Goal: Task Accomplishment & Management: Manage account settings

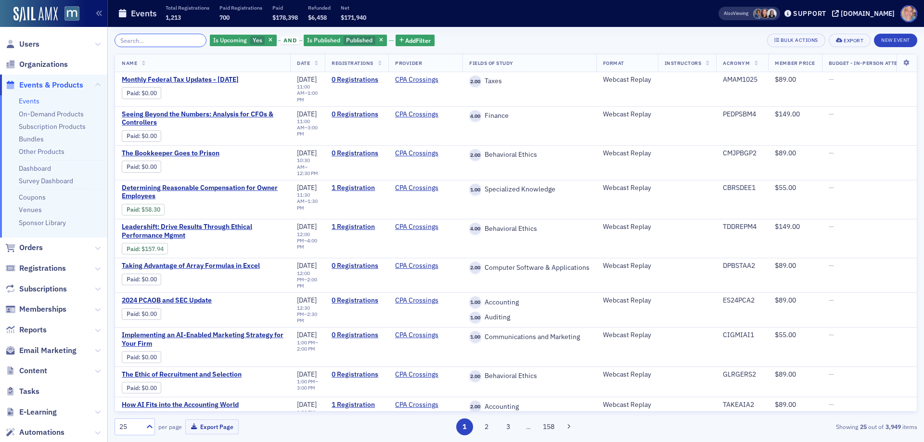
click at [142, 41] on input "search" at bounding box center [161, 40] width 92 height 13
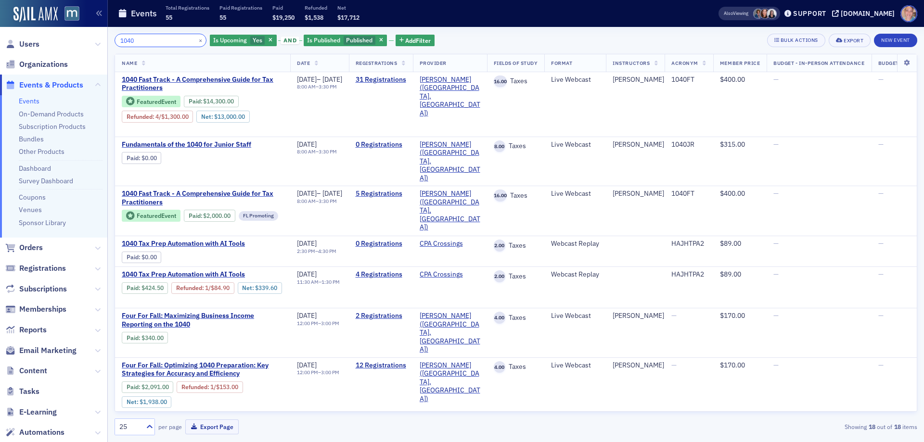
type input "1040"
drag, startPoint x: 171, startPoint y: 79, endPoint x: 177, endPoint y: 78, distance: 5.4
click at [171, 79] on span "1040 Fast Track - A Comprehensive Guide for Tax Practitioners" at bounding box center [203, 84] width 162 height 17
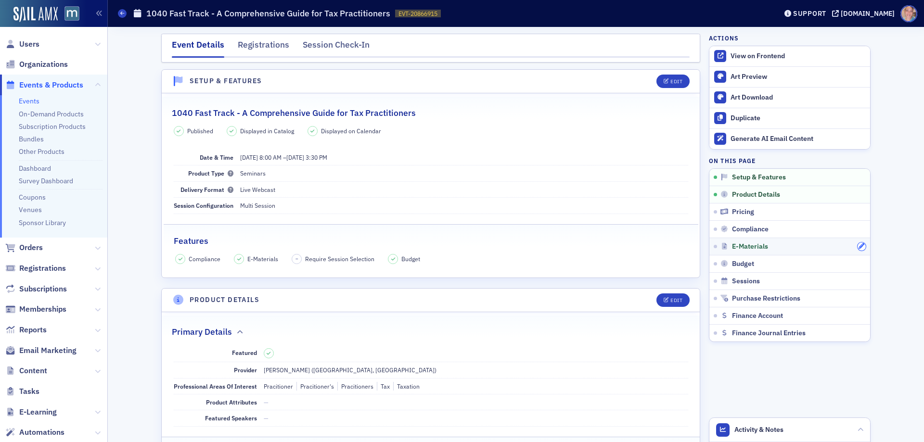
click at [859, 247] on icon "button" at bounding box center [862, 247] width 6 height 6
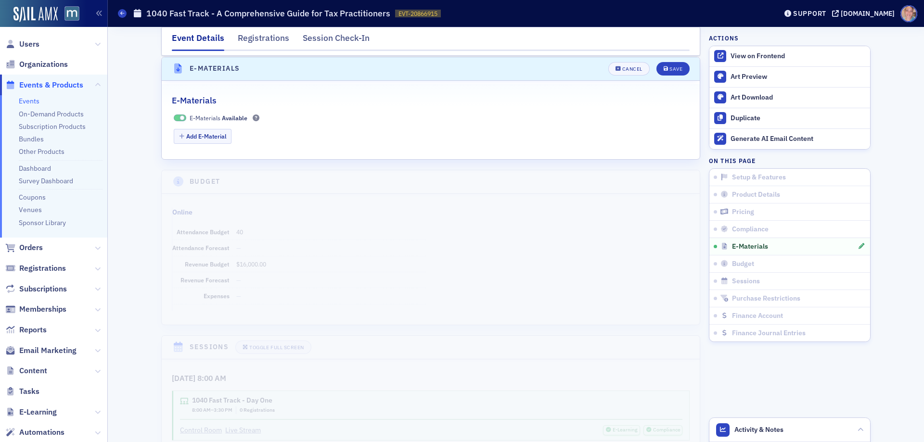
scroll to position [1313, 0]
click at [185, 134] on button "Add E-Material" at bounding box center [203, 135] width 58 height 15
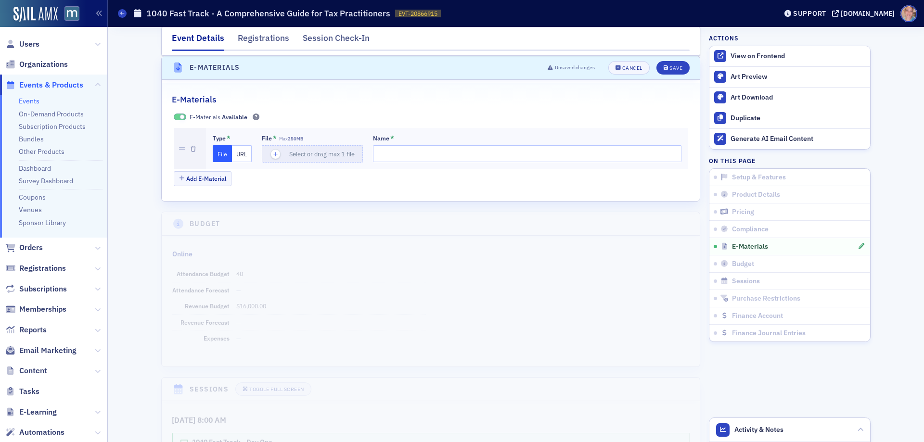
drag, startPoint x: 238, startPoint y: 156, endPoint x: 290, endPoint y: 163, distance: 52.4
click at [239, 156] on button "URL" at bounding box center [242, 153] width 20 height 17
click at [283, 153] on input "url" at bounding box center [314, 153] width 104 height 17
paste input "https://forms.gle/JrshwDxTN5D3ViFbA"
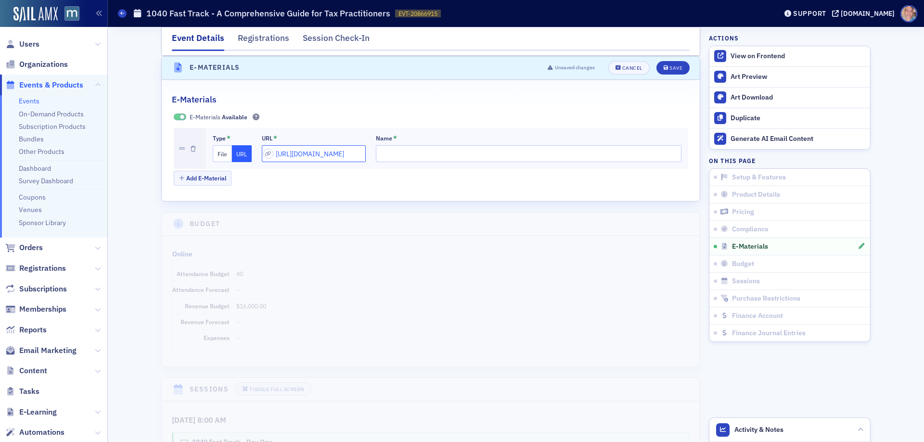
type input "https://forms.gle/JrshwDxTN5D3ViFbA"
click at [430, 155] on input "Name *" at bounding box center [529, 153] width 306 height 17
click at [448, 154] on input "IRS CE Signin Sheet -" at bounding box center [529, 153] width 306 height 17
paste input "This form is ONLY for Enrolled Agents to submit credit hours to the IRS. This i…"
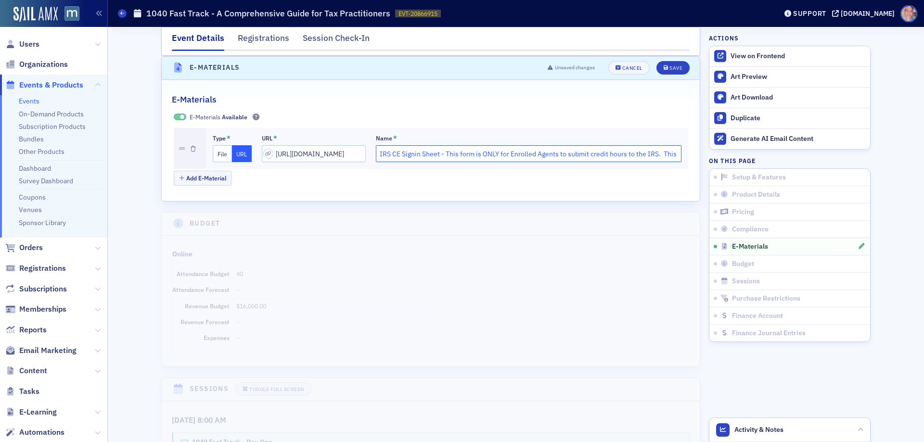
scroll to position [0, 152]
type input "IRS CE Signin Sheet - This form is ONLY for Enrolled Agents to submit credit ho…"
click at [664, 69] on icon "submit" at bounding box center [666, 67] width 5 height 5
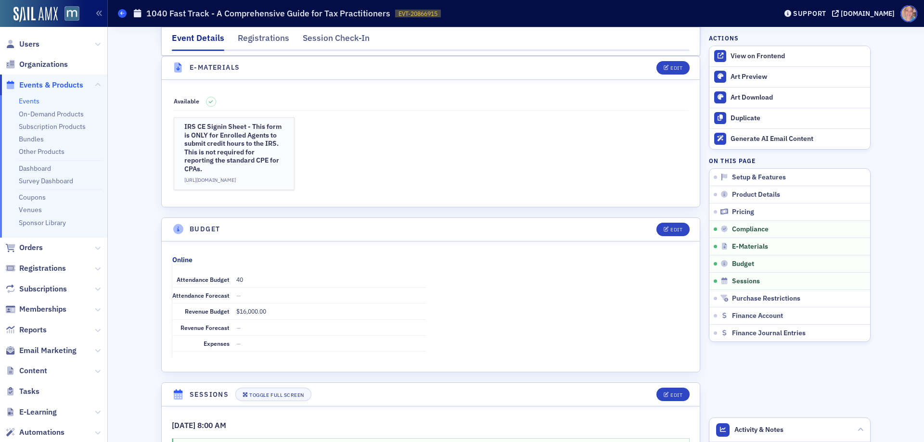
click at [122, 17] on span at bounding box center [122, 13] width 9 height 9
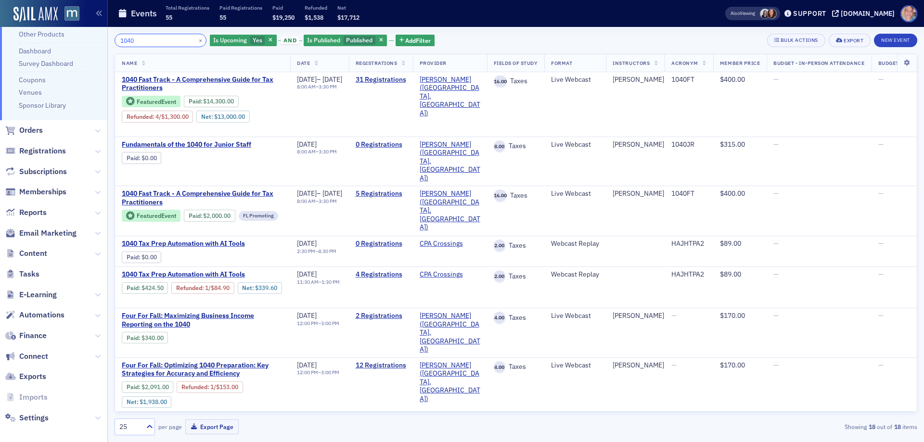
scroll to position [124, 0]
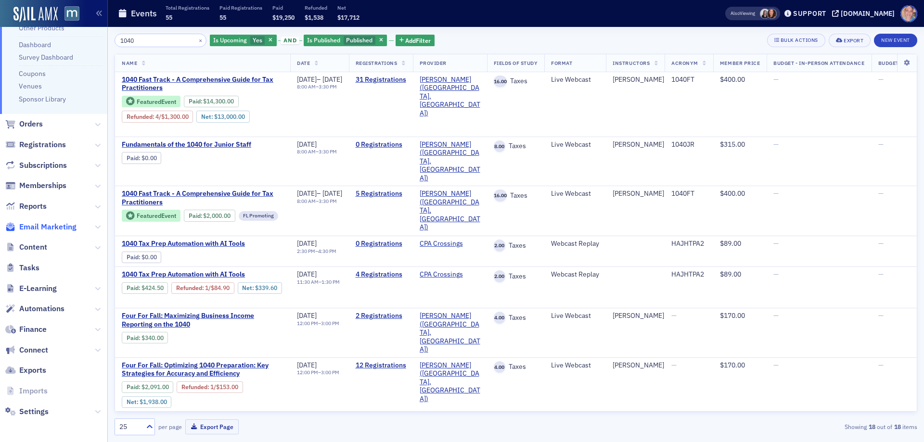
click at [58, 227] on span "Email Marketing" at bounding box center [47, 227] width 57 height 11
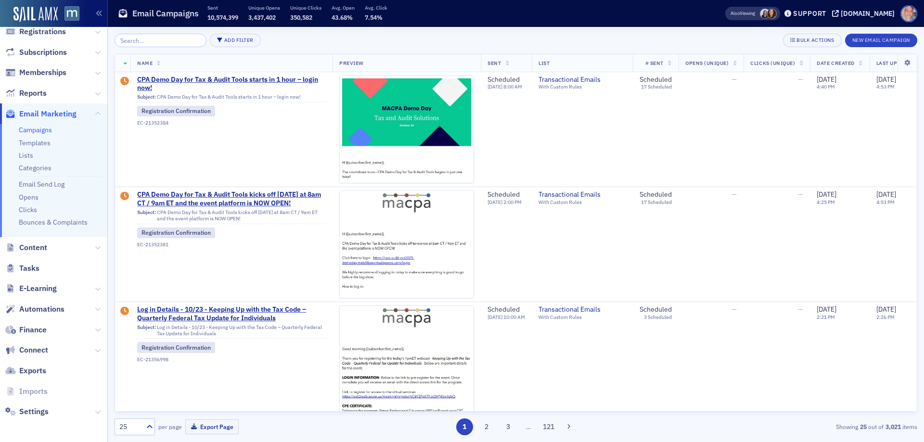
scroll to position [94, 0]
click at [27, 130] on link "Campaigns" at bounding box center [35, 130] width 33 height 9
click at [154, 41] on input "search" at bounding box center [161, 40] width 92 height 13
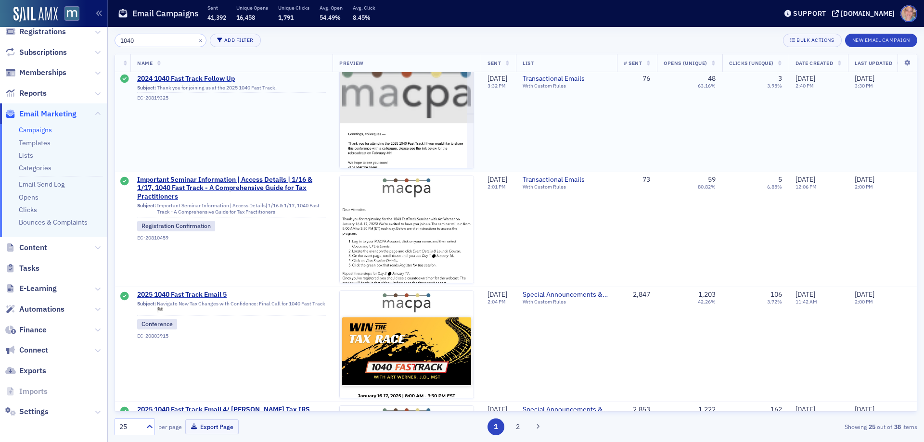
scroll to position [578, 0]
type input "1040"
click at [397, 237] on img at bounding box center [407, 359] width 134 height 366
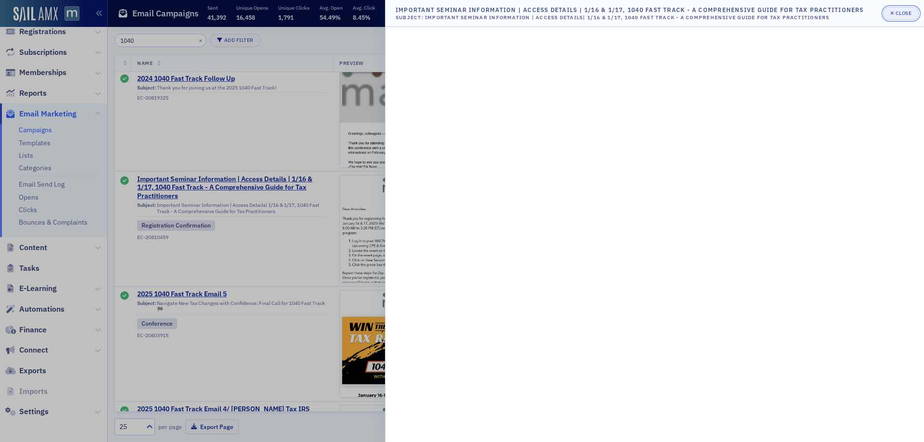
click at [897, 13] on div "Close" at bounding box center [904, 13] width 16 height 5
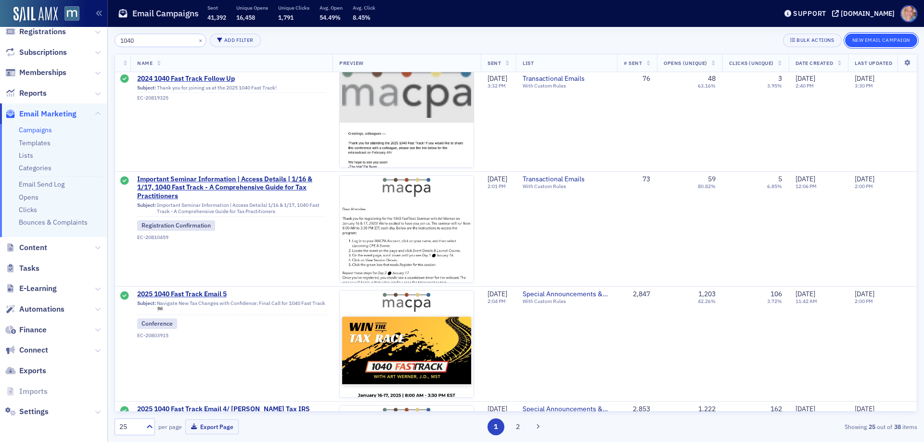
click at [881, 40] on button "New Email Campaign" at bounding box center [881, 40] width 72 height 13
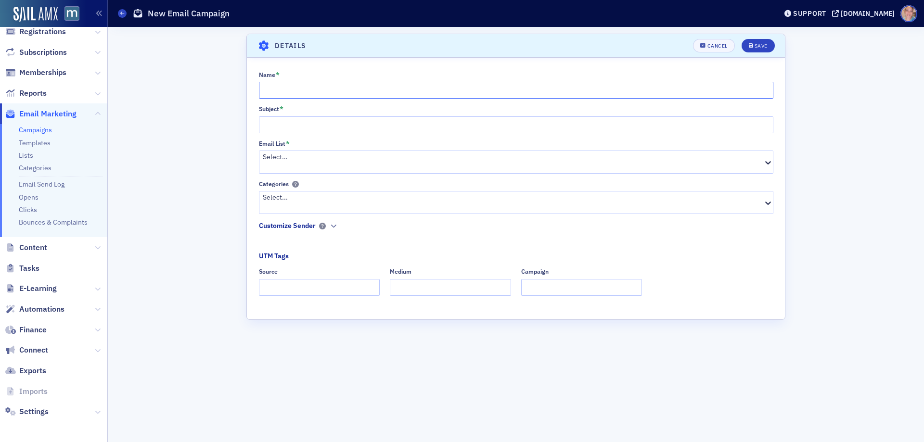
click at [291, 90] on input "Name *" at bounding box center [516, 90] width 515 height 17
type input "1"
type input "Log In Details for 10/16 - 10/17 MACOA 1040 FastTrack"
click at [300, 93] on input "Log In Details for 10/16 - 10/17 MACOA 1040 FastTrack" at bounding box center [516, 90] width 515 height 17
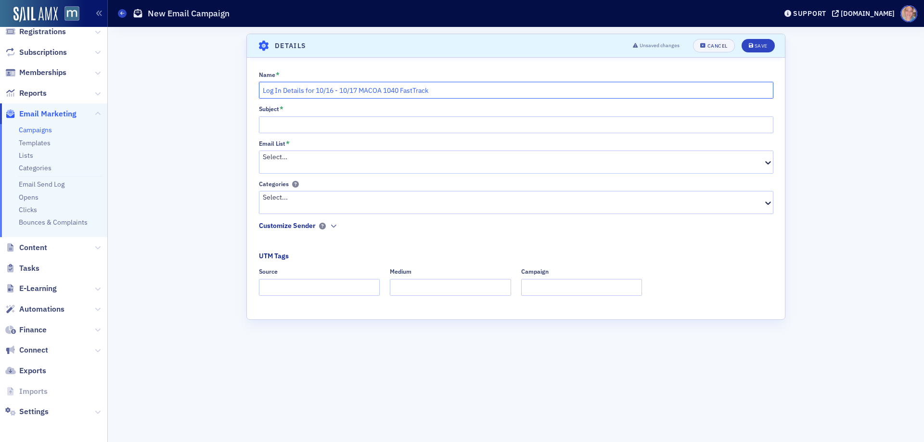
click at [300, 93] on input "Log In Details for 10/16 - 10/17 MACOA 1040 FastTrack" at bounding box center [516, 90] width 515 height 17
click at [284, 123] on input "Subject *" at bounding box center [516, 124] width 515 height 17
paste input "Log In Details for 10/16 - 10/17 MACOA 1040 FastTrack"
type input "Log In Details for 10/16 - 10/17 MACOA 1040 FastTrack"
click at [318, 162] on div at bounding box center [513, 167] width 500 height 10
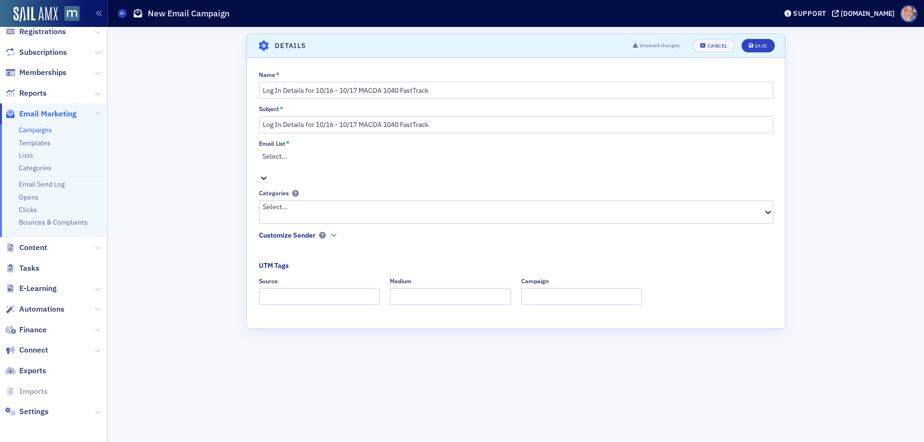
click at [108, 442] on span "[Transactional] Transactional Emails" at bounding box center [54, 447] width 108 height 10
click at [317, 212] on div at bounding box center [513, 217] width 500 height 10
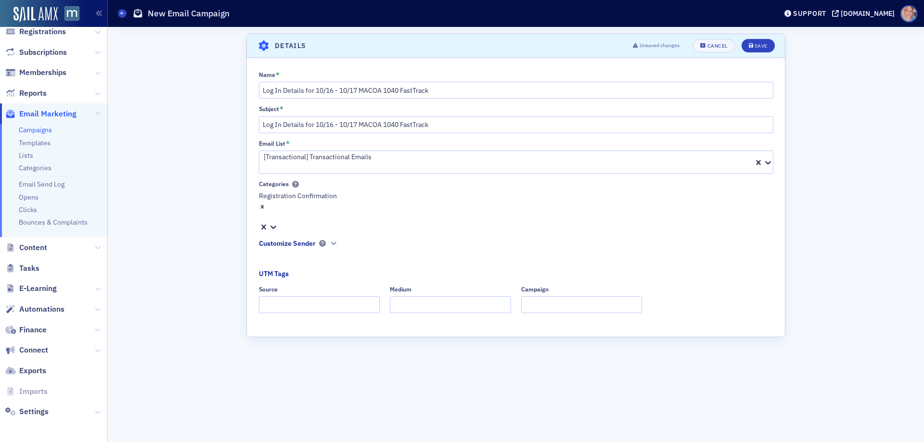
click at [252, 227] on div "Name * Log In Details for 10/16 - 10/17 MACOA 1040 FastTrack Subject * Log In D…" at bounding box center [516, 195] width 538 height 249
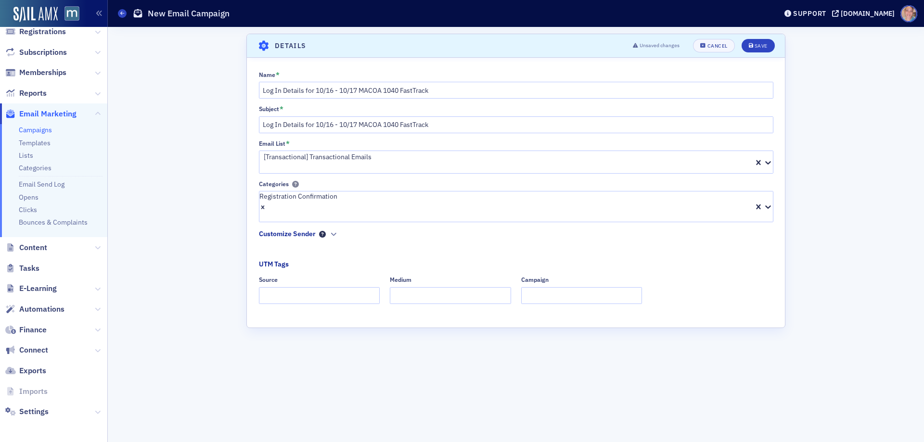
click at [320, 231] on icon at bounding box center [322, 234] width 7 height 7
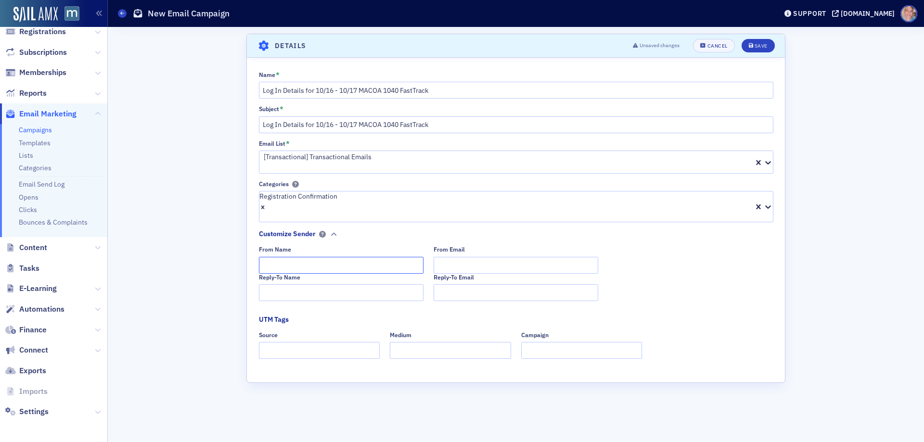
click at [283, 257] on input "From Name" at bounding box center [341, 265] width 165 height 17
type input "MACPA Professional Development Team"
click at [291, 284] on input "Reply-To Name" at bounding box center [341, 292] width 165 height 17
paste input "MACPA Professional Development Team"
type input "MACPA Professional Development Team"
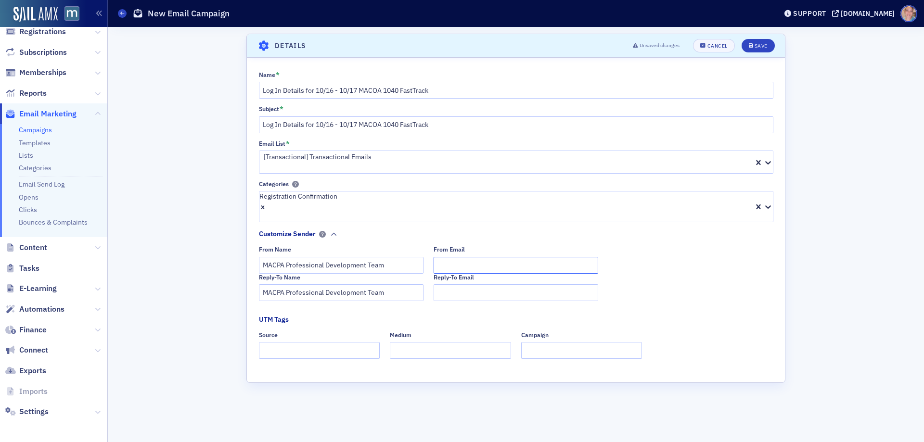
click at [452, 257] on input "From Email" at bounding box center [516, 265] width 165 height 17
type input "team@macpa.org"
type input "dedicated"
type input "email"
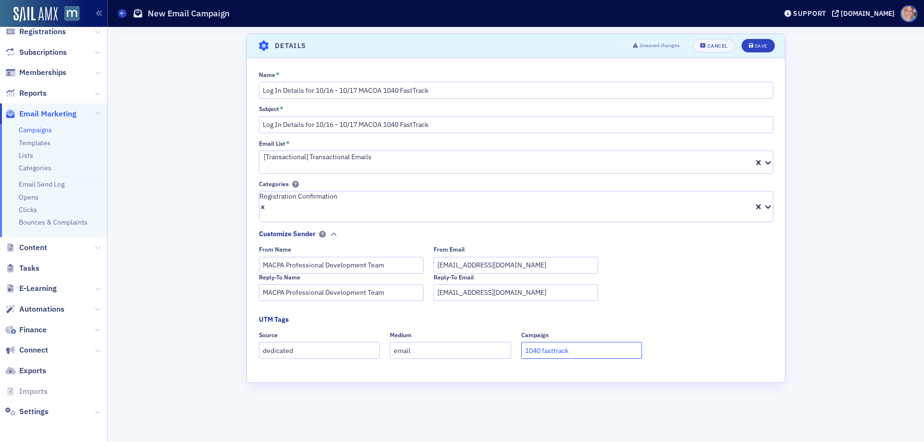
type input "1040 fasttrack"
click at [376, 93] on input "Log In Details for 10/16 - 10/17 MACOA 1040 FastTrack" at bounding box center [516, 90] width 515 height 17
type input "Log In Details for 10/16 - 10/17 MACPA 1040 FastTrack"
click at [377, 126] on input "Log In Details for 10/16 - 10/17 MACOA 1040 FastTrack" at bounding box center [516, 124] width 515 height 17
type input "Log In Details for 10/16 - 10/17 MACPA 1040 FastTrack"
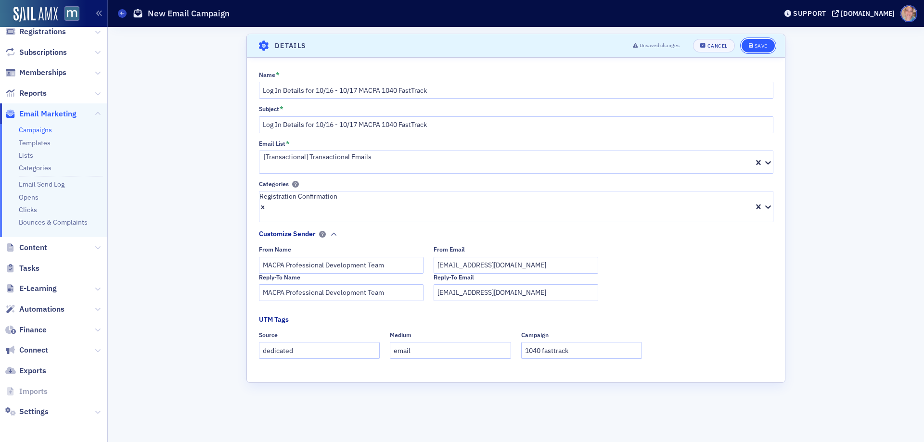
click at [765, 48] on div "Save" at bounding box center [761, 45] width 13 height 5
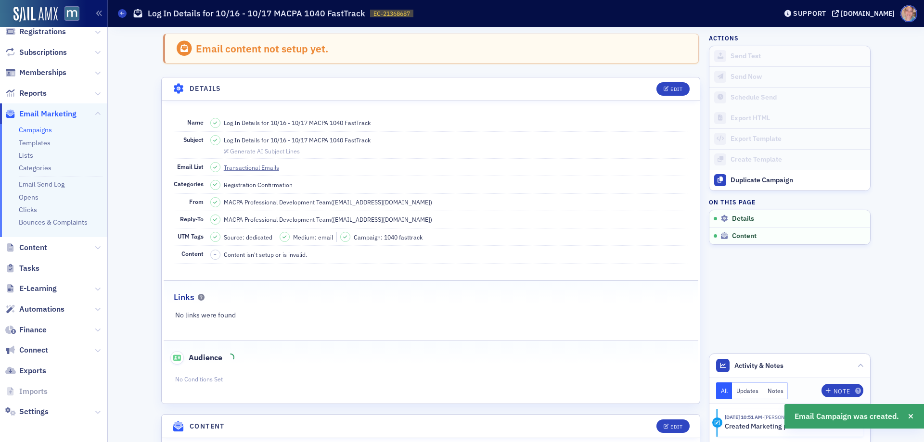
scroll to position [45, 0]
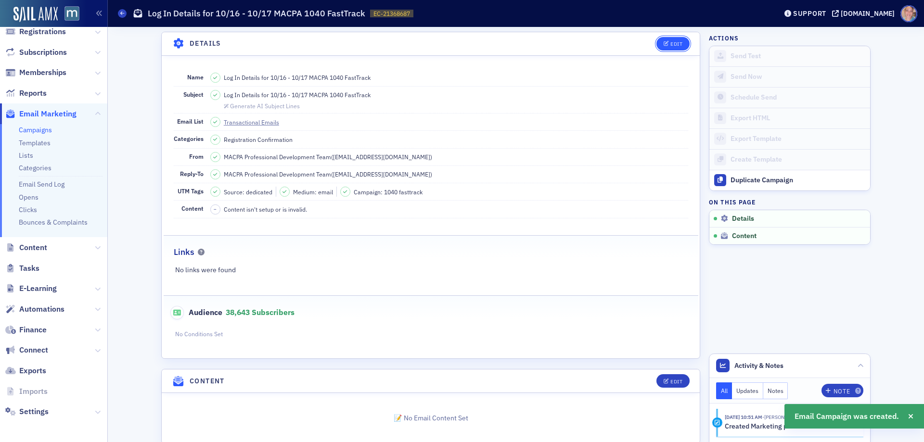
click at [666, 45] on span "Edit" at bounding box center [673, 43] width 19 height 5
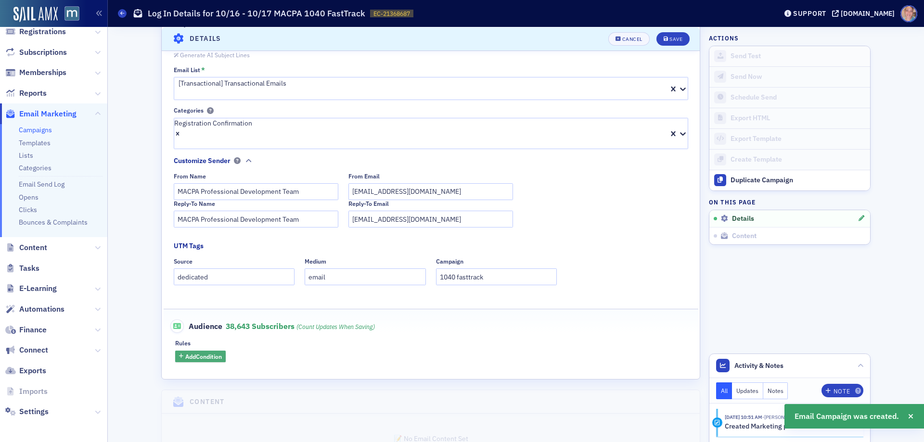
click at [208, 352] on span "Add Condition" at bounding box center [203, 356] width 37 height 9
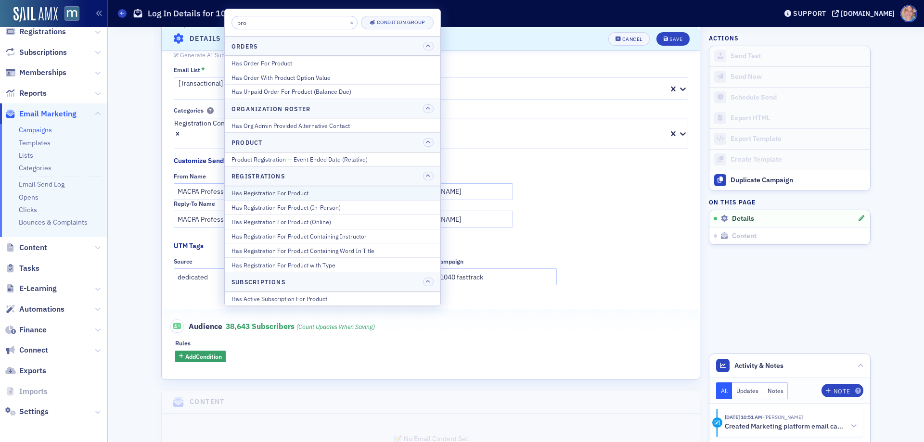
type input "pro"
click at [281, 195] on div "Has Registration For Product" at bounding box center [333, 193] width 202 height 9
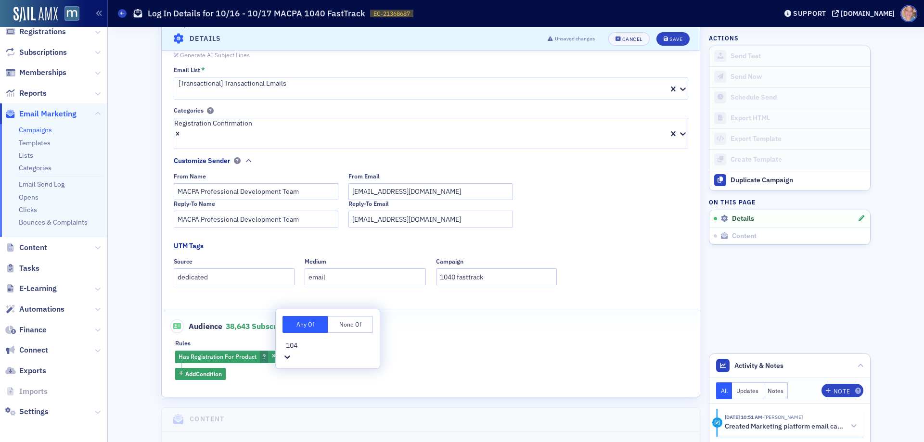
type input "1040"
click at [237, 442] on span "1040 Fast Track - A Comprehensive Guide for Tax Practitioners [10/16/2025 8:00a…" at bounding box center [118, 447] width 237 height 10
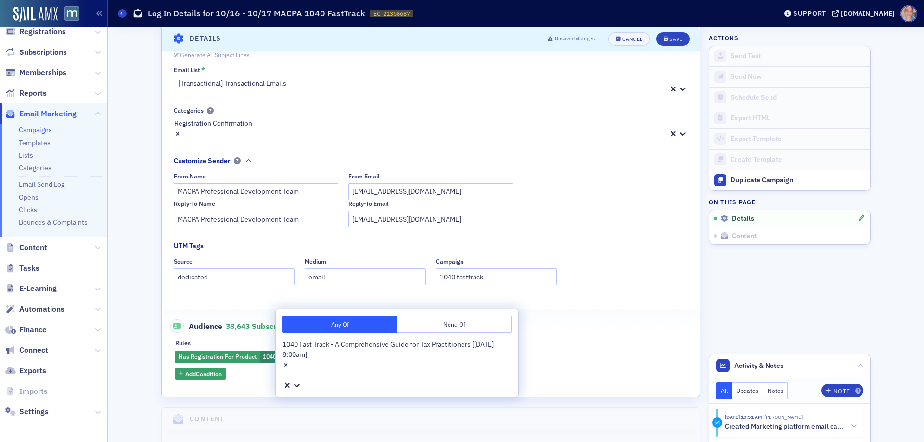
click at [571, 314] on fieldset "Audience 38,643 Subscribers (count updates when saving) Rules Has Registration …" at bounding box center [431, 346] width 535 height 74
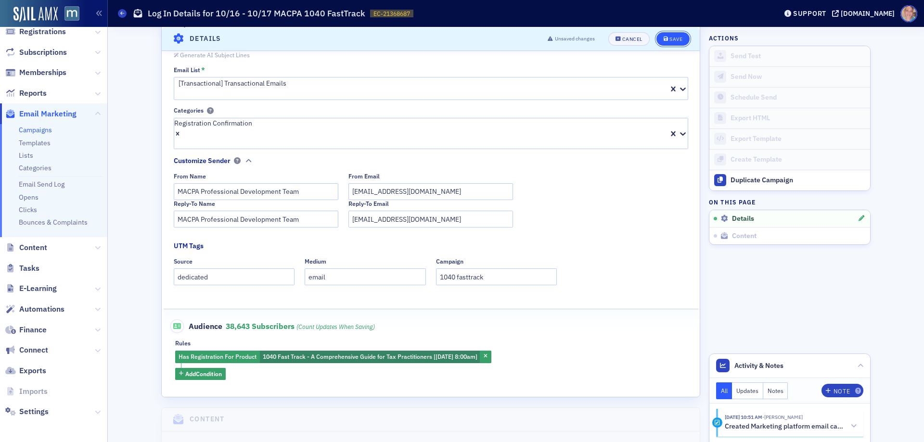
click at [675, 38] on div "Save" at bounding box center [676, 38] width 13 height 5
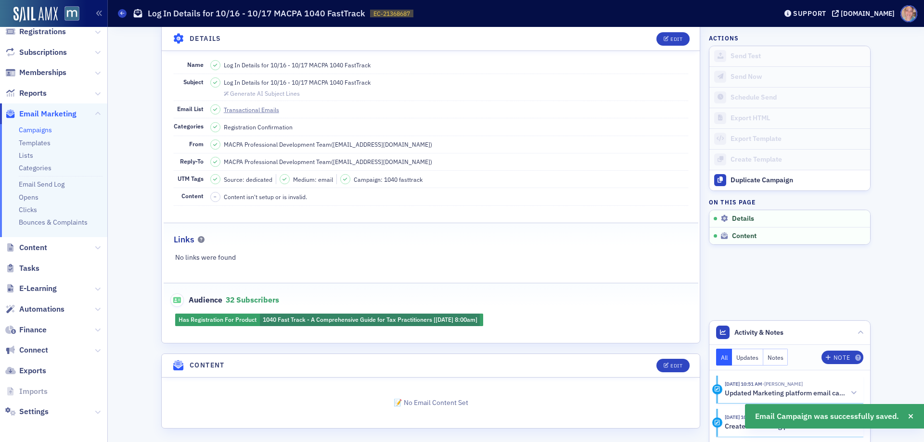
scroll to position [61, 0]
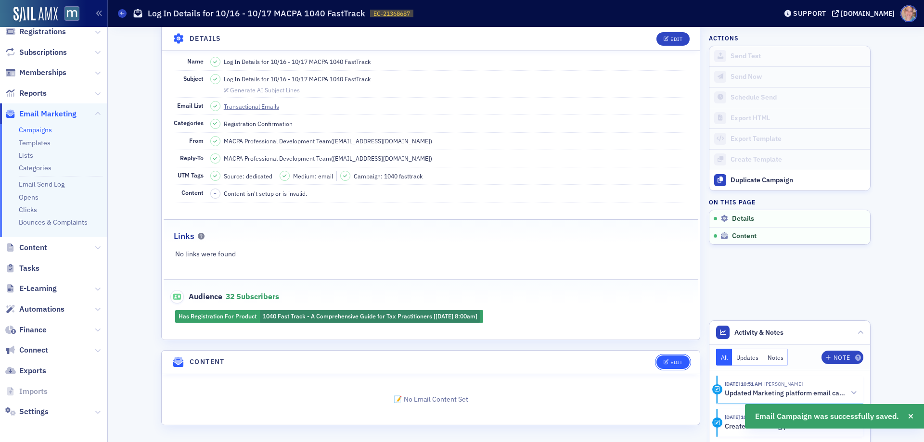
click at [671, 360] on div "Edit" at bounding box center [677, 362] width 12 height 5
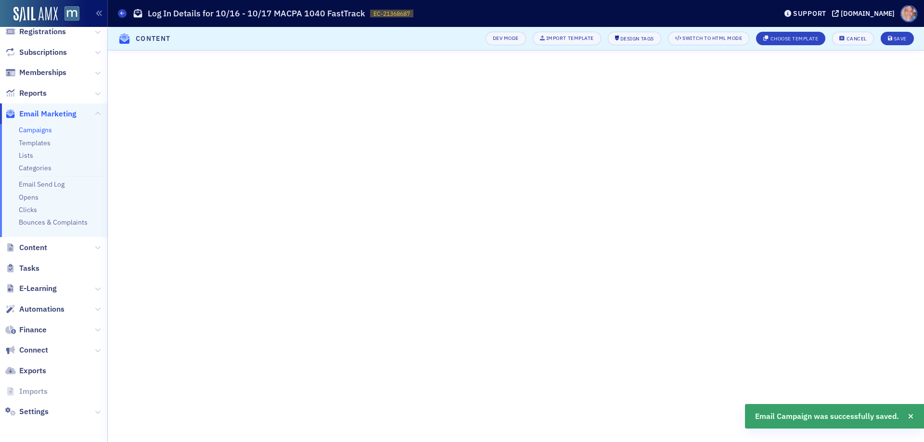
scroll to position [0, 0]
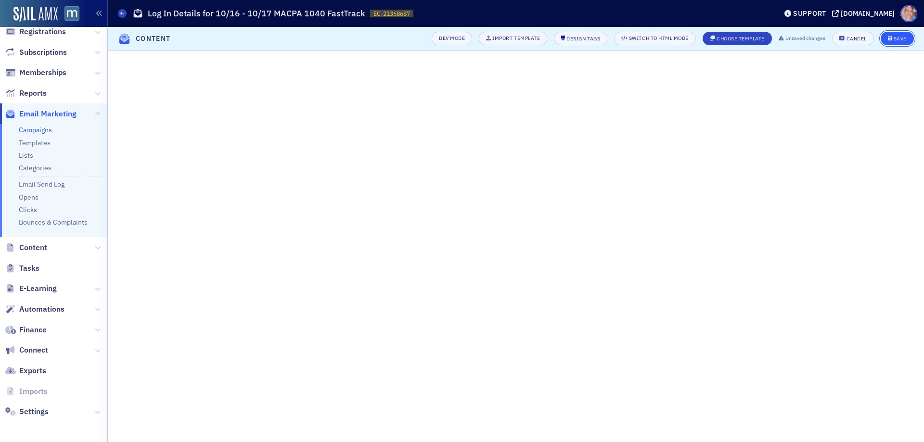
click at [905, 34] on button "Save" at bounding box center [897, 38] width 33 height 13
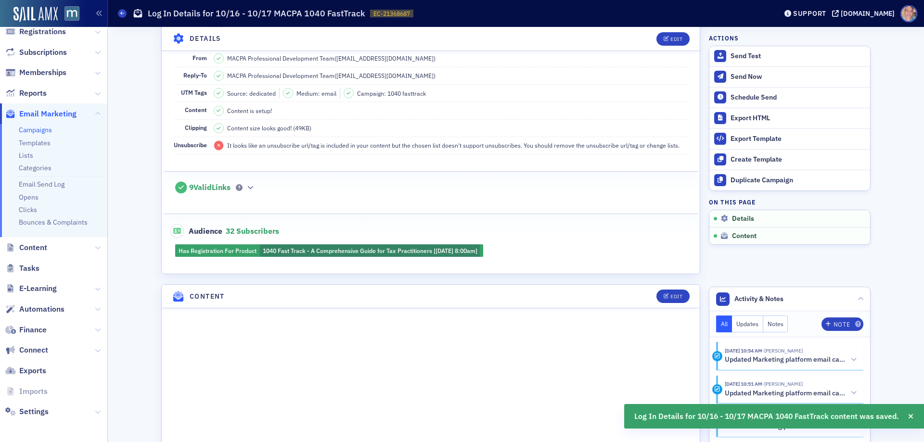
scroll to position [22, 0]
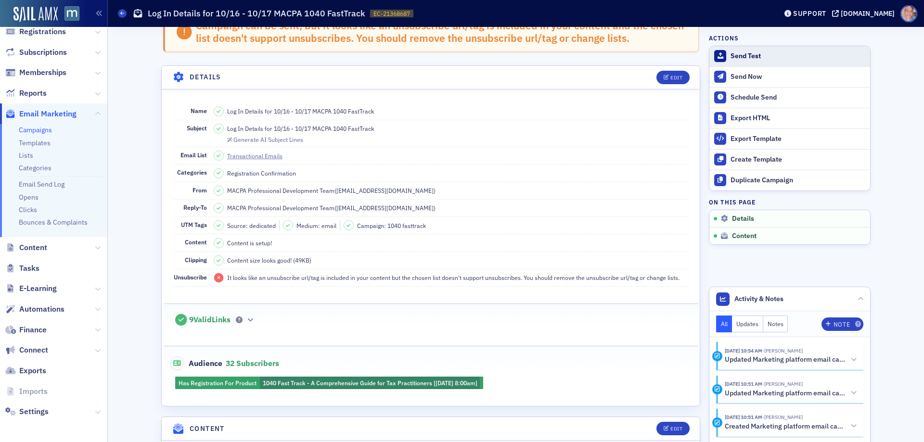
click at [736, 51] on button "Send Test" at bounding box center [790, 56] width 161 height 20
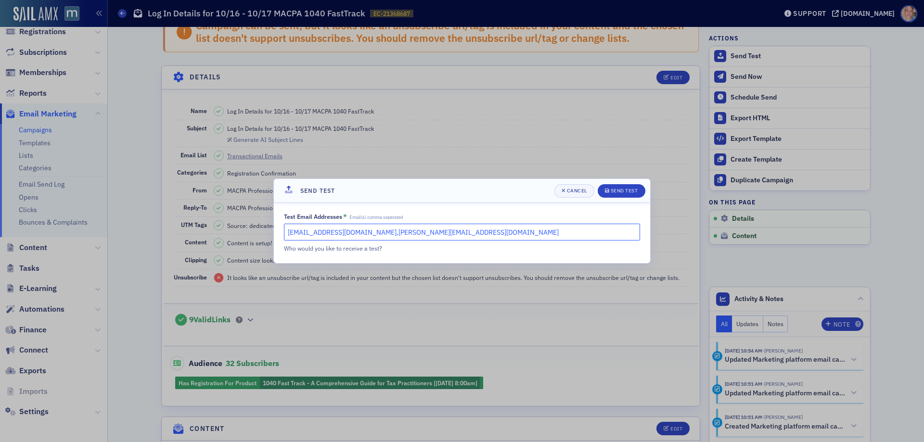
drag, startPoint x: 419, startPoint y: 234, endPoint x: 343, endPoint y: 233, distance: 75.6
click at [343, 233] on input "dee@macpa.org,natalie@macpa.org" at bounding box center [462, 232] width 356 height 17
type input "dee@macpa.org"
click at [628, 192] on div "Send Test" at bounding box center [624, 190] width 27 height 5
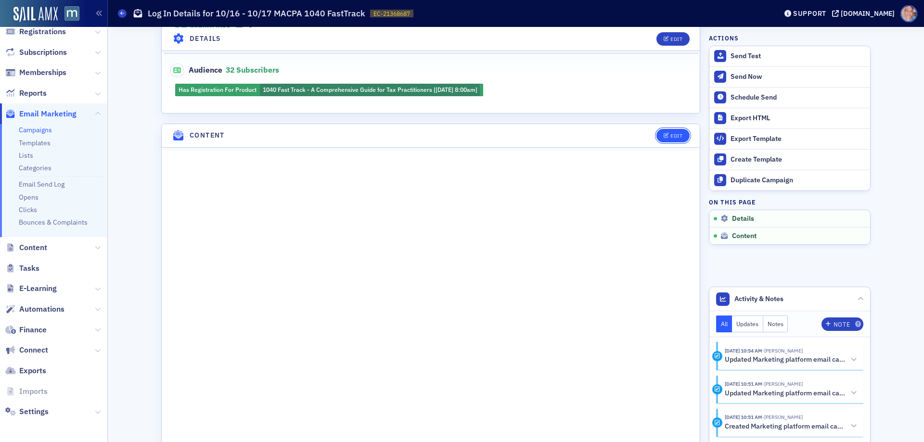
click at [671, 133] on div "Edit" at bounding box center [677, 135] width 12 height 5
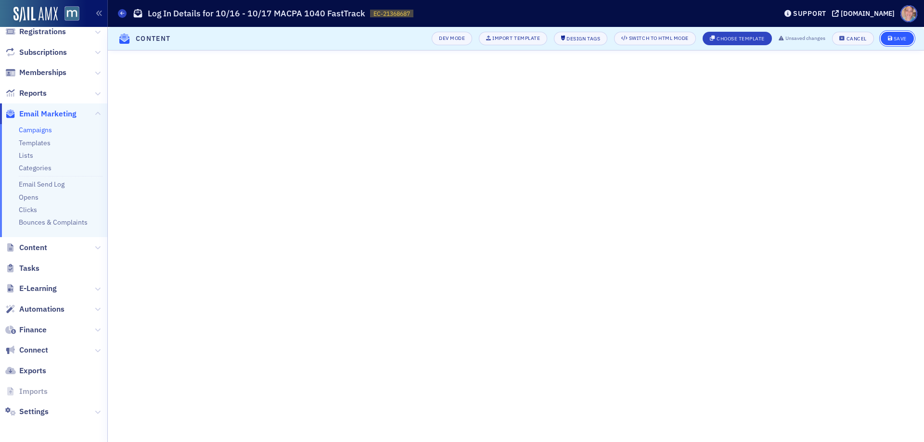
click at [890, 35] on button "Save" at bounding box center [897, 38] width 33 height 13
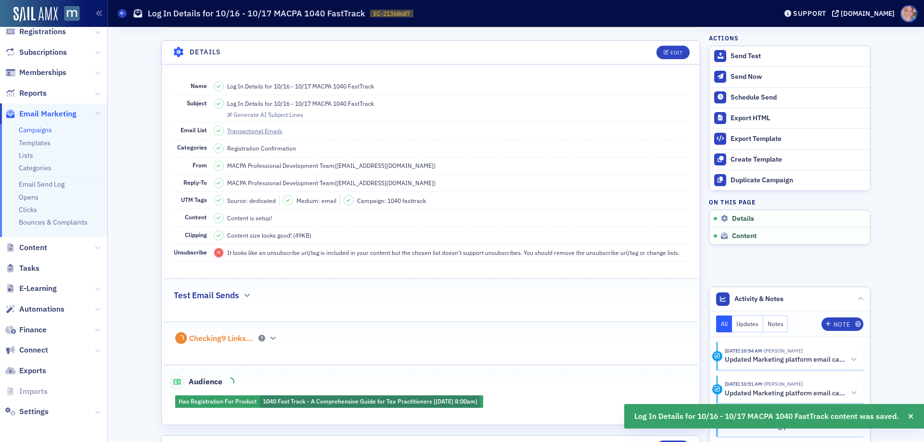
scroll to position [451, 0]
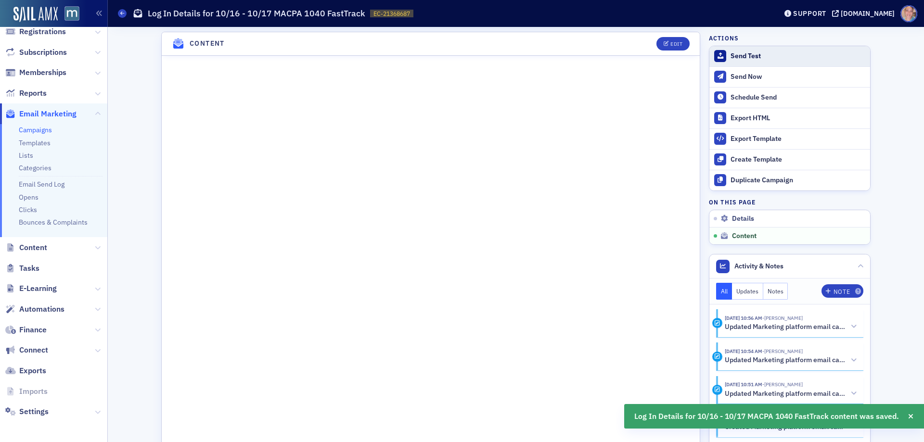
click at [754, 55] on div "Send Test" at bounding box center [798, 56] width 135 height 9
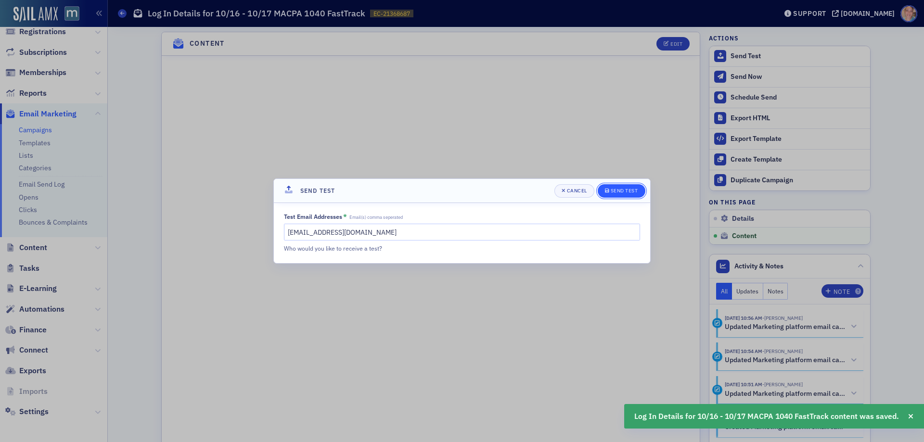
click at [613, 192] on div "Send Test" at bounding box center [624, 190] width 27 height 5
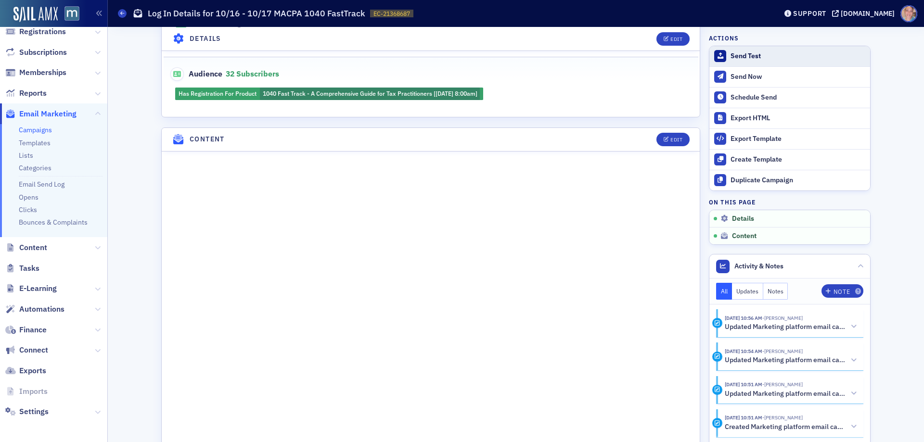
scroll to position [354, 0]
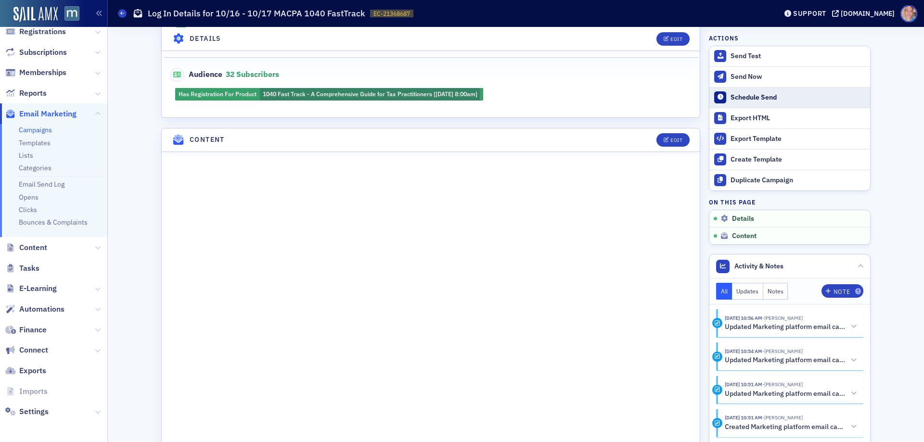
click at [761, 95] on div "Schedule Send" at bounding box center [798, 97] width 135 height 9
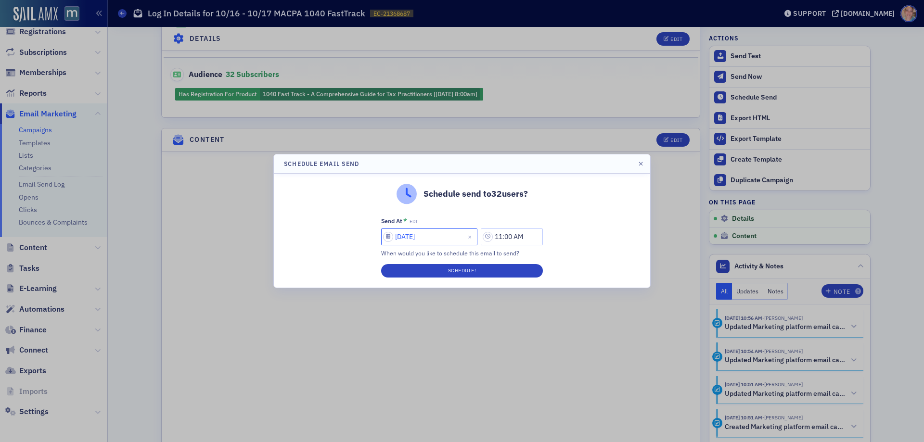
click at [390, 235] on input "[DATE]" at bounding box center [429, 237] width 96 height 17
select select "9"
select select "2025"
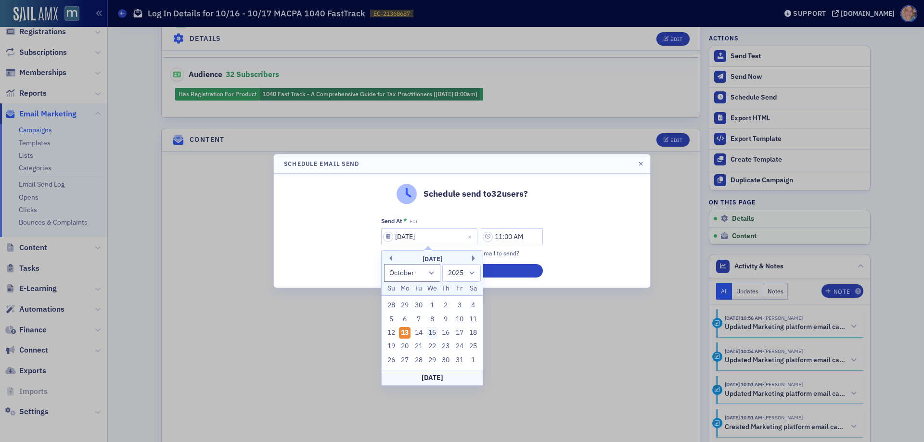
click at [435, 332] on div "15" at bounding box center [432, 333] width 12 height 12
type input "10/15/2025"
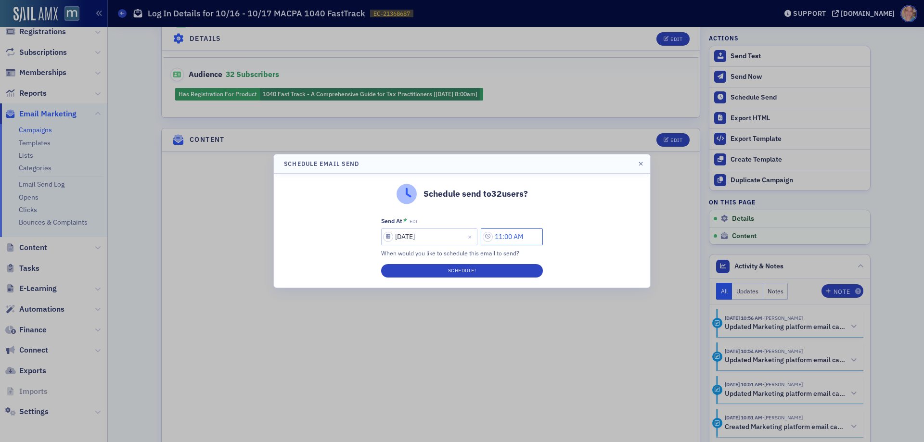
click at [513, 237] on input "11:00 AM" at bounding box center [512, 237] width 62 height 17
click at [392, 238] on div "11" at bounding box center [386, 240] width 37 height 22
drag, startPoint x: 383, startPoint y: 264, endPoint x: 447, endPoint y: 241, distance: 68.1
click at [383, 442] on div "1" at bounding box center [462, 447] width 924 height 10
click at [479, 239] on button "PM" at bounding box center [478, 237] width 9 height 17
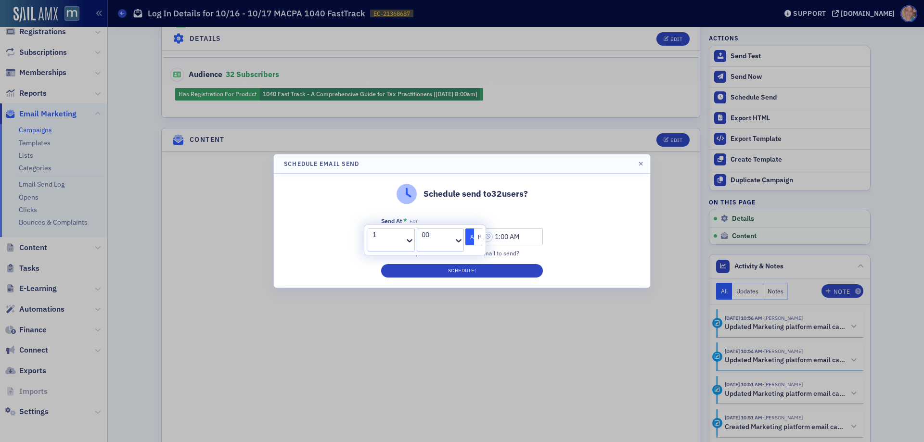
type input "1:00 PM"
click at [449, 271] on button "Schedule!" at bounding box center [462, 270] width 162 height 13
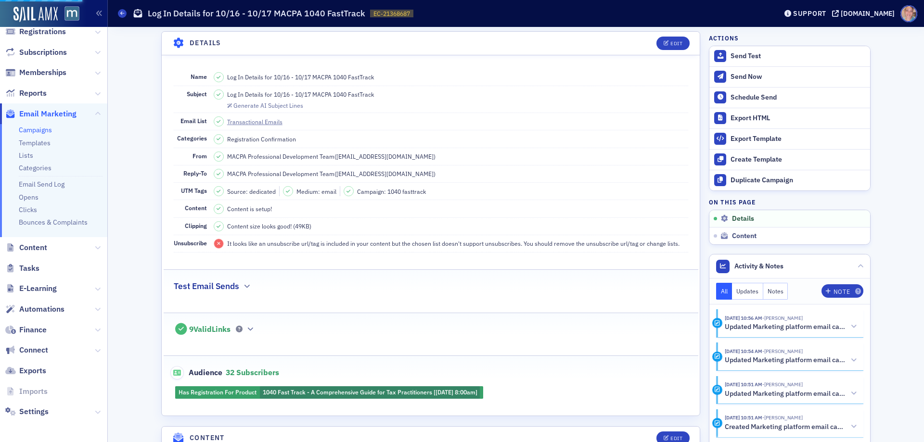
scroll to position [0, 0]
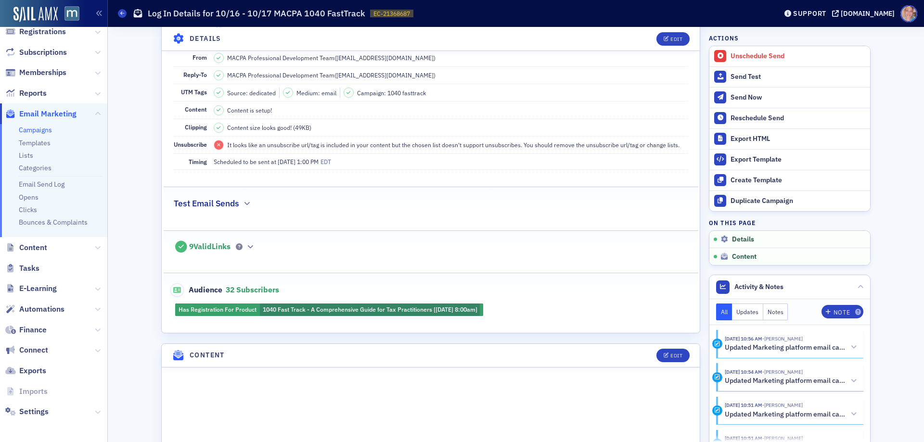
scroll to position [289, 0]
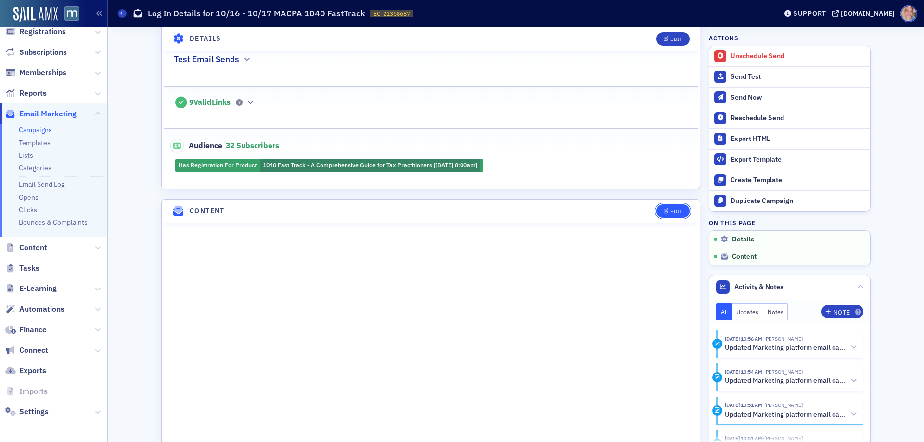
click at [673, 215] on button "Edit" at bounding box center [673, 211] width 33 height 13
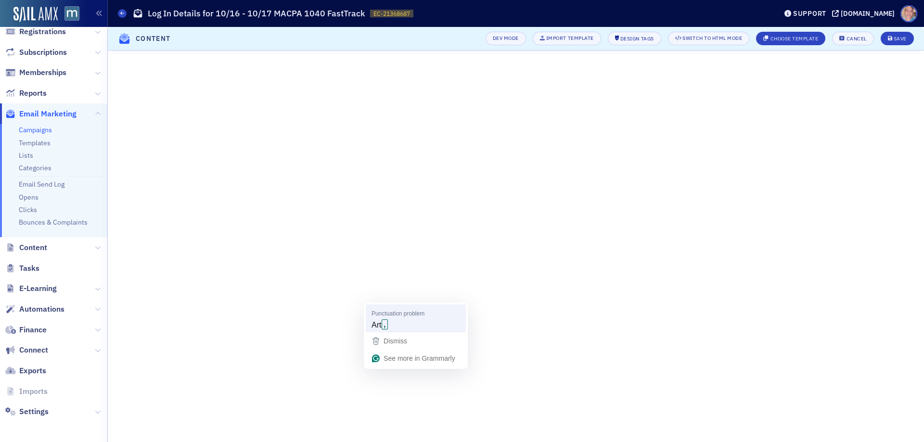
click at [388, 327] on strong "," at bounding box center [385, 325] width 6 height 10
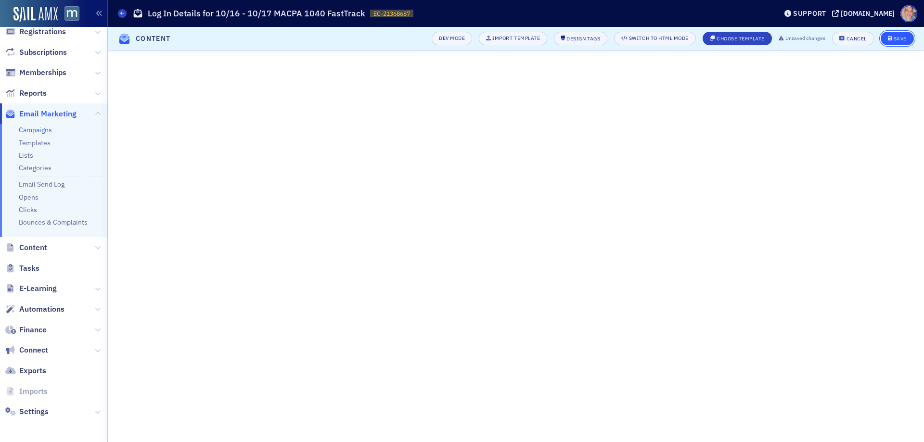
click at [899, 32] on button "Save" at bounding box center [897, 38] width 33 height 13
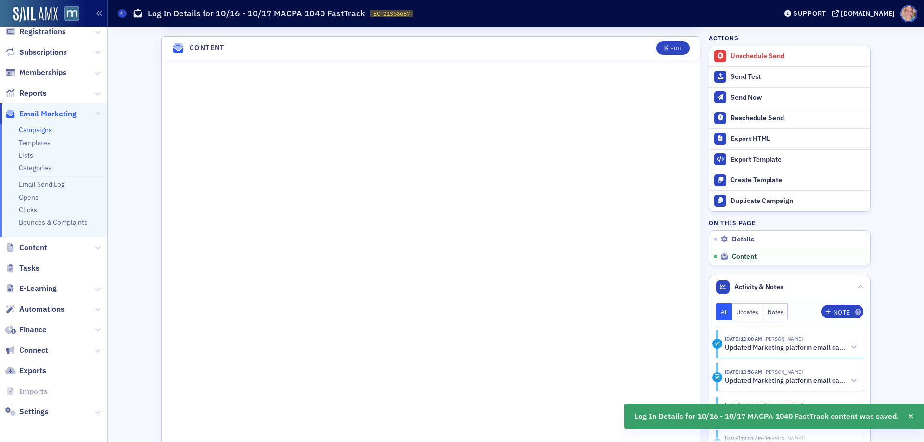
scroll to position [456, 0]
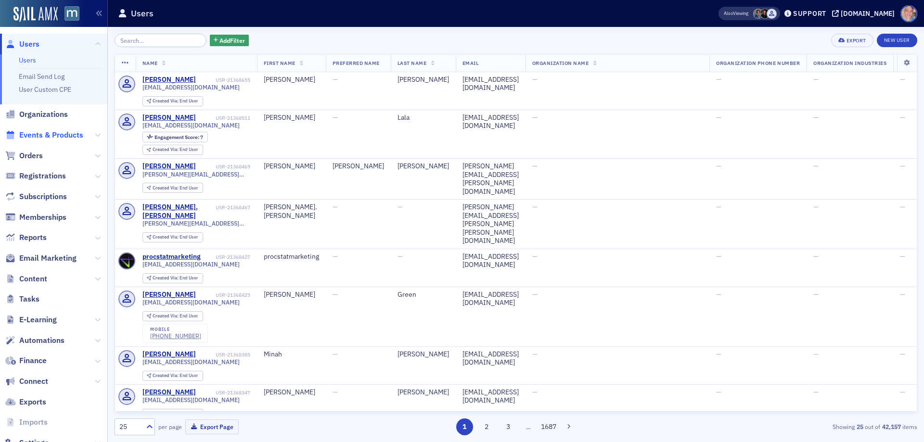
click at [36, 131] on span "Events & Products" at bounding box center [51, 135] width 64 height 11
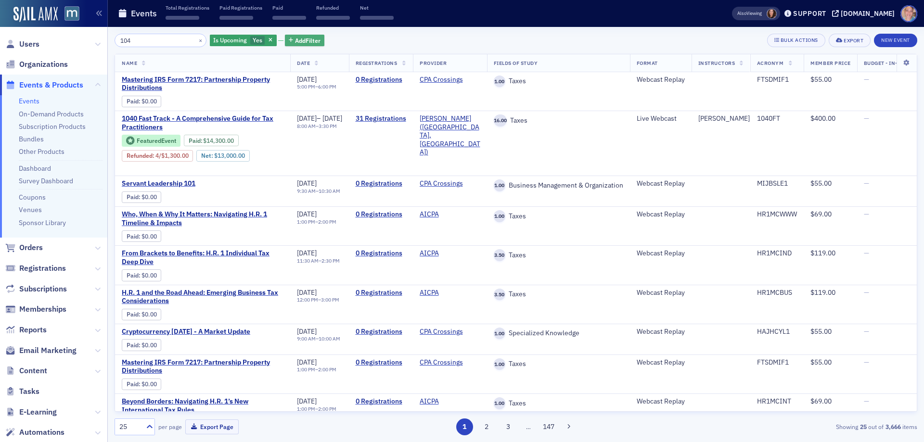
click at [295, 40] on span "Add Filter" at bounding box center [308, 40] width 26 height 9
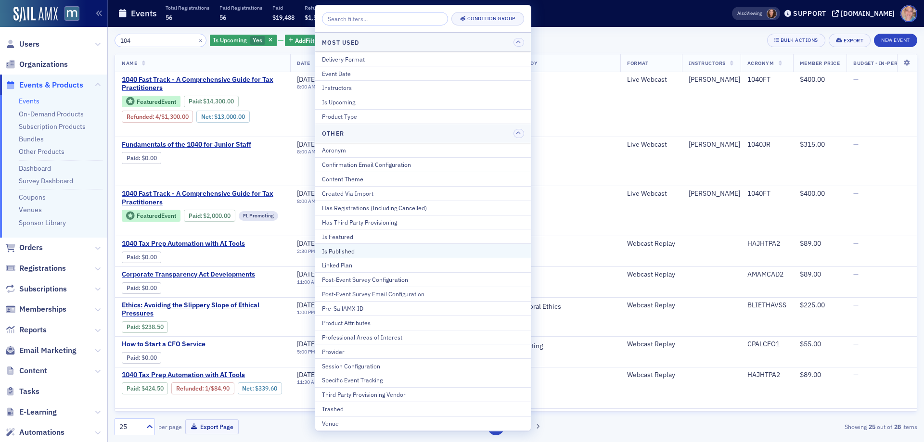
click at [369, 249] on div "Is Published" at bounding box center [423, 251] width 202 height 9
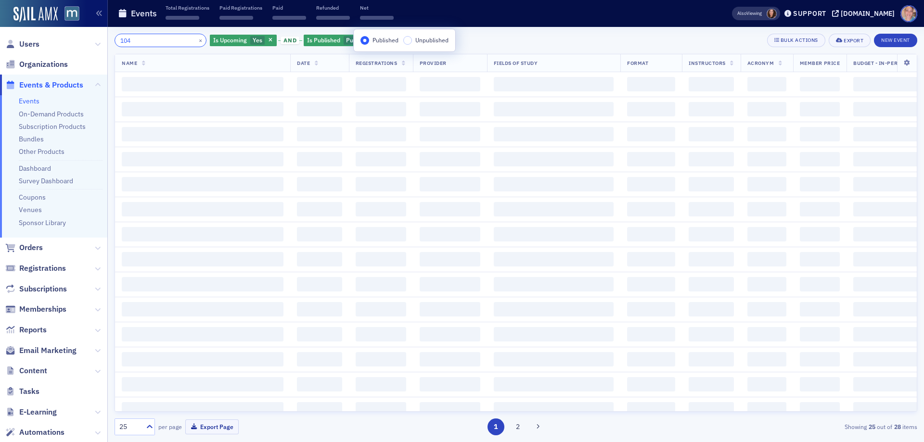
click at [154, 43] on input "104" at bounding box center [161, 40] width 92 height 13
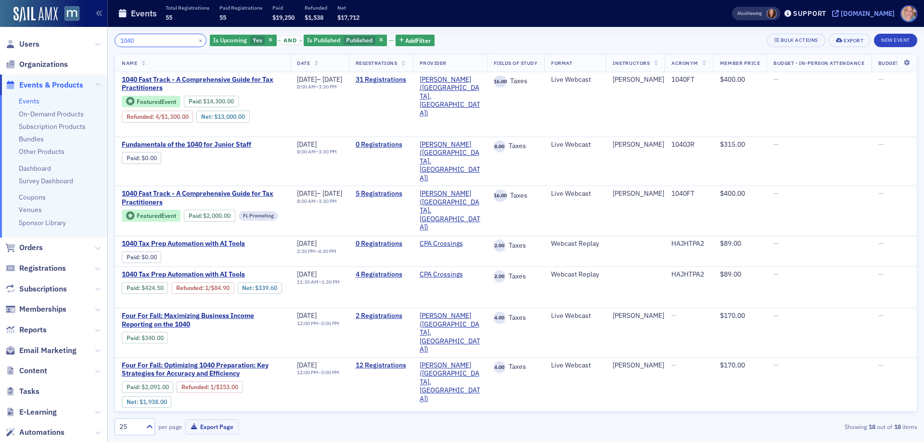
type input "1040"
click at [181, 129] on link "Event Page" at bounding box center [182, 129] width 37 height 7
click at [149, 84] on span "1040 Fast Track - A Comprehensive Guide for Tax Practitioners" at bounding box center [203, 84] width 162 height 17
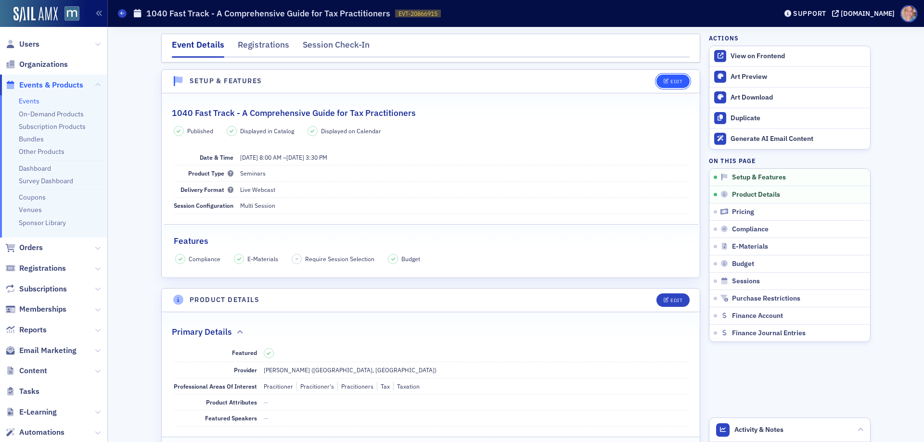
click at [672, 83] on div "Edit" at bounding box center [677, 81] width 12 height 5
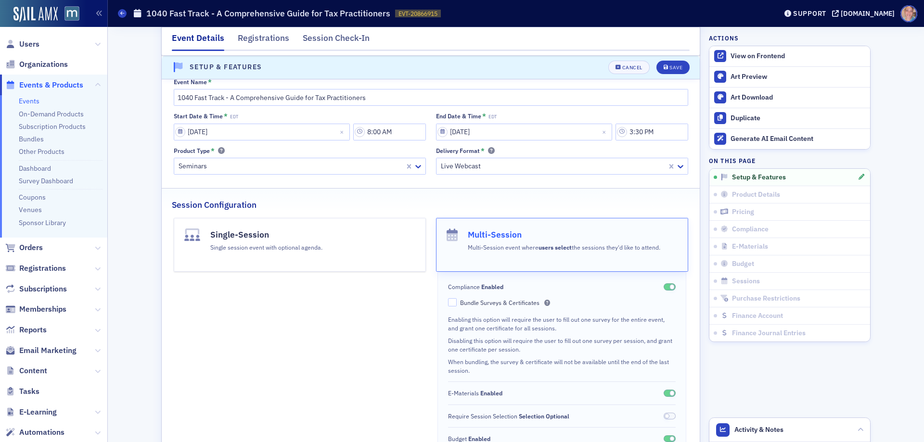
scroll to position [158, 0]
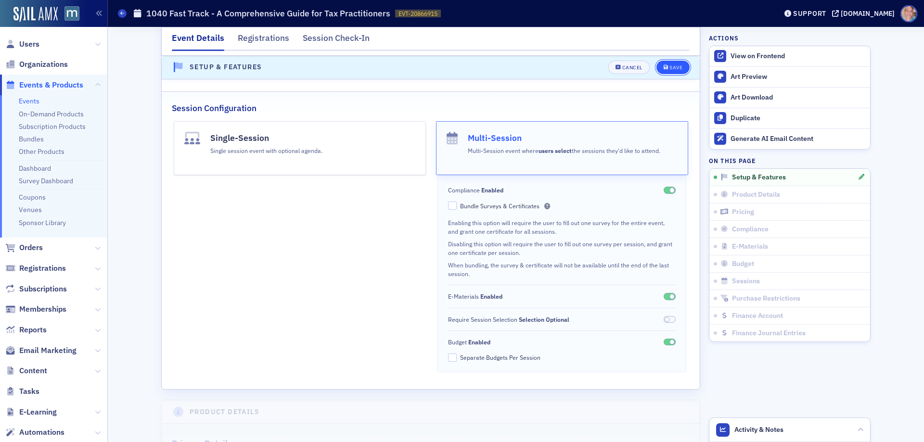
click at [665, 66] on span "Save" at bounding box center [673, 67] width 19 height 5
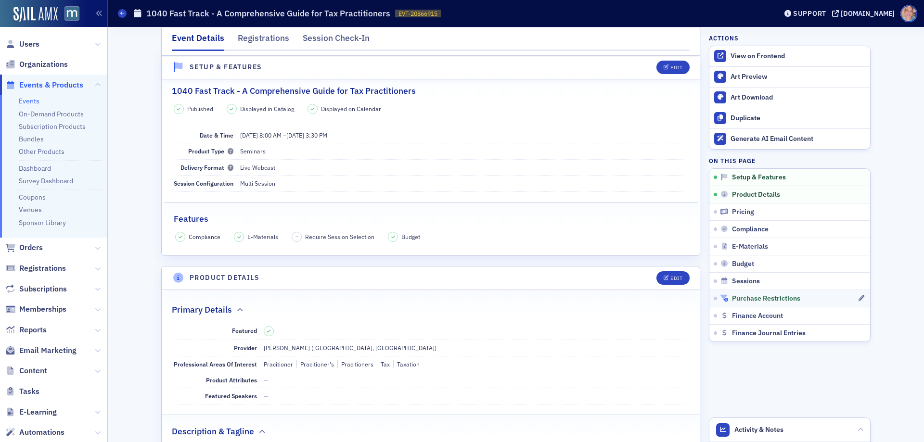
scroll to position [13, 0]
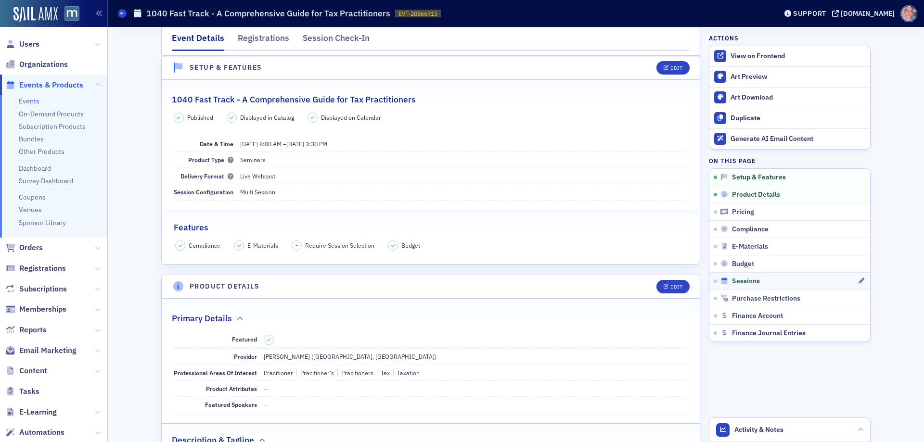
click at [761, 282] on div "Sessions" at bounding box center [789, 281] width 137 height 9
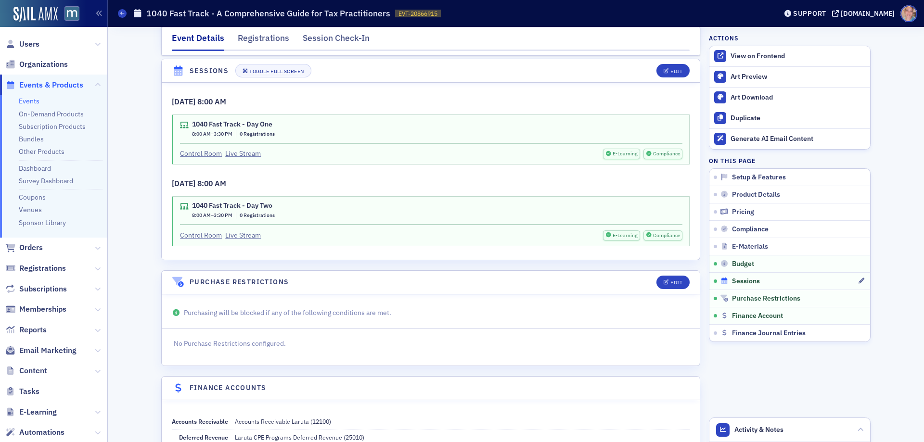
scroll to position [1639, 0]
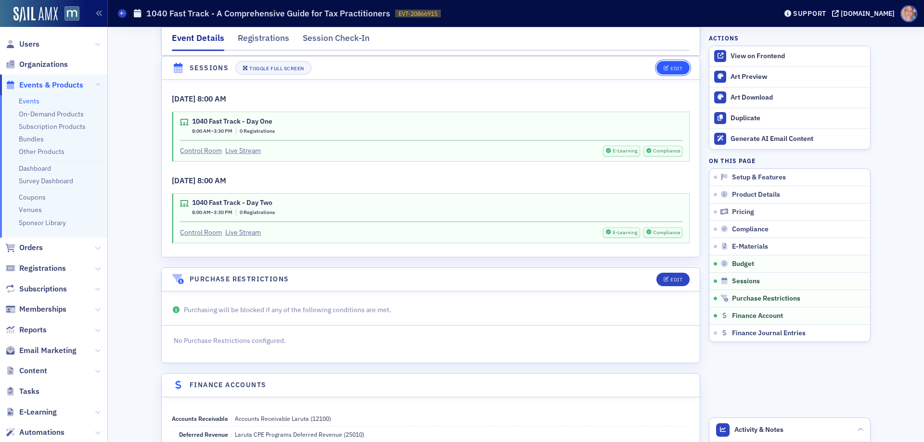
click at [664, 69] on icon "button" at bounding box center [667, 68] width 6 height 5
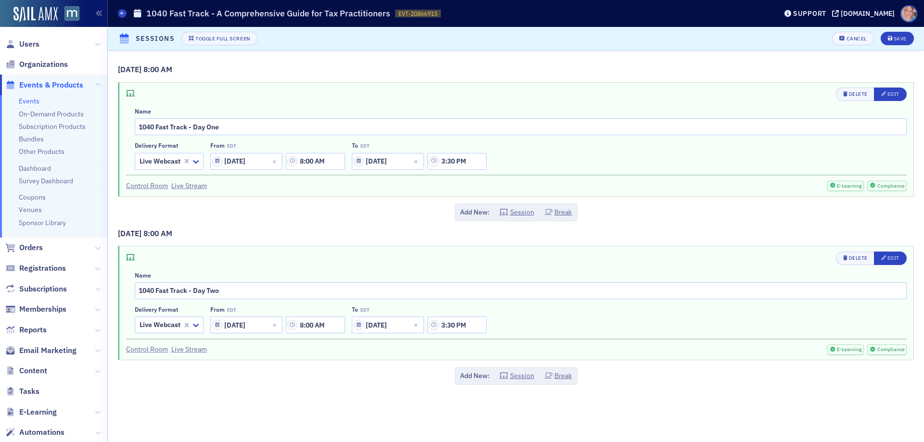
scroll to position [1586, 0]
click at [895, 92] on div "Edit" at bounding box center [894, 93] width 12 height 5
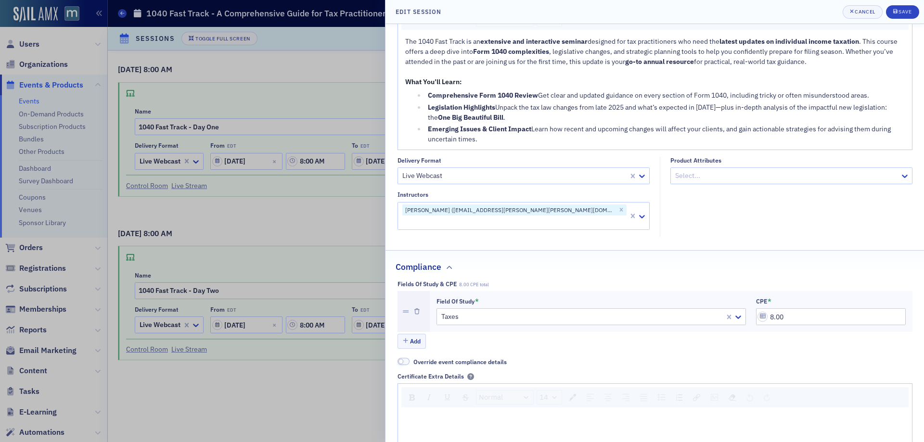
scroll to position [144, 0]
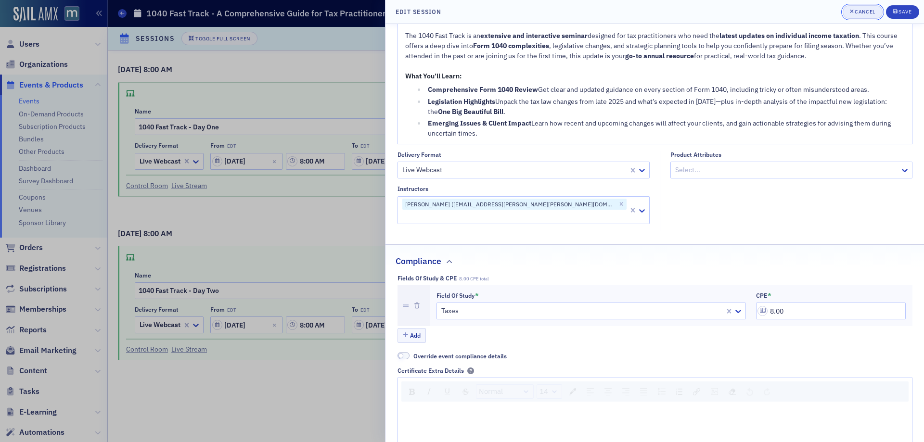
click at [867, 11] on div "Cancel" at bounding box center [865, 11] width 20 height 5
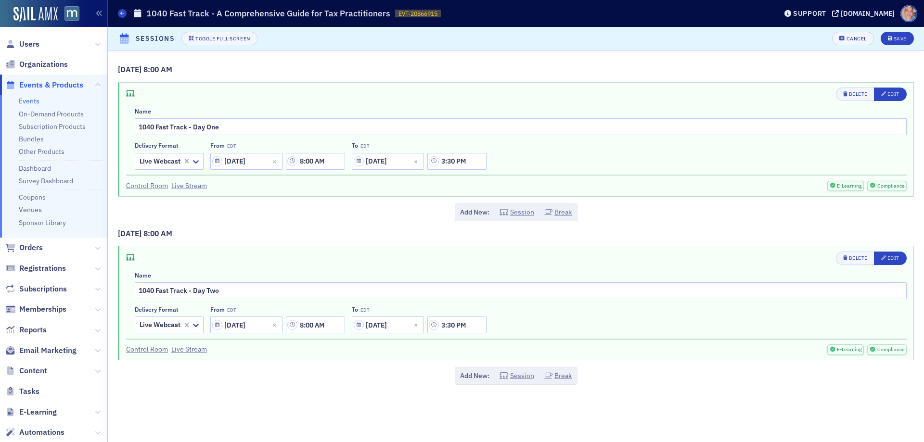
drag, startPoint x: 122, startPoint y: 15, endPoint x: 181, endPoint y: 2, distance: 60.1
click at [122, 14] on icon at bounding box center [122, 13] width 4 height 4
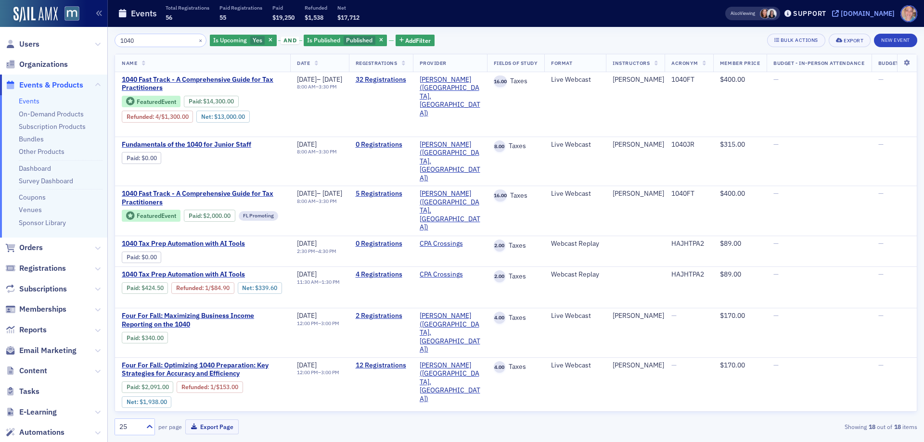
click at [872, 13] on div "[DOMAIN_NAME]" at bounding box center [868, 13] width 54 height 9
click at [196, 42] on button "×" at bounding box center [200, 40] width 9 height 9
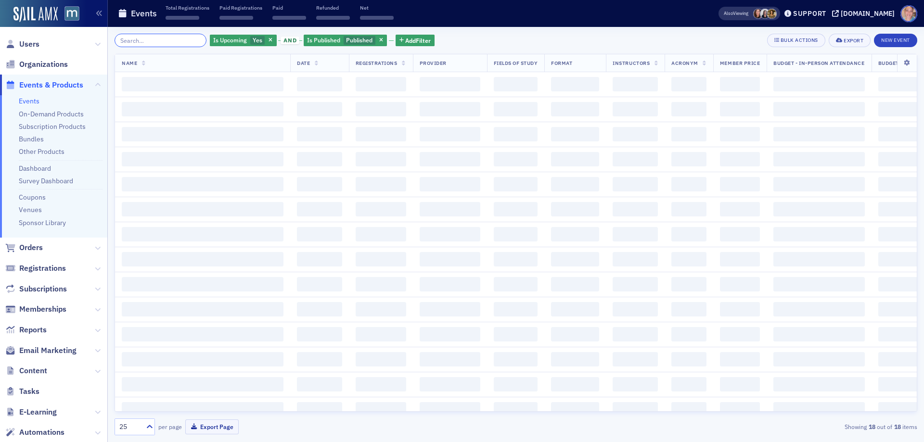
click at [146, 39] on input "search" at bounding box center [161, 40] width 92 height 13
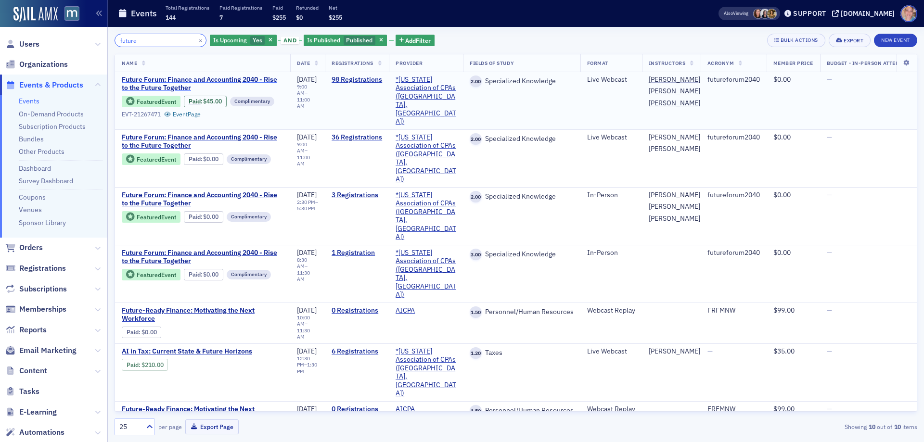
type input "future"
click at [219, 35] on div "Is Upcoming Yes" at bounding box center [243, 41] width 67 height 12
click at [311, 42] on span "No" at bounding box center [315, 40] width 8 height 8
click at [308, 42] on input "No" at bounding box center [303, 40] width 9 height 9
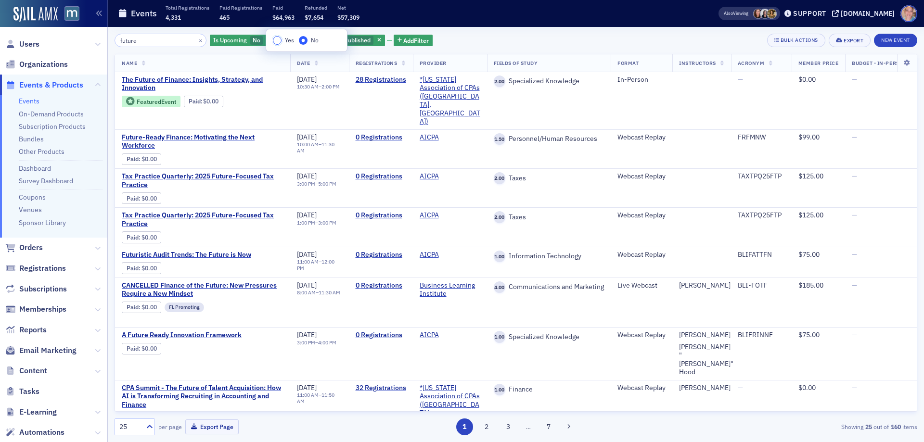
click at [280, 40] on input "Yes" at bounding box center [277, 40] width 9 height 9
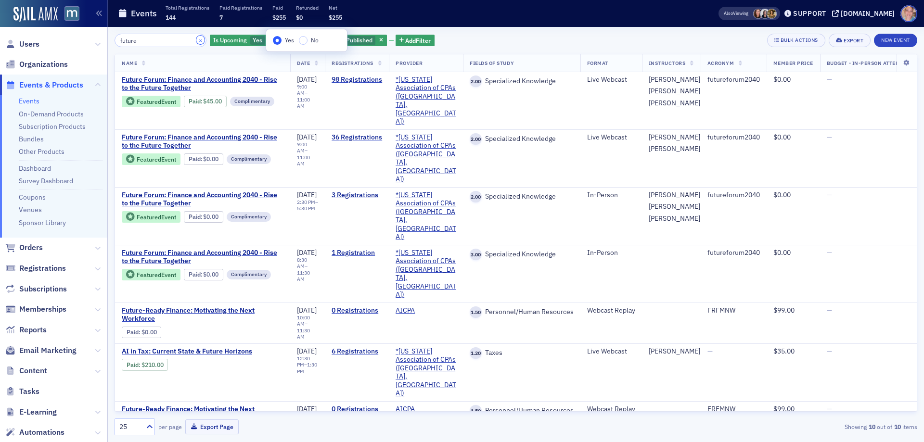
click at [196, 39] on button "×" at bounding box center [200, 40] width 9 height 9
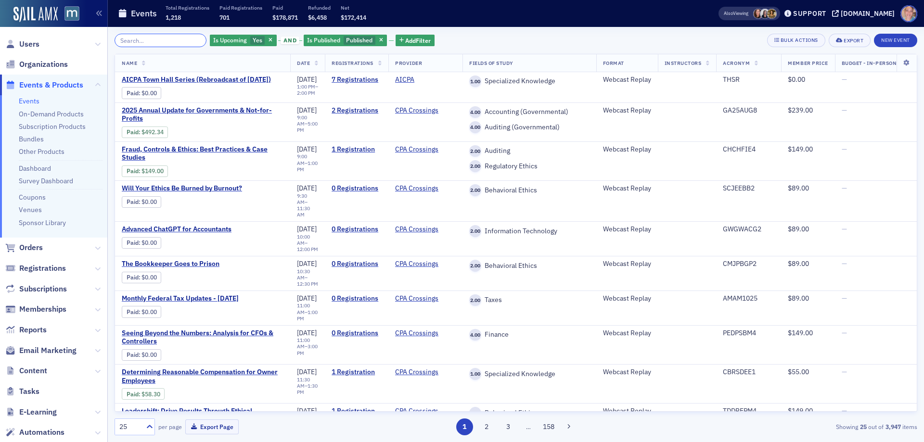
click at [167, 42] on input "search" at bounding box center [161, 40] width 92 height 13
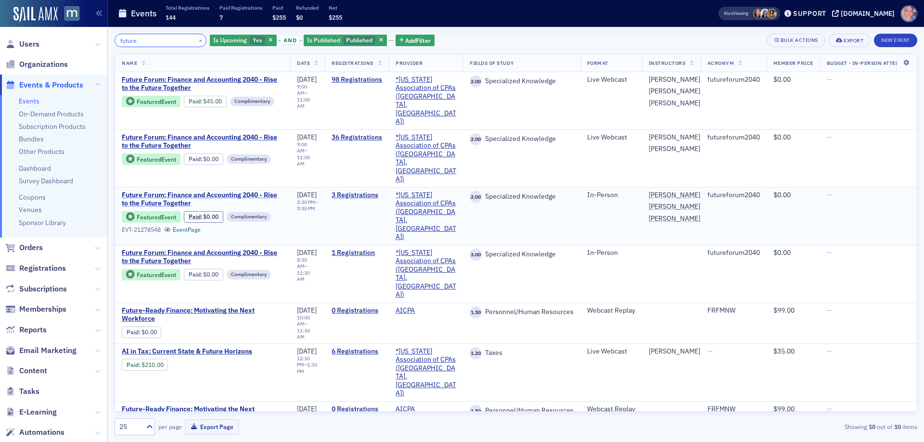
type input "future"
click at [164, 191] on span "Future Forum: Finance and Accounting 2040 - Rise to the Future Together" at bounding box center [203, 199] width 162 height 17
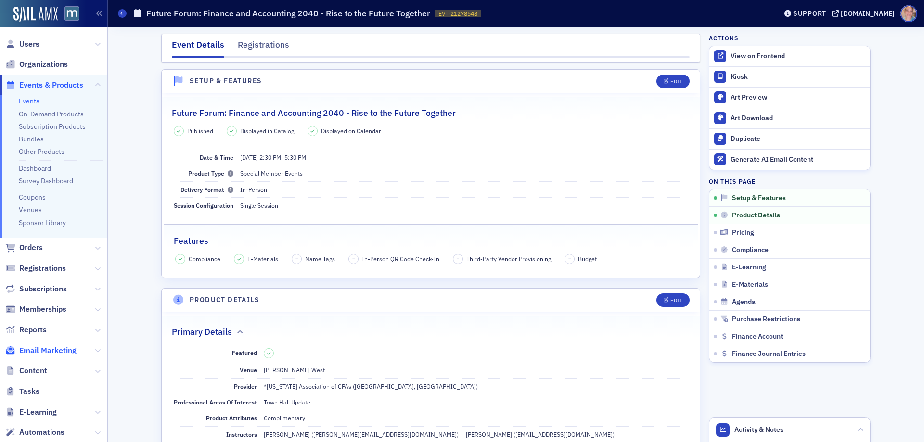
click at [52, 352] on span "Email Marketing" at bounding box center [47, 351] width 57 height 11
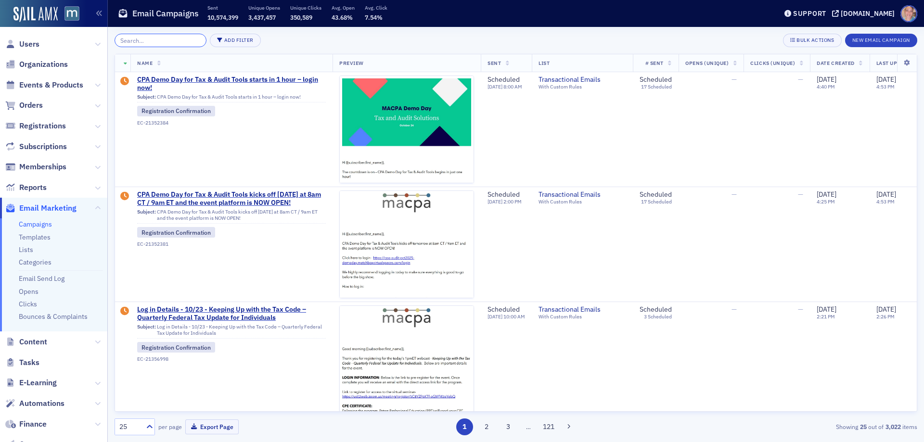
click at [136, 41] on input "search" at bounding box center [161, 40] width 92 height 13
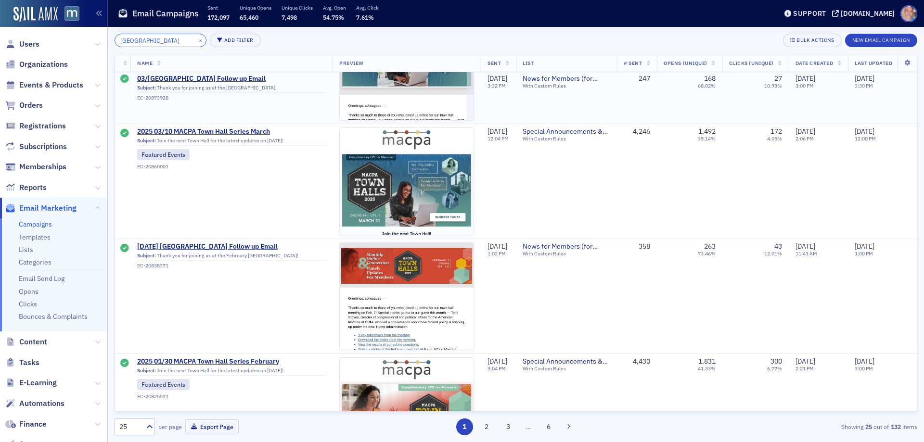
scroll to position [1444, 0]
drag, startPoint x: 168, startPoint y: 35, endPoint x: 21, endPoint y: 48, distance: 147.4
click at [21, 48] on div "Users Organizations Events & Products Orders Registrations Subscriptions Member…" at bounding box center [462, 221] width 924 height 442
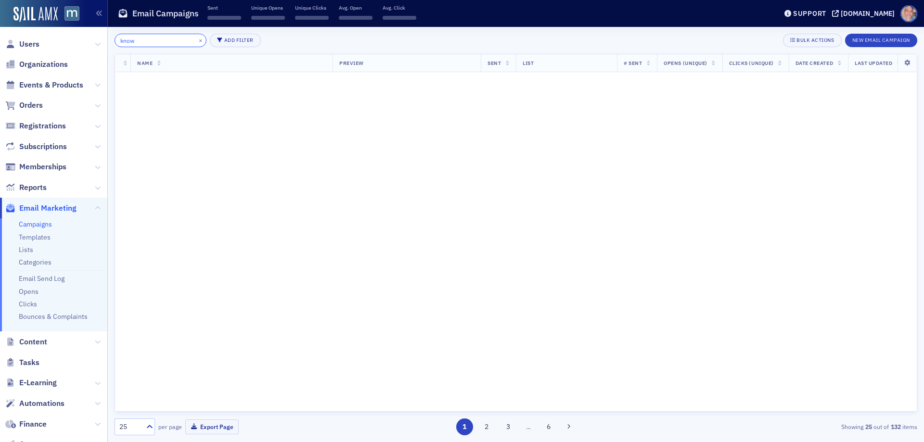
scroll to position [2106, 0]
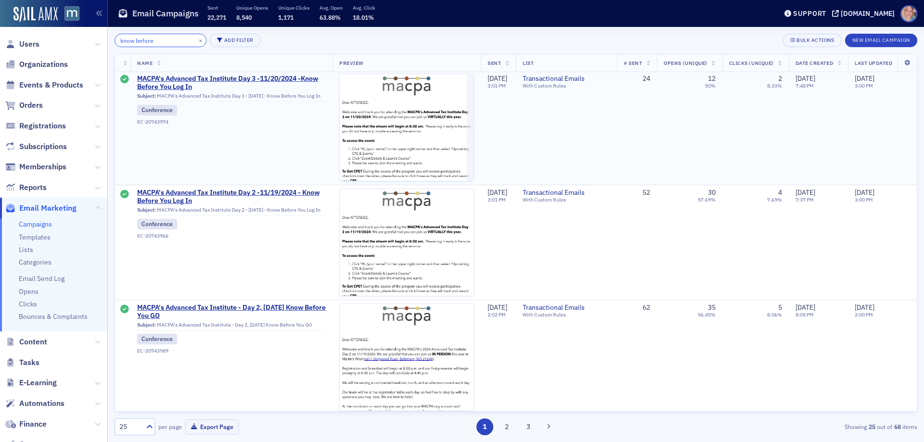
scroll to position [2543, 0]
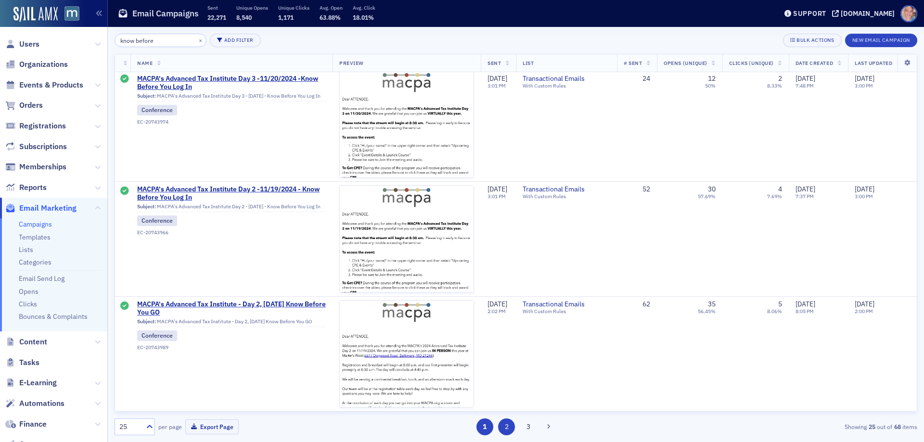
click at [509, 425] on button "2" at bounding box center [506, 427] width 17 height 17
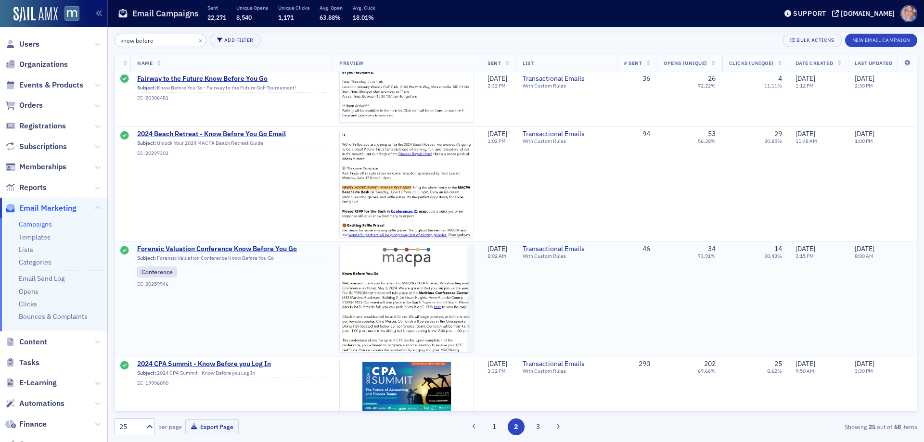
scroll to position [1107, 0]
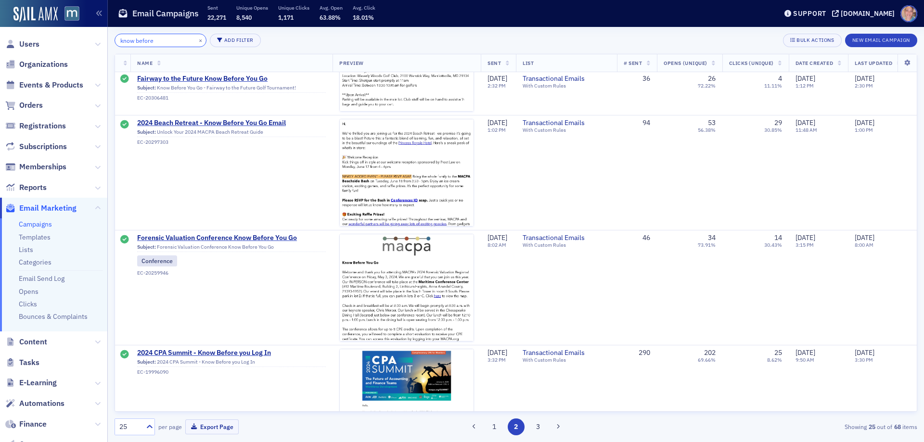
drag, startPoint x: 166, startPoint y: 39, endPoint x: 76, endPoint y: 42, distance: 90.1
click at [76, 42] on div "Users Organizations Events & Products Orders Registrations Subscriptions Member…" at bounding box center [462, 221] width 924 height 442
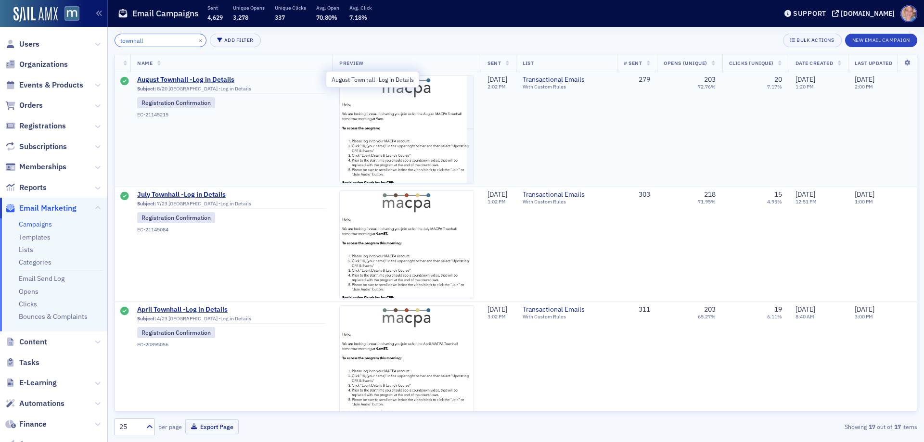
type input "townhall"
click at [182, 79] on span "August Townhall -Log in Details" at bounding box center [231, 80] width 189 height 9
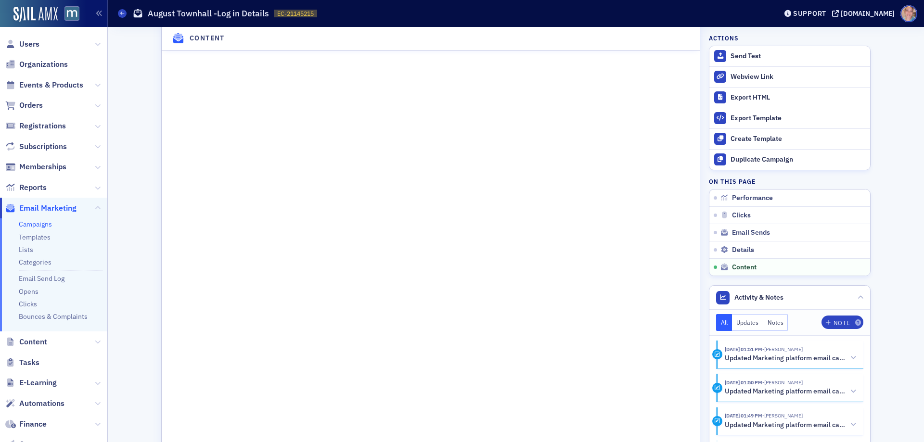
scroll to position [1252, 0]
drag, startPoint x: 29, startPoint y: 224, endPoint x: 90, endPoint y: 206, distance: 62.9
click at [29, 224] on link "Campaigns" at bounding box center [35, 224] width 33 height 9
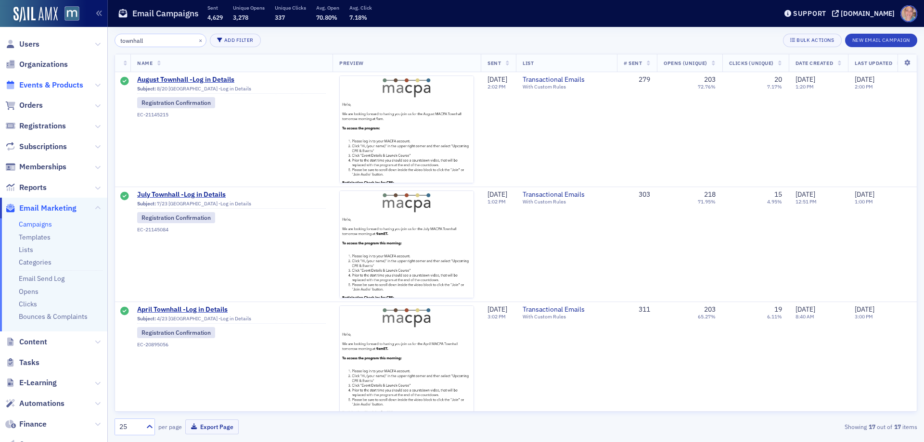
click at [52, 83] on span "Events & Products" at bounding box center [51, 85] width 64 height 11
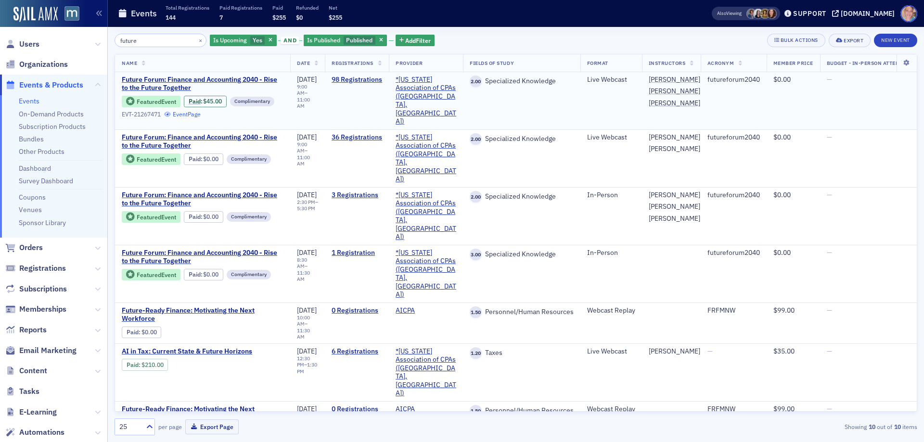
click at [195, 115] on link "Event Page" at bounding box center [182, 114] width 37 height 7
click at [196, 38] on button "×" at bounding box center [200, 40] width 9 height 9
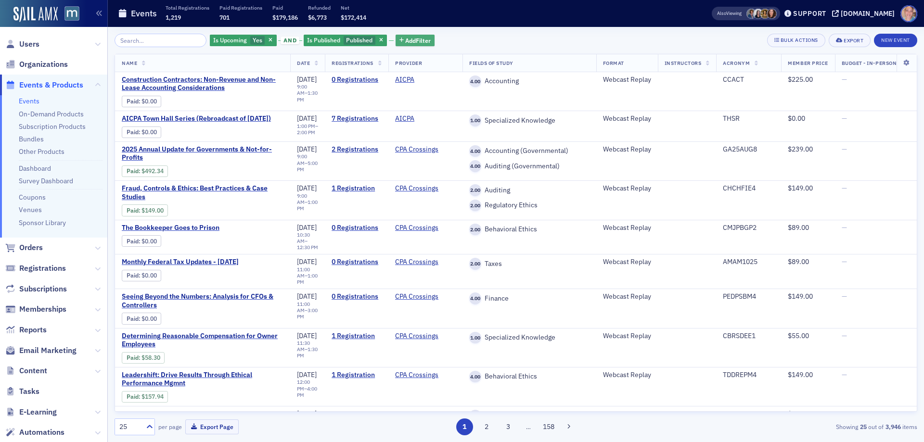
click at [417, 37] on span "Add Filter" at bounding box center [418, 40] width 26 height 9
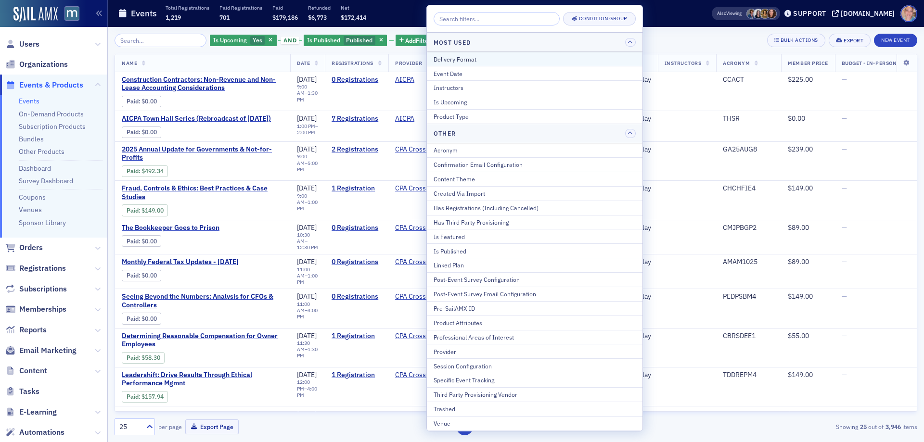
click at [469, 59] on div "Delivery Format" at bounding box center [535, 59] width 202 height 9
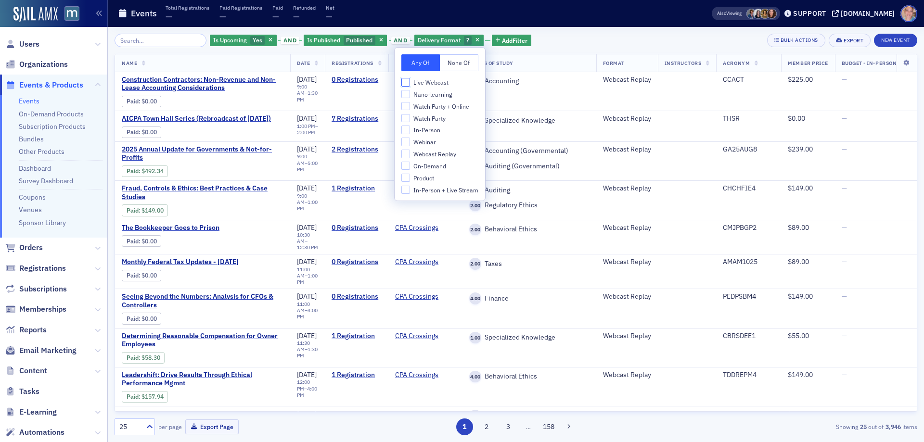
click at [410, 83] on input "Live Webcast" at bounding box center [405, 82] width 9 height 9
checkbox input "true"
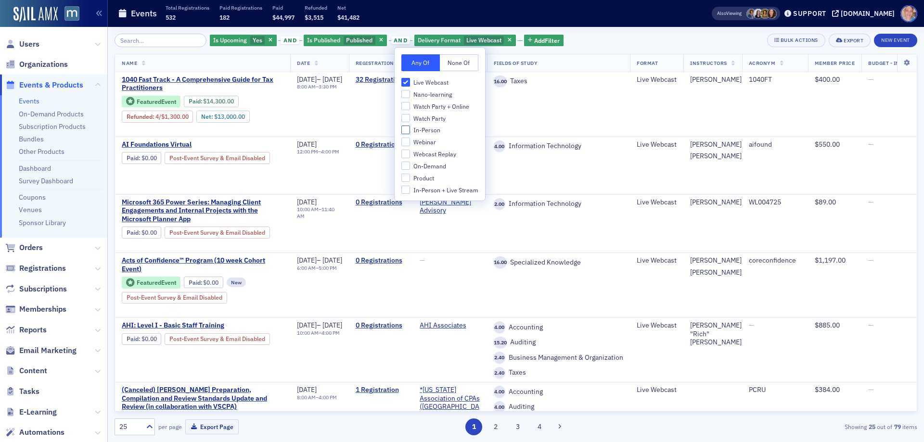
click at [407, 127] on input "In-Person" at bounding box center [405, 130] width 9 height 9
checkbox input "true"
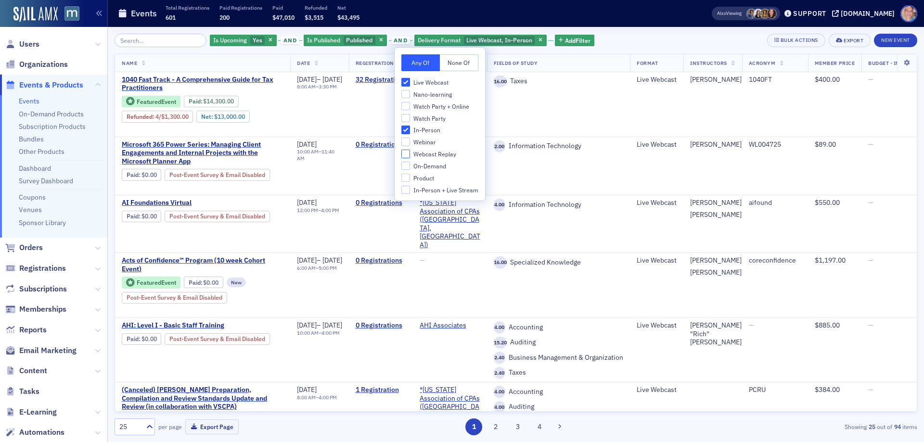
click at [405, 157] on input "Webcast Replay" at bounding box center [405, 154] width 9 height 9
checkbox input "true"
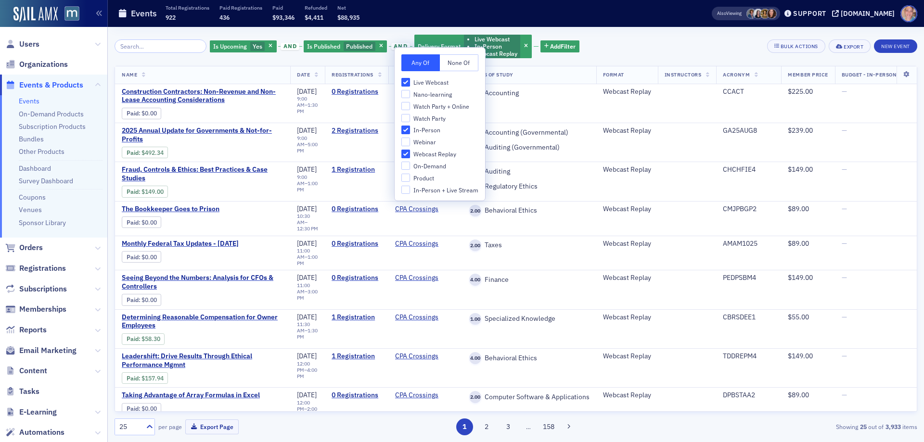
click at [594, 48] on div "Is Upcoming Yes and Is Published Published and Delivery Format Live Webcast In-…" at bounding box center [516, 47] width 803 height 26
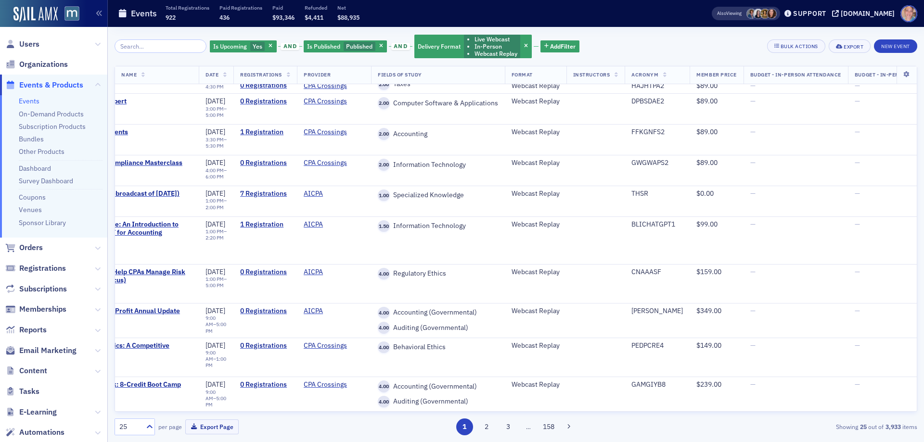
scroll to position [576, 0]
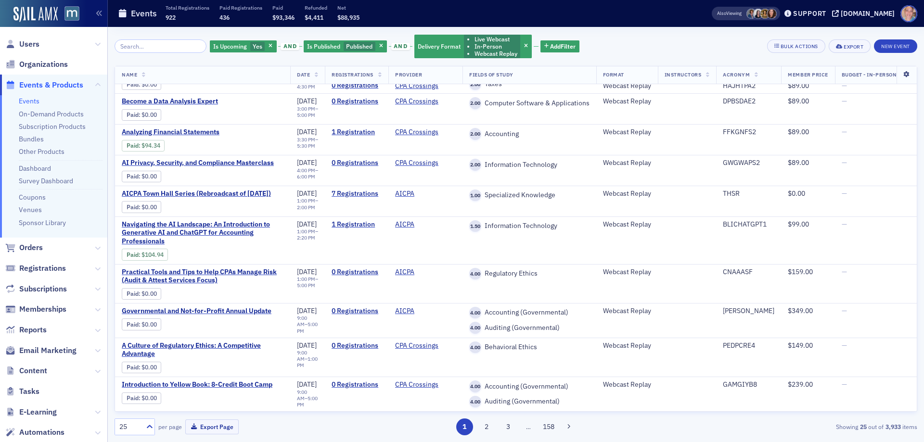
click at [900, 73] on icon at bounding box center [907, 75] width 20 height 6
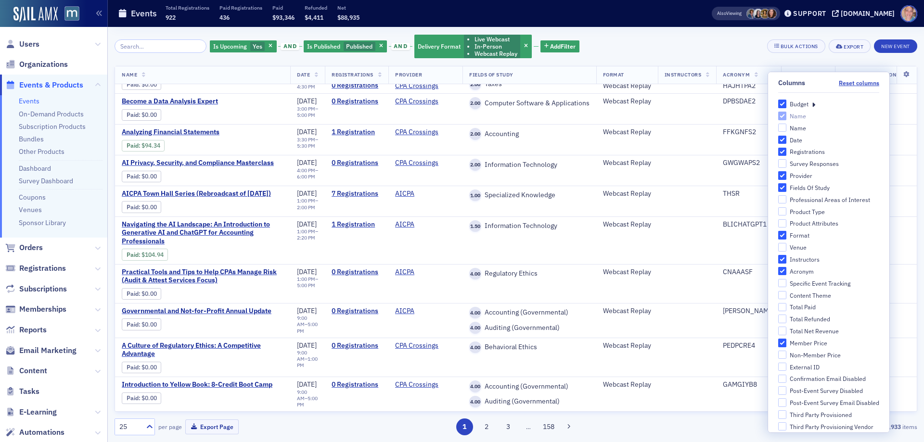
click at [653, 31] on div "Is Upcoming Yes and Is Published Published and Delivery Format Live Webcast In-…" at bounding box center [516, 234] width 803 height 415
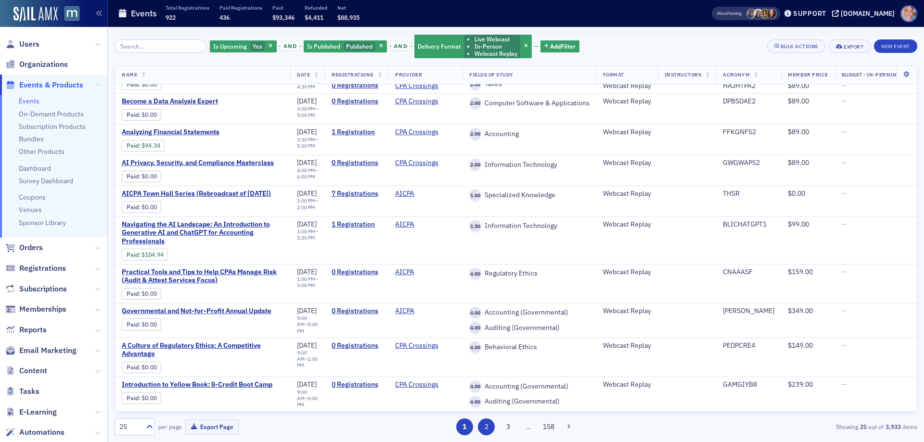
click at [483, 422] on button "2" at bounding box center [486, 427] width 17 height 17
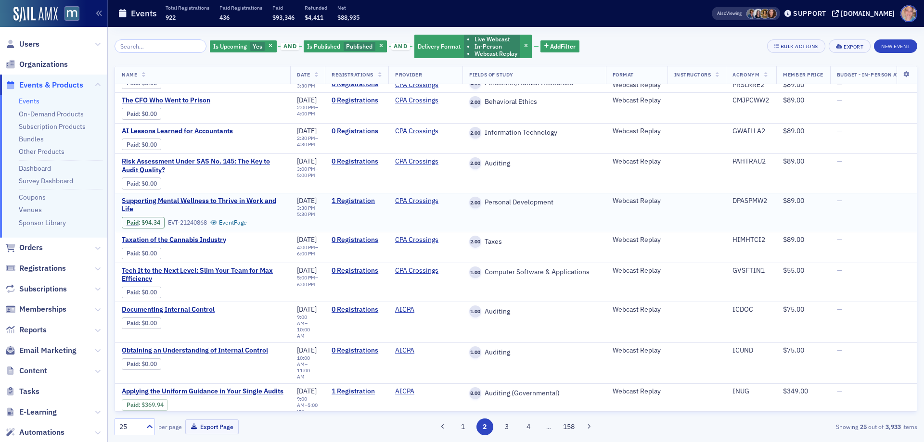
scroll to position [540, 0]
drag, startPoint x: 507, startPoint y: 423, endPoint x: 497, endPoint y: 425, distance: 10.3
click at [507, 424] on button "3" at bounding box center [506, 427] width 17 height 17
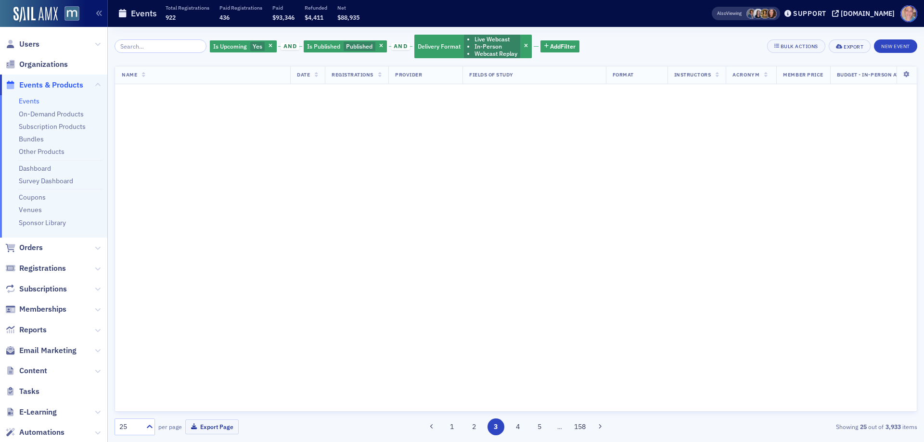
scroll to position [0, 0]
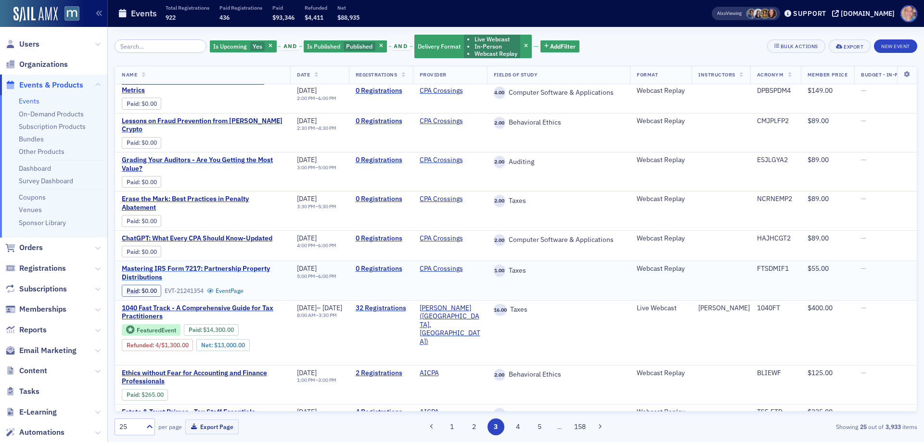
scroll to position [574, 0]
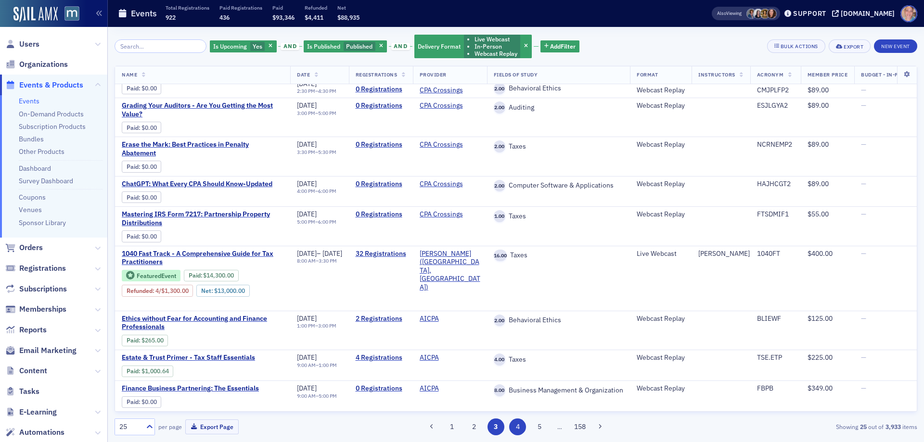
click at [516, 426] on button "4" at bounding box center [517, 427] width 17 height 17
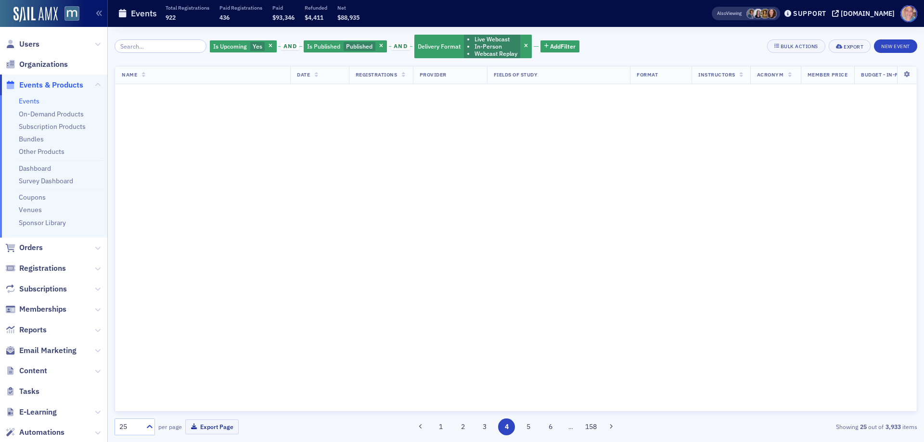
scroll to position [0, 0]
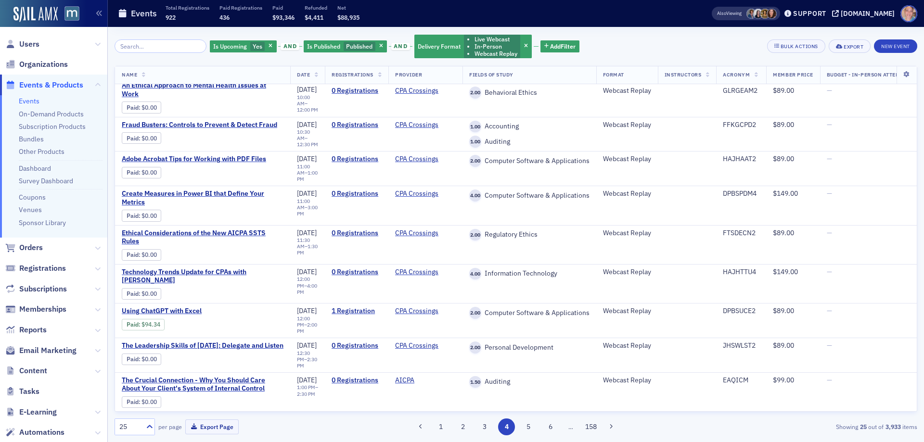
scroll to position [568, 0]
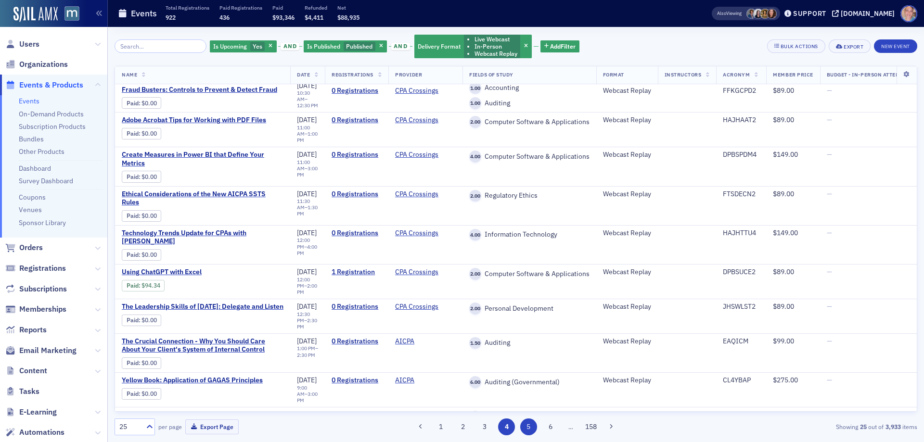
click at [530, 433] on button "5" at bounding box center [528, 427] width 17 height 17
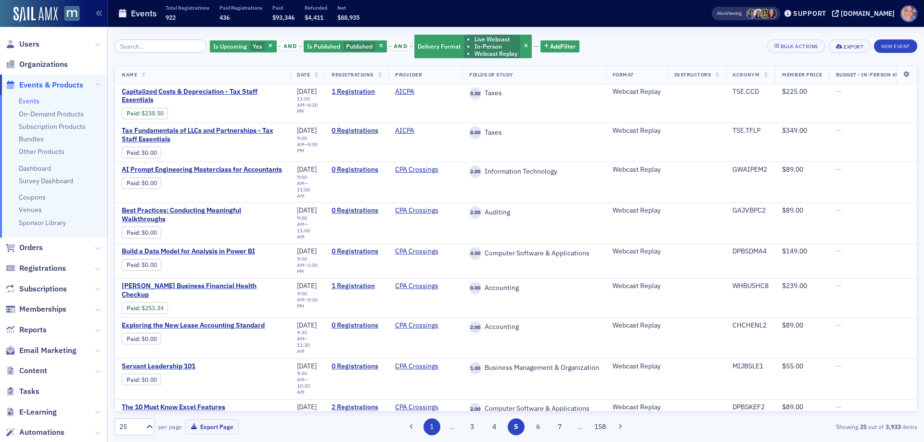
click at [431, 428] on button "1" at bounding box center [432, 427] width 17 height 17
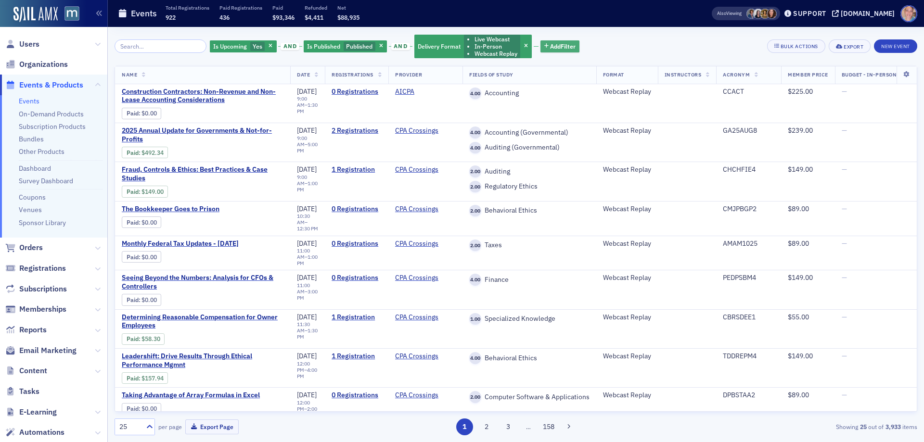
click at [561, 48] on span "Add Filter" at bounding box center [563, 46] width 26 height 9
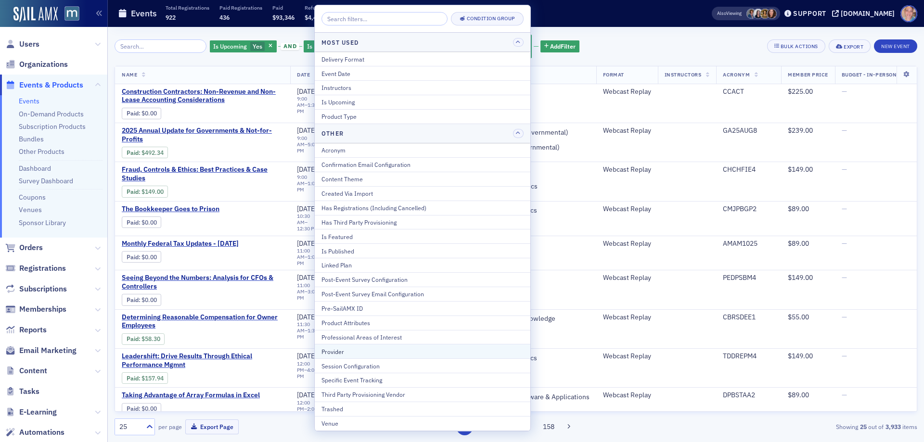
click at [355, 355] on div "Provider" at bounding box center [423, 352] width 202 height 9
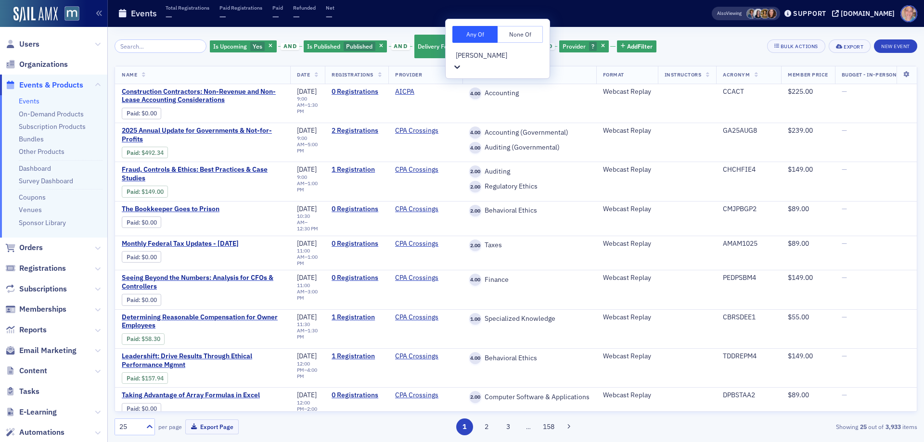
type input "peters"
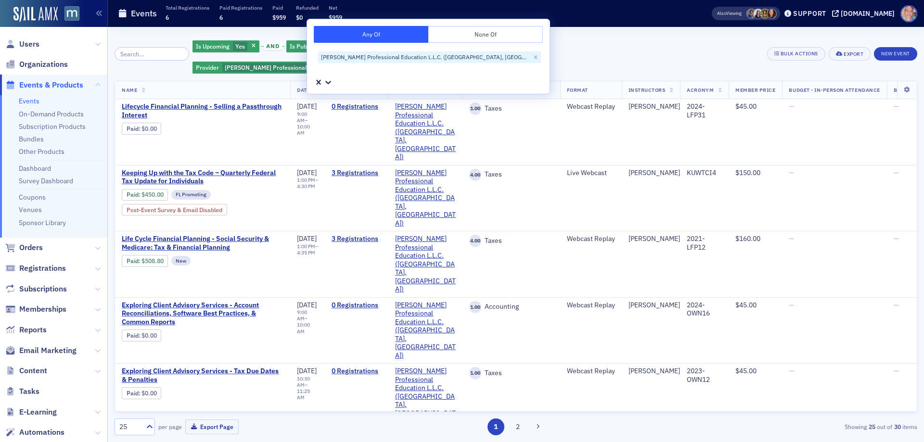
click at [512, 70] on span "Add Filter" at bounding box center [525, 67] width 26 height 9
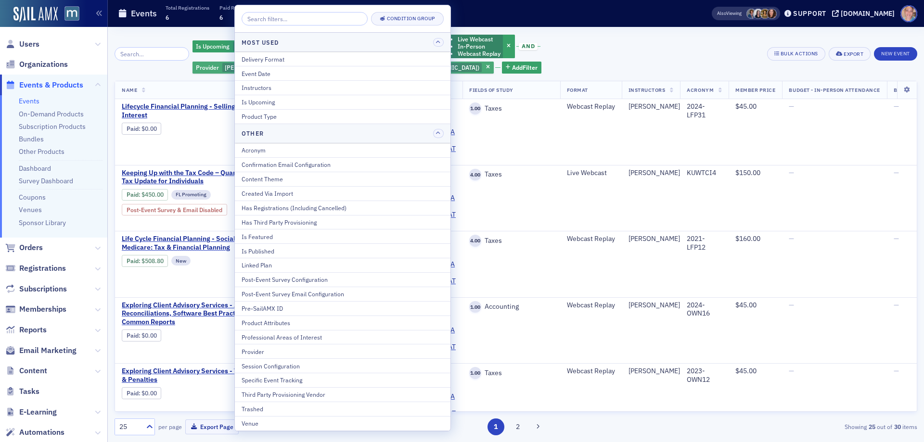
click at [479, 64] on span "Peters Professional Education L.L.C. (Mechanicsville, VA)" at bounding box center [352, 68] width 255 height 8
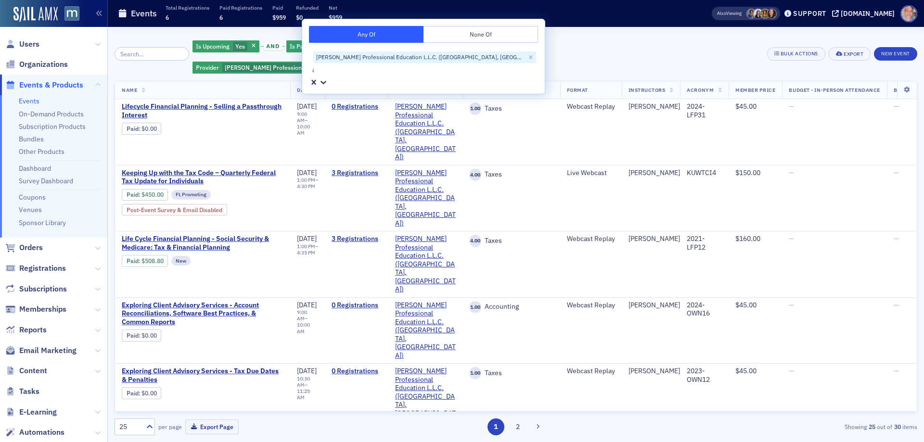
type input "ahi"
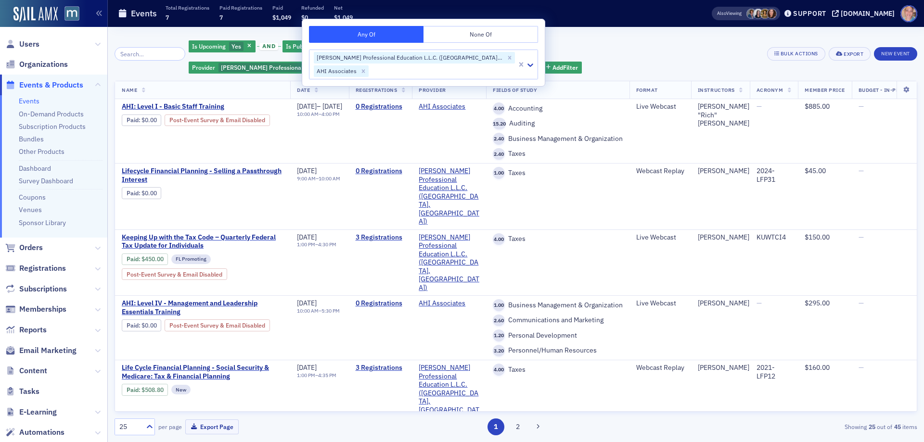
click at [593, 45] on div "Is Upcoming Yes and Is Published Published and Delivery Format Live Webcast In-…" at bounding box center [475, 54] width 572 height 40
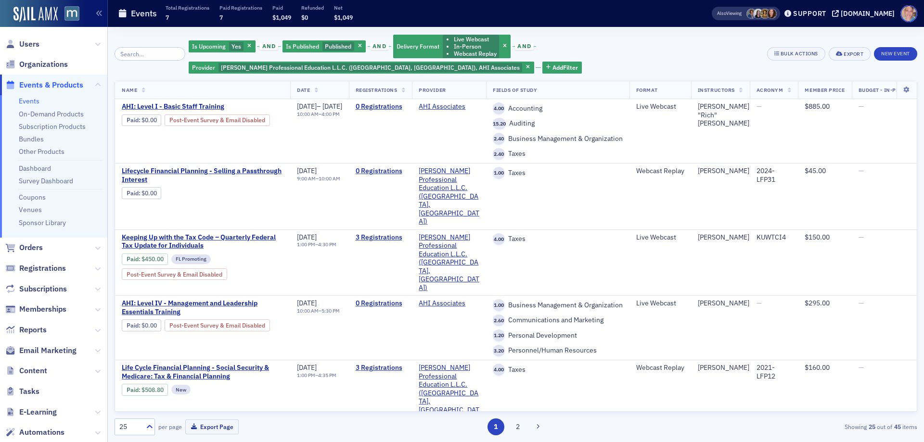
drag, startPoint x: 507, startPoint y: 43, endPoint x: 431, endPoint y: 69, distance: 80.5
click at [507, 43] on span "button" at bounding box center [505, 46] width 9 height 9
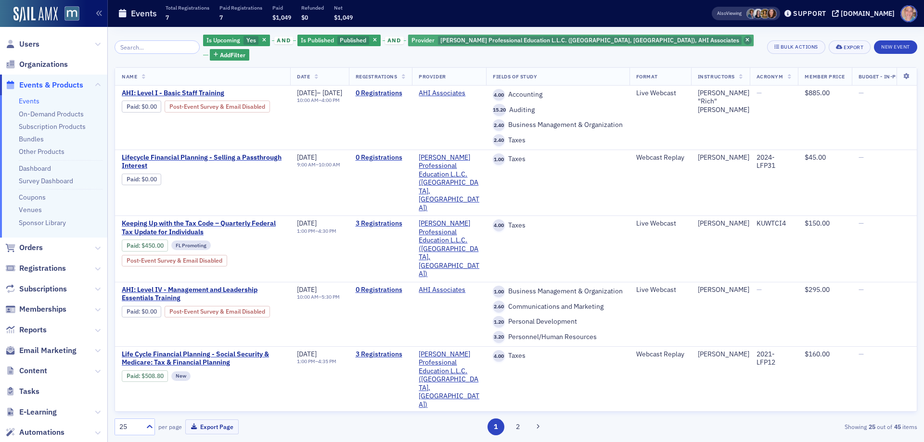
click at [744, 41] on span "button" at bounding box center [748, 40] width 9 height 9
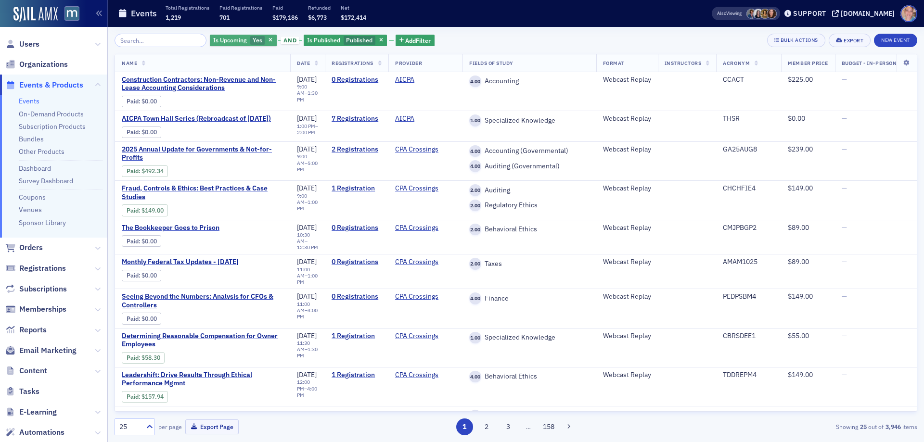
click at [232, 39] on span "Is Upcoming" at bounding box center [230, 40] width 34 height 8
click at [303, 39] on input "No" at bounding box center [303, 40] width 9 height 9
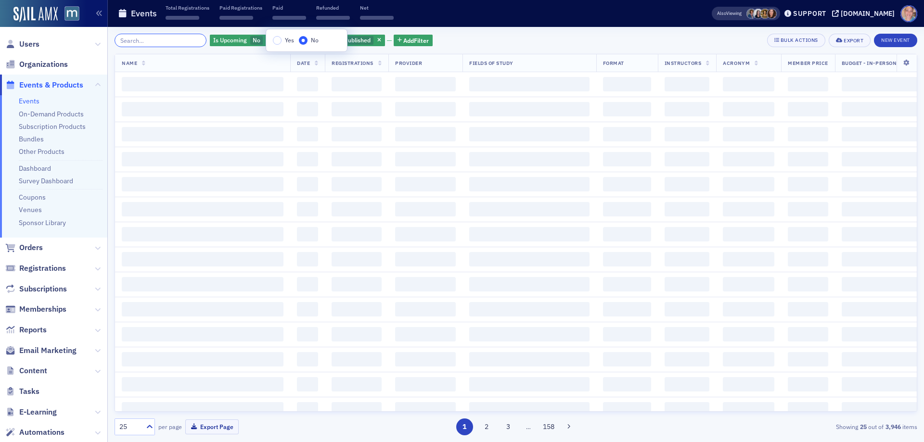
click at [151, 42] on input "search" at bounding box center [161, 40] width 92 height 13
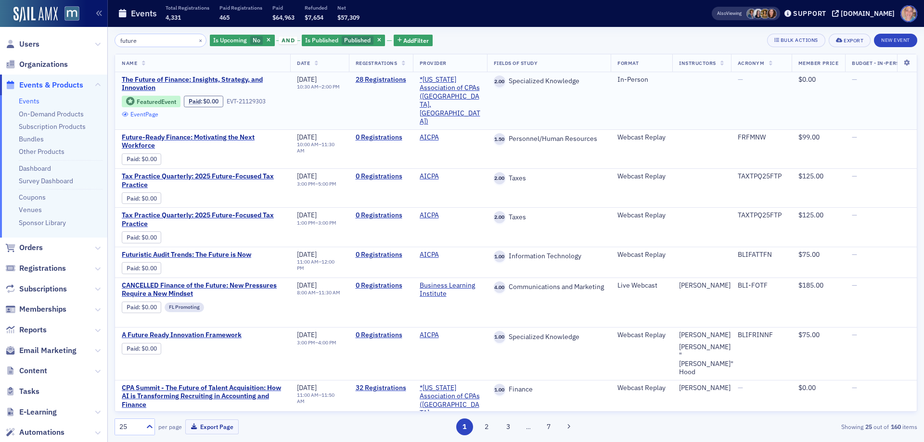
click at [150, 116] on link "Event Page" at bounding box center [140, 114] width 37 height 7
drag, startPoint x: 172, startPoint y: 41, endPoint x: 96, endPoint y: 41, distance: 76.5
click at [96, 41] on div "Users Organizations Events & Products Events On-Demand Products Subscription Pr…" at bounding box center [462, 221] width 924 height 442
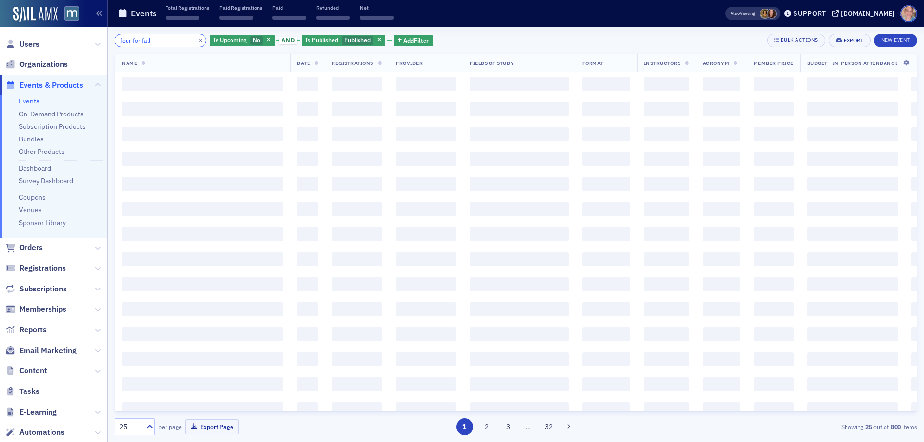
type input "four for fall"
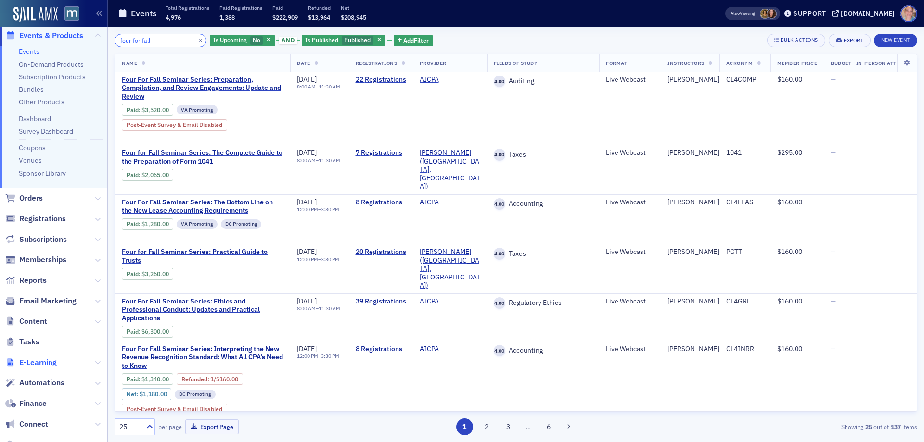
scroll to position [124, 0]
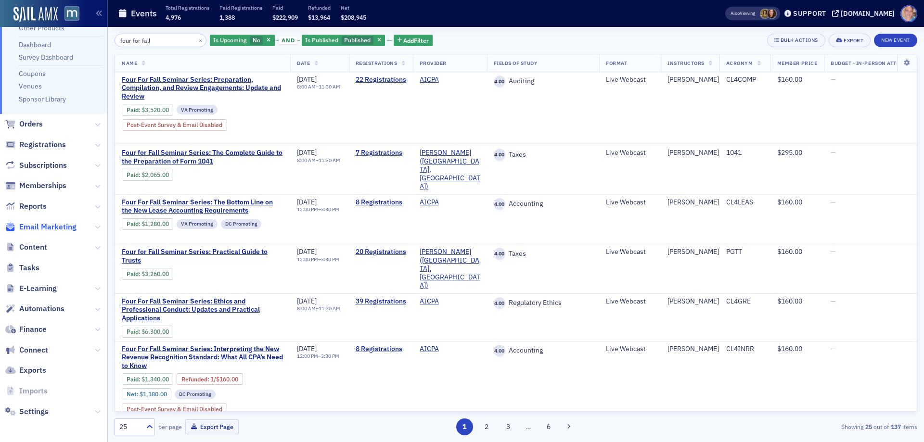
click at [47, 228] on span "Email Marketing" at bounding box center [47, 227] width 57 height 11
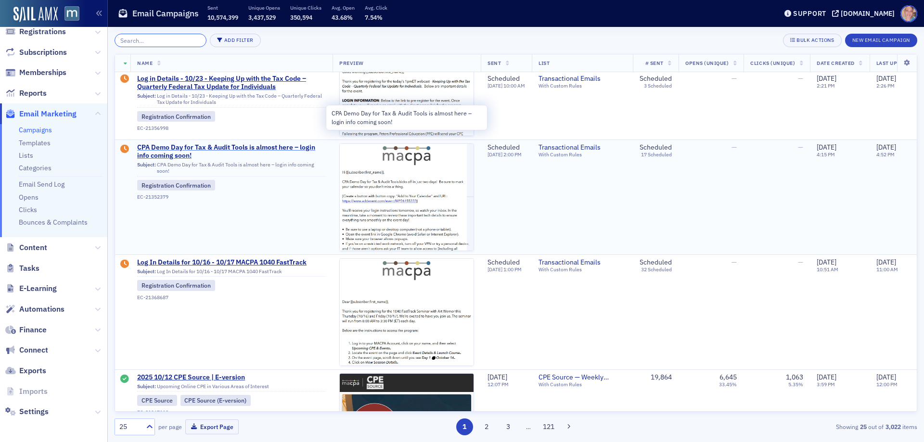
scroll to position [337, 0]
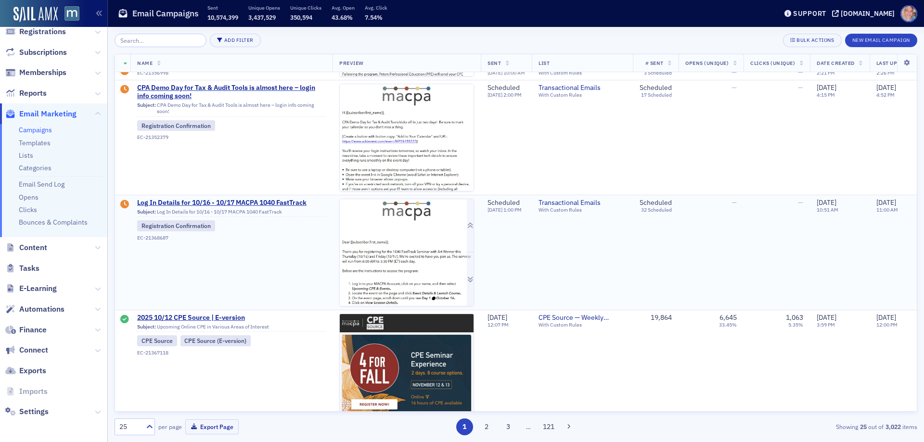
click at [399, 262] on img at bounding box center [407, 408] width 134 height 418
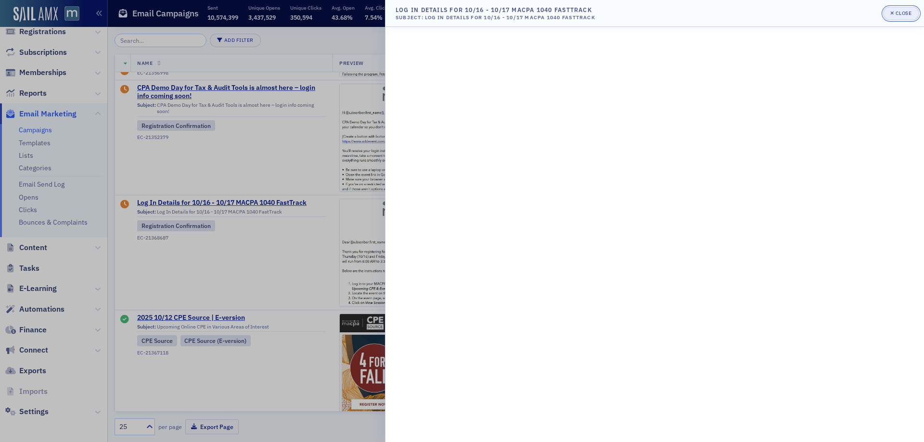
click at [904, 11] on div "Close" at bounding box center [904, 13] width 16 height 5
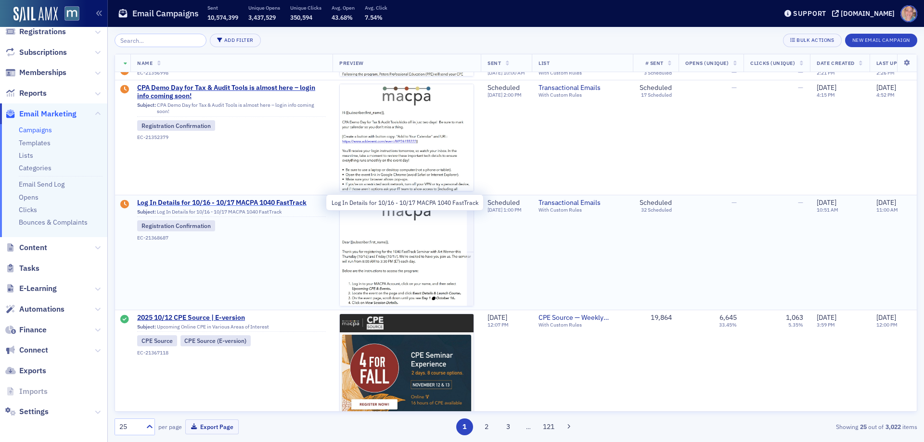
click at [211, 201] on span "Log In Details for 10/16 - 10/17 MACPA 1040 FastTrack" at bounding box center [231, 203] width 189 height 9
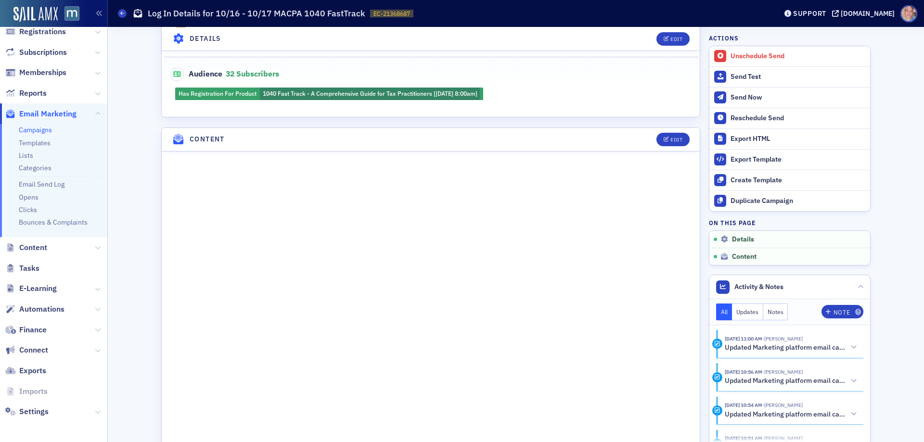
scroll to position [481, 0]
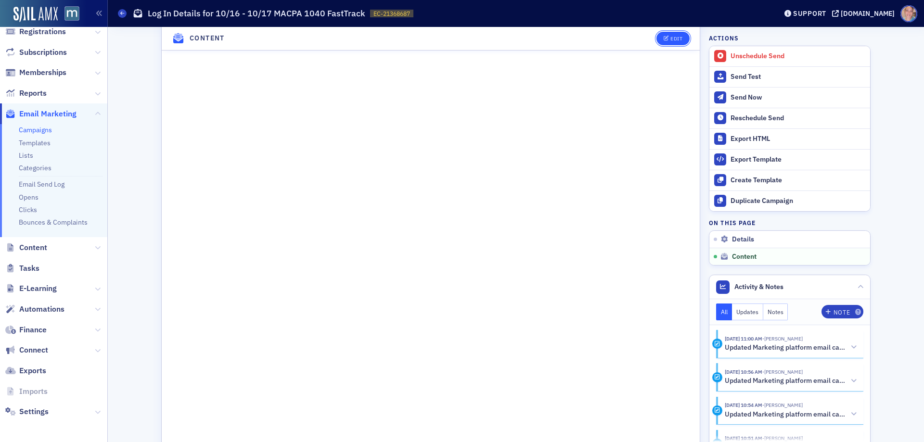
click at [665, 38] on icon "button" at bounding box center [667, 38] width 6 height 5
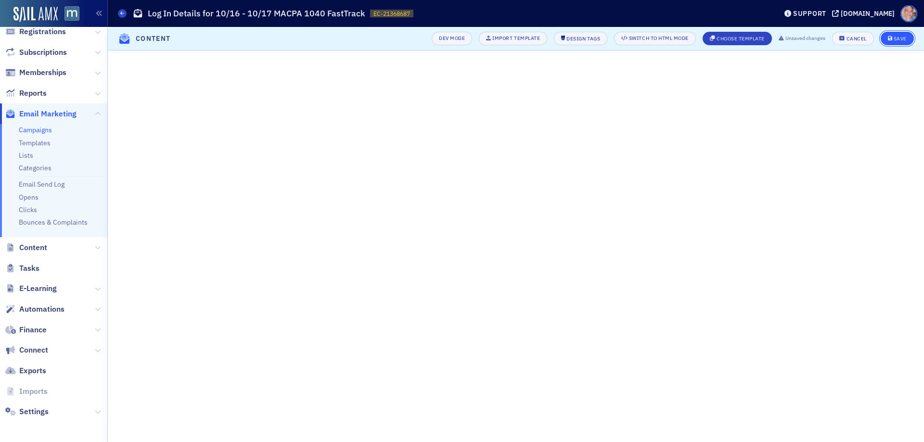
click at [902, 39] on div "Save" at bounding box center [900, 38] width 13 height 5
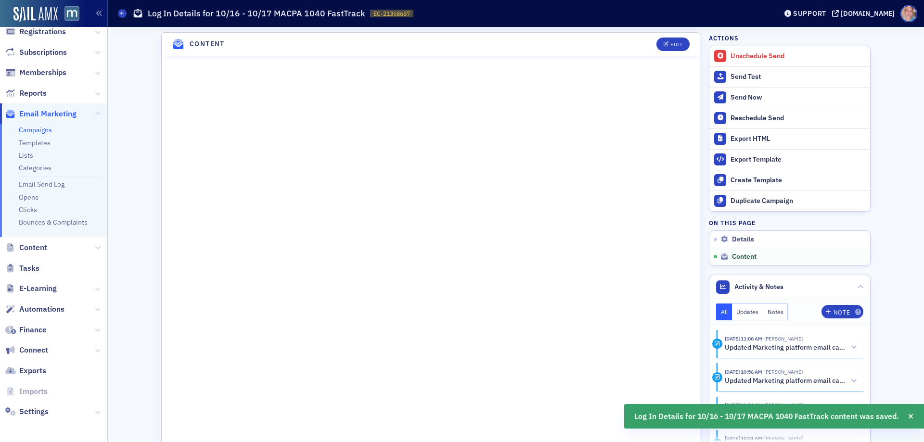
scroll to position [456, 0]
click at [732, 73] on div "Send Test" at bounding box center [798, 77] width 135 height 9
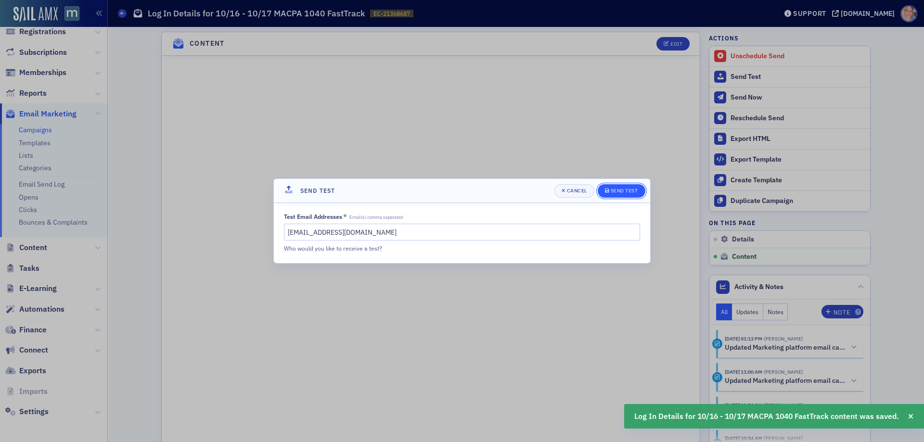
click at [621, 188] on div "Send Test" at bounding box center [624, 190] width 27 height 5
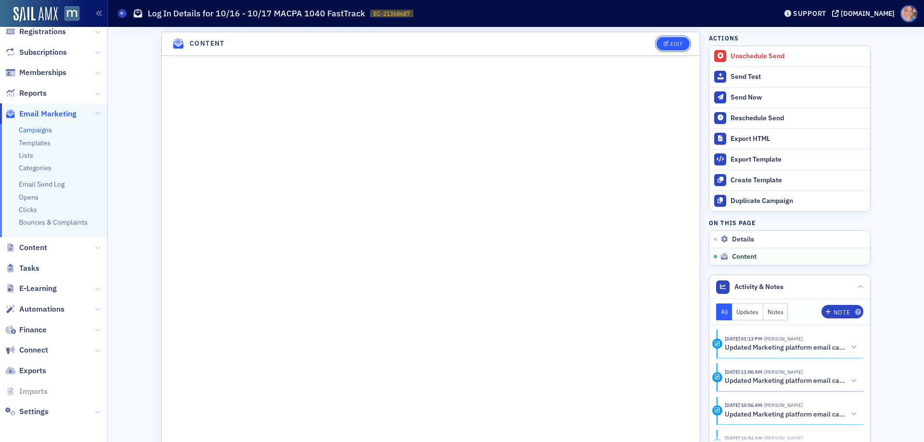
click at [671, 43] on div "Edit" at bounding box center [677, 43] width 12 height 5
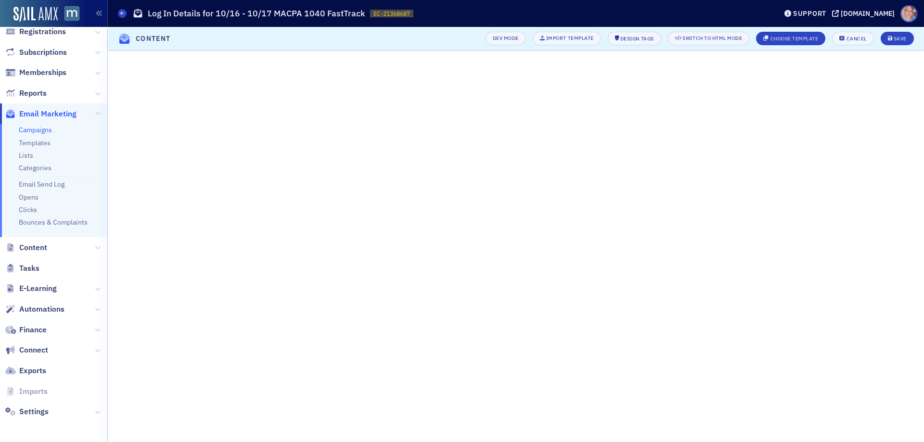
scroll to position [52, 0]
click at [898, 36] on div "Save" at bounding box center [900, 38] width 13 height 5
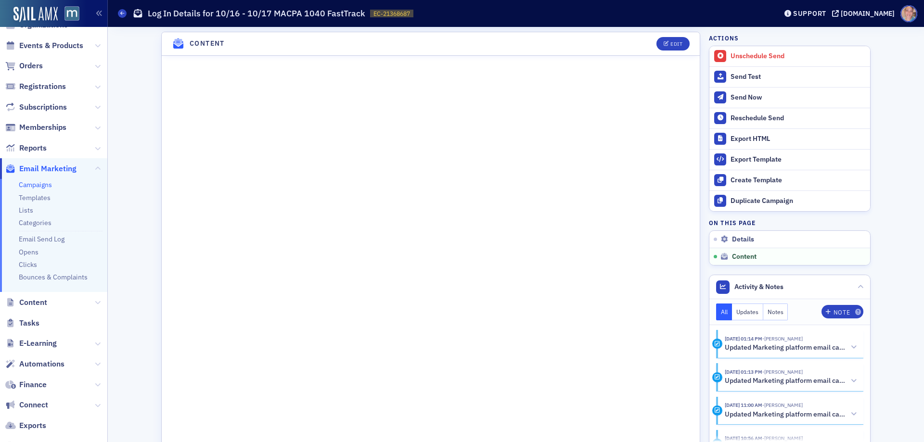
scroll to position [0, 0]
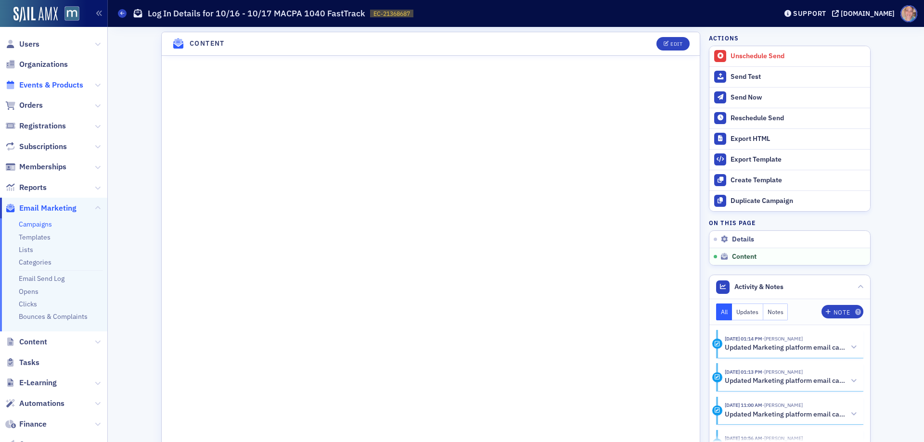
click at [42, 86] on span "Events & Products" at bounding box center [51, 85] width 64 height 11
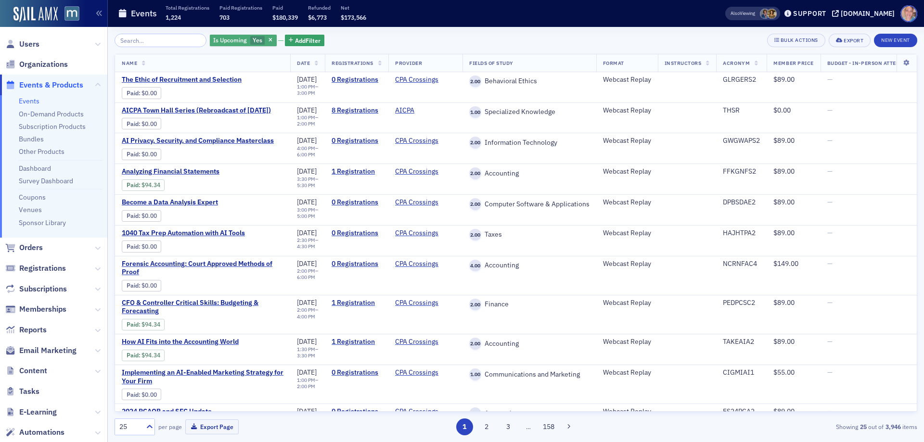
click at [250, 41] on span "Yes" at bounding box center [257, 40] width 15 height 9
click at [305, 42] on input "No" at bounding box center [303, 40] width 9 height 9
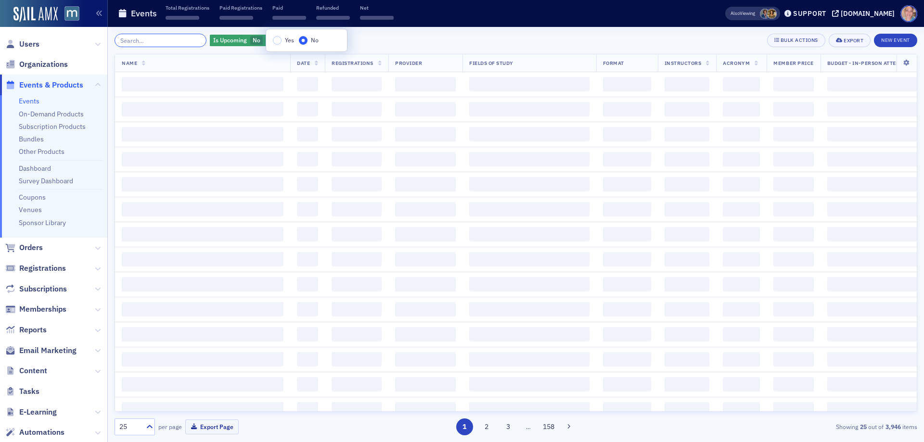
click at [145, 36] on input "search" at bounding box center [161, 40] width 92 height 13
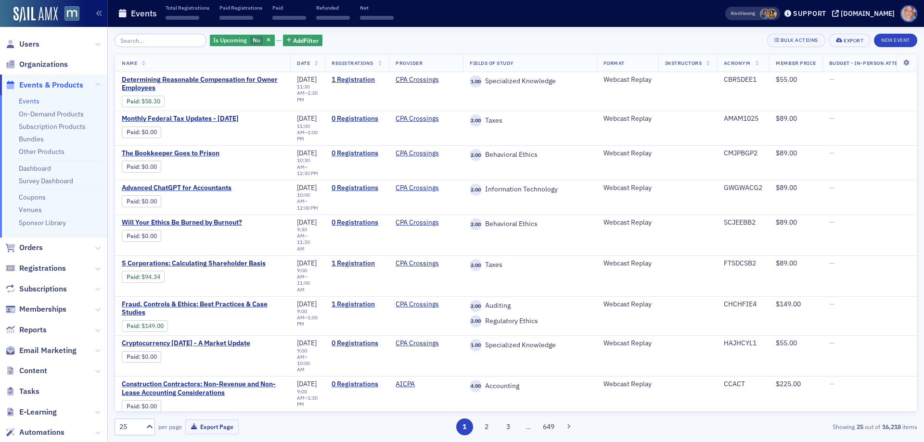
drag, startPoint x: 423, startPoint y: 29, endPoint x: 356, endPoint y: 41, distance: 68.1
click at [422, 29] on div "Is Upcoming No Add Filter Bulk Actions Export New Event Name Date Registrations…" at bounding box center [516, 234] width 803 height 415
click at [303, 40] on span "Add Filter" at bounding box center [306, 40] width 26 height 9
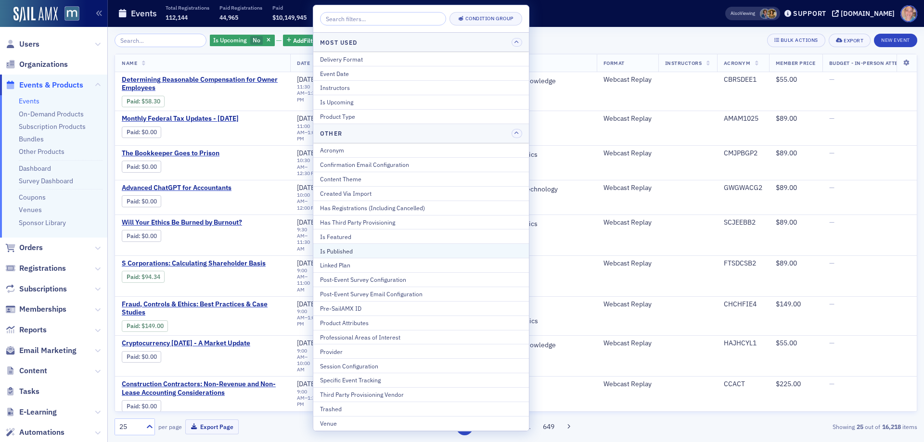
click at [365, 255] on div "Is Published" at bounding box center [421, 251] width 202 height 9
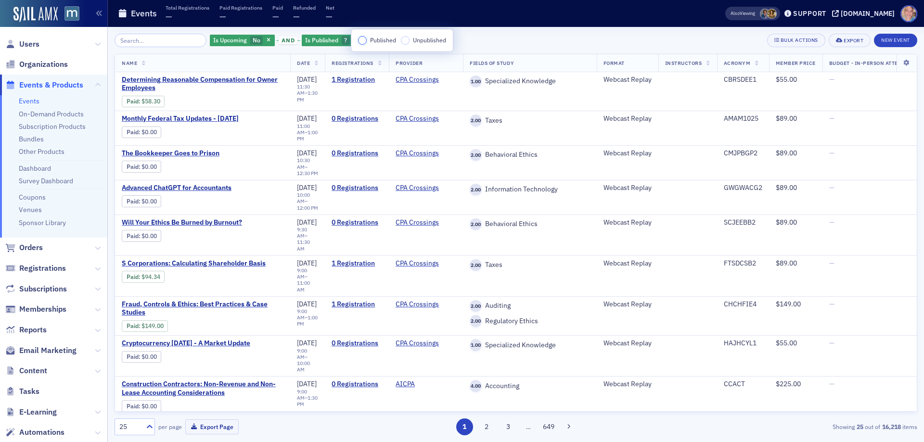
click at [358, 40] on input "Published" at bounding box center [362, 40] width 9 height 9
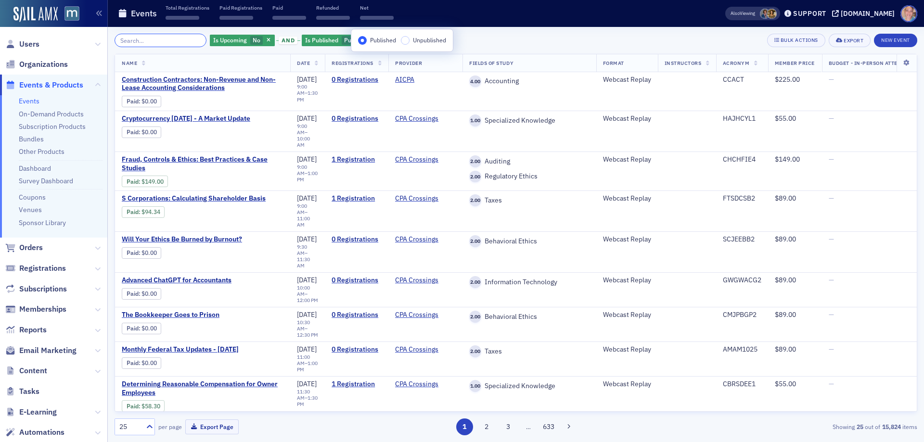
click at [164, 38] on input "search" at bounding box center [161, 40] width 92 height 13
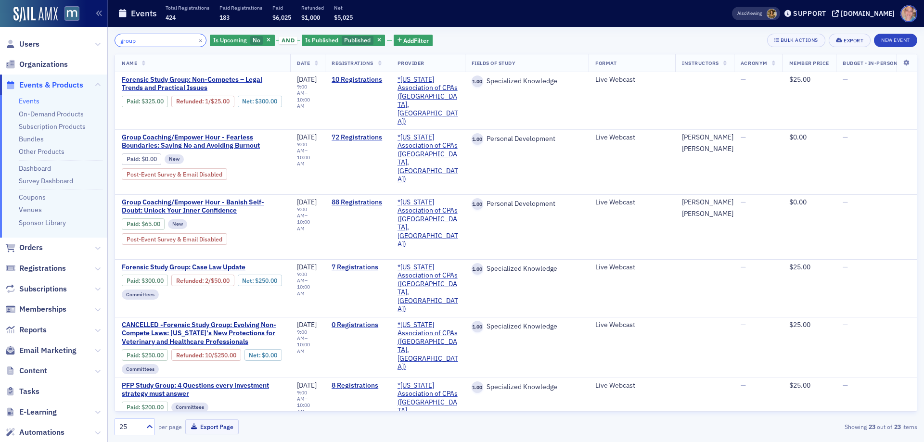
click at [165, 46] on input "group" at bounding box center [161, 40] width 92 height 13
click at [232, 43] on span "Is Upcoming" at bounding box center [230, 40] width 34 height 8
click at [275, 40] on input "Yes" at bounding box center [275, 40] width 9 height 9
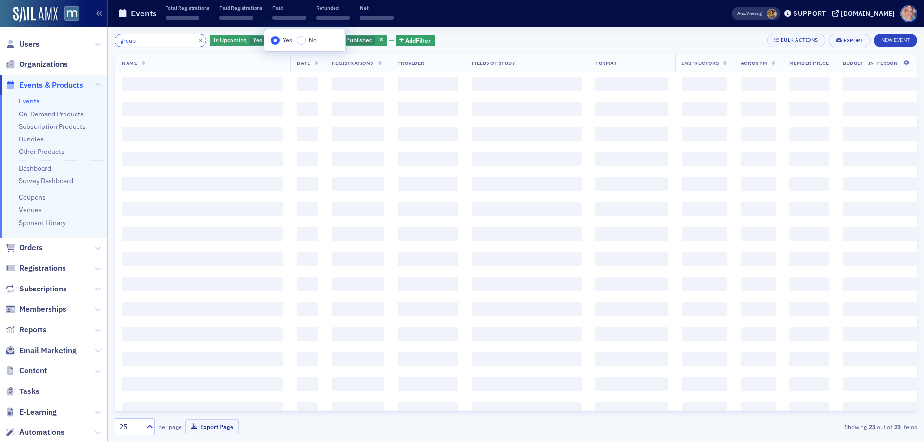
click at [126, 39] on input "group" at bounding box center [161, 40] width 92 height 13
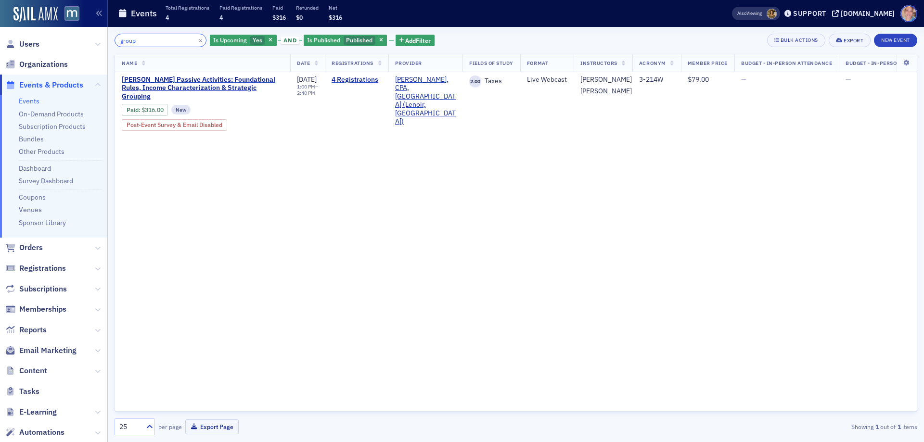
click at [126, 39] on input "group" at bounding box center [161, 40] width 92 height 13
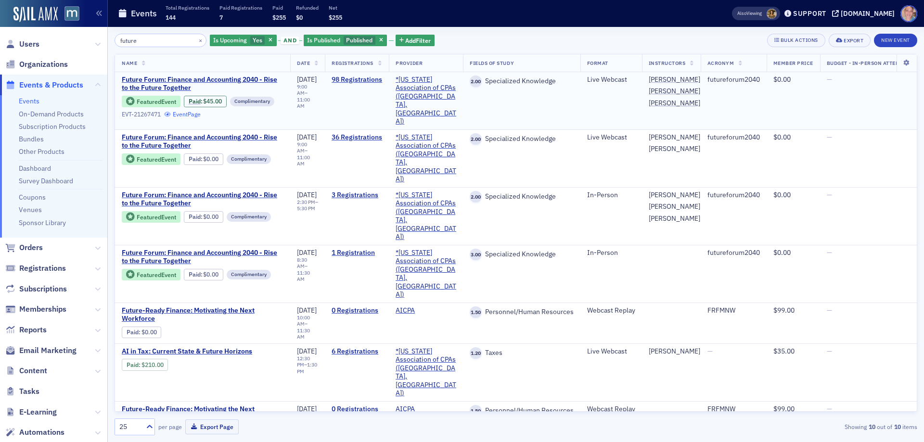
click at [187, 113] on link "Event Page" at bounding box center [182, 114] width 37 height 7
click at [142, 41] on input "future" at bounding box center [161, 40] width 92 height 13
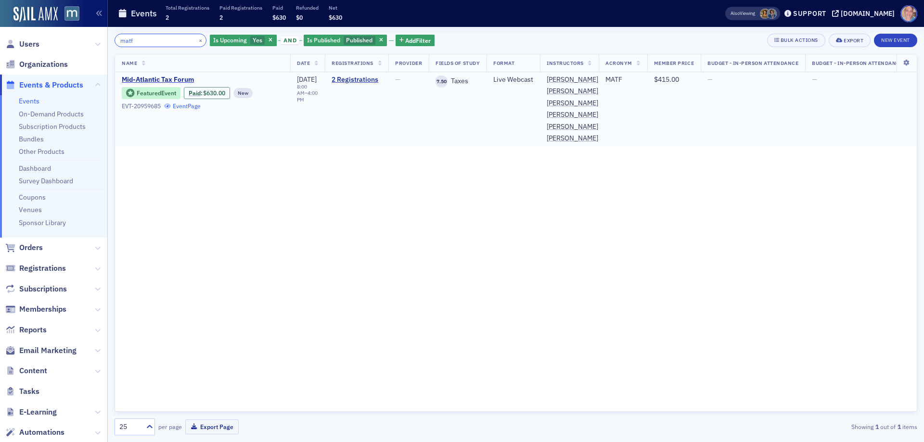
type input "matf"
click at [180, 105] on link "Event Page" at bounding box center [182, 106] width 37 height 7
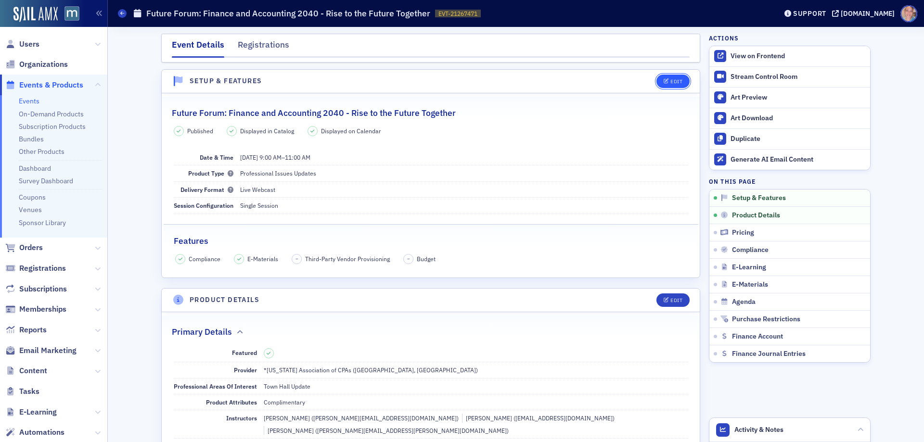
click at [675, 77] on button "Edit" at bounding box center [673, 81] width 33 height 13
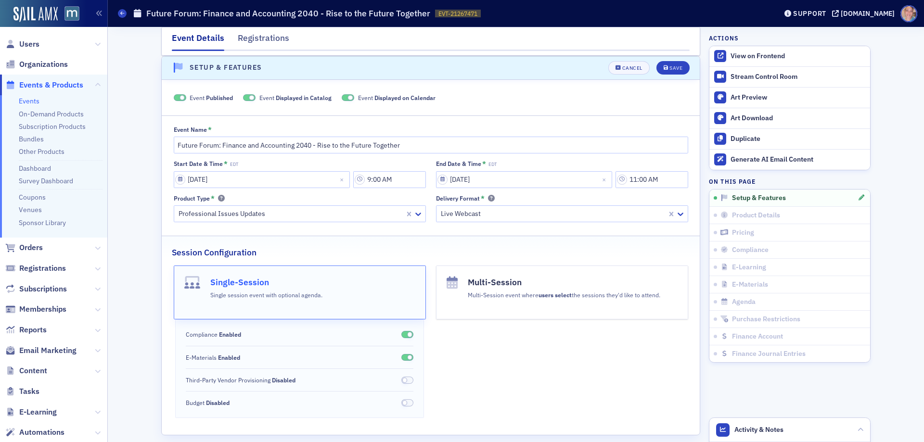
scroll to position [110, 0]
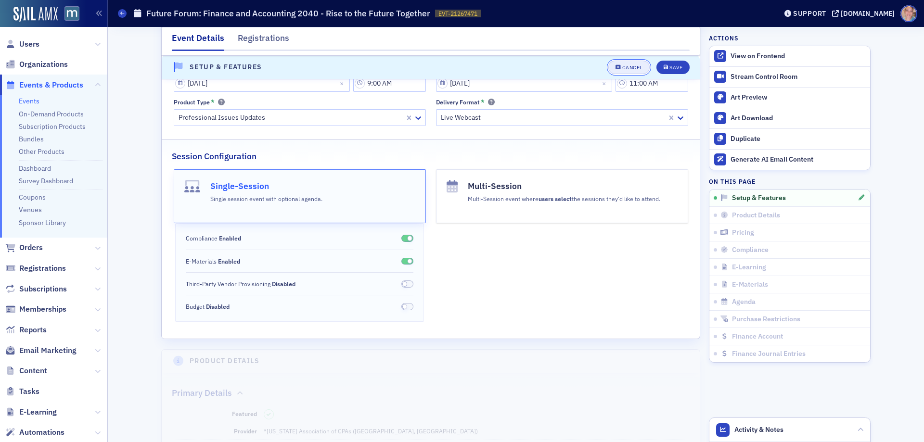
click at [616, 66] on icon "button" at bounding box center [619, 67] width 6 height 5
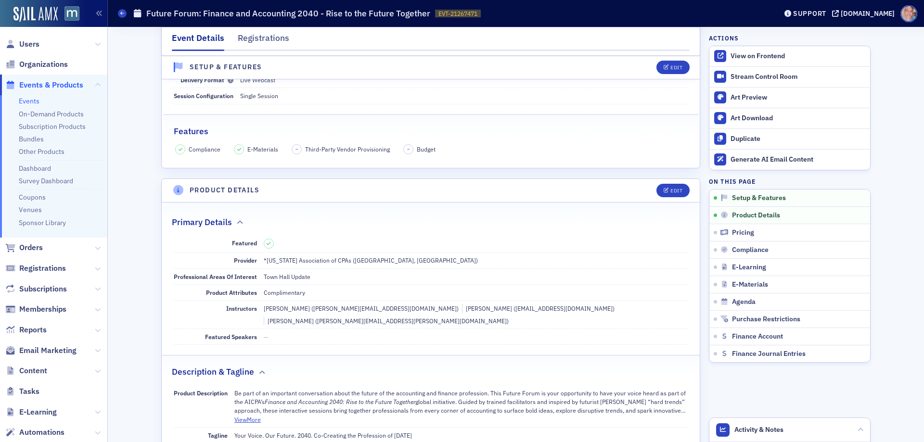
scroll to position [13, 0]
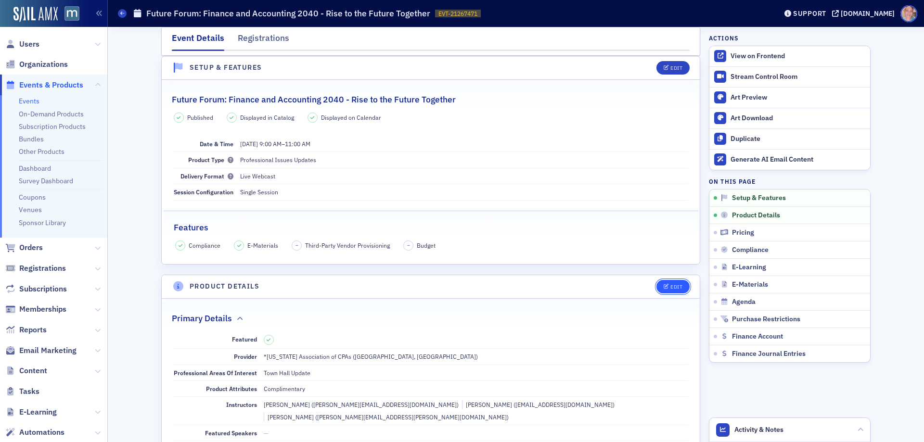
click at [672, 283] on button "Edit" at bounding box center [673, 286] width 33 height 13
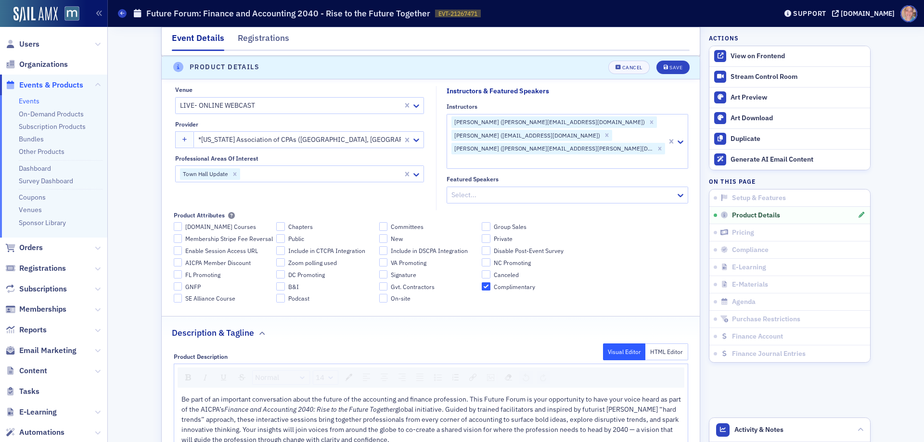
scroll to position [88, 0]
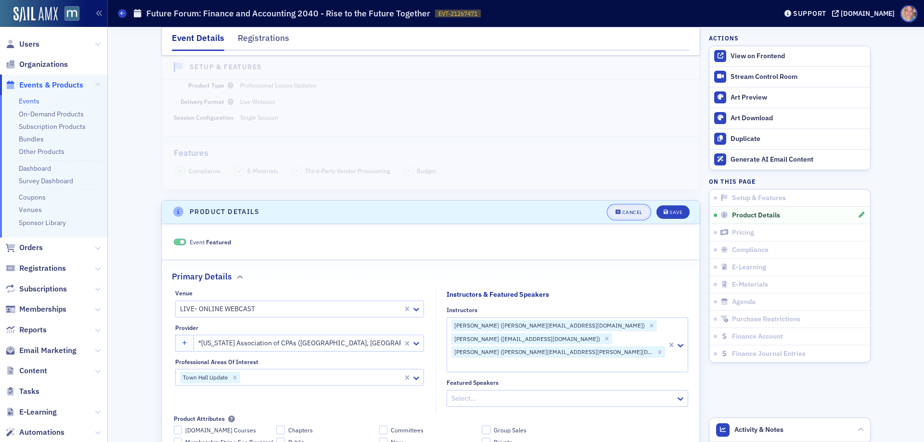
click at [621, 216] on button "Cancel" at bounding box center [628, 212] width 41 height 13
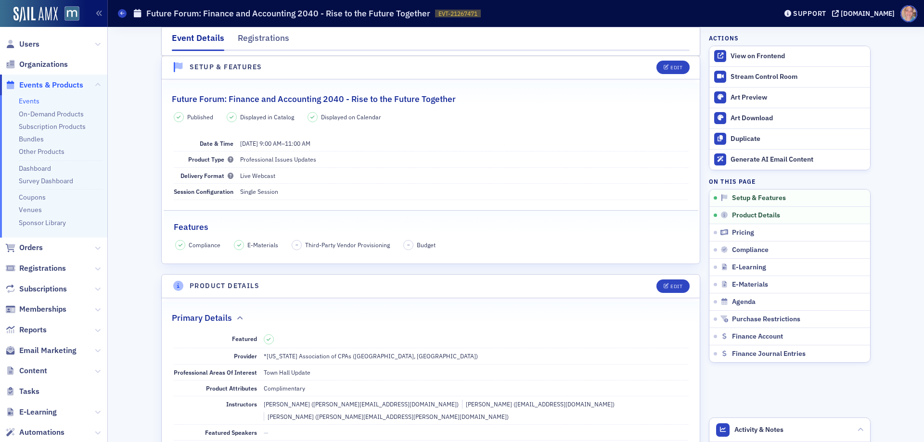
scroll to position [0, 0]
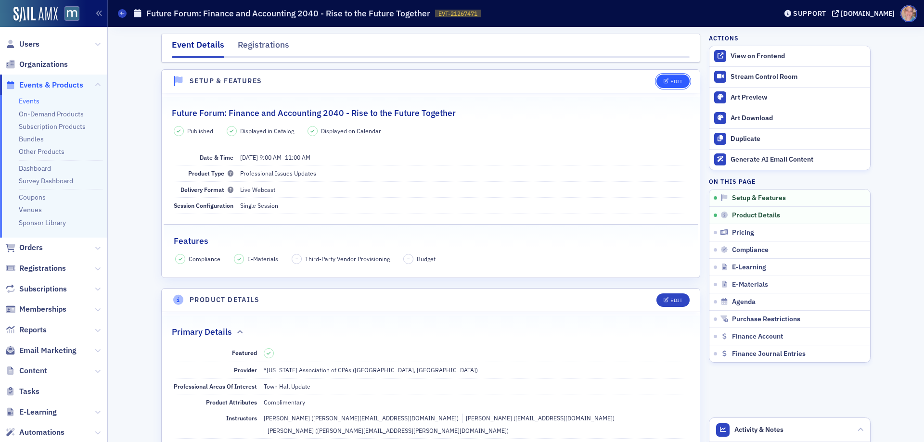
click at [678, 77] on button "Edit" at bounding box center [673, 81] width 33 height 13
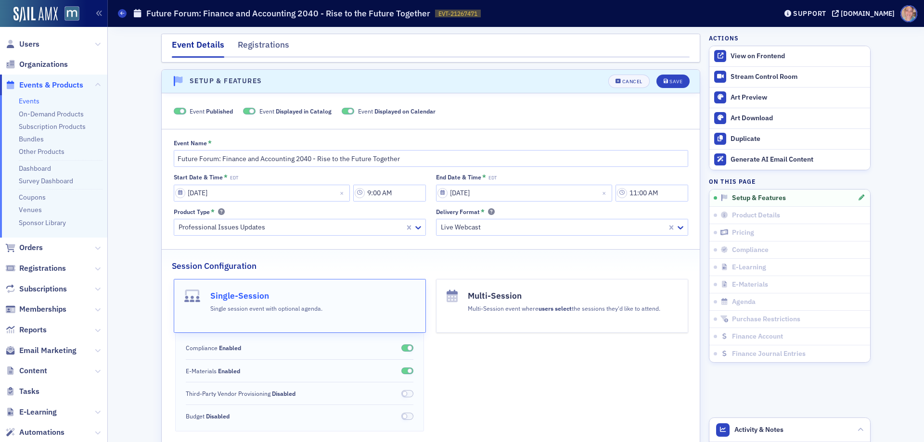
scroll to position [13, 0]
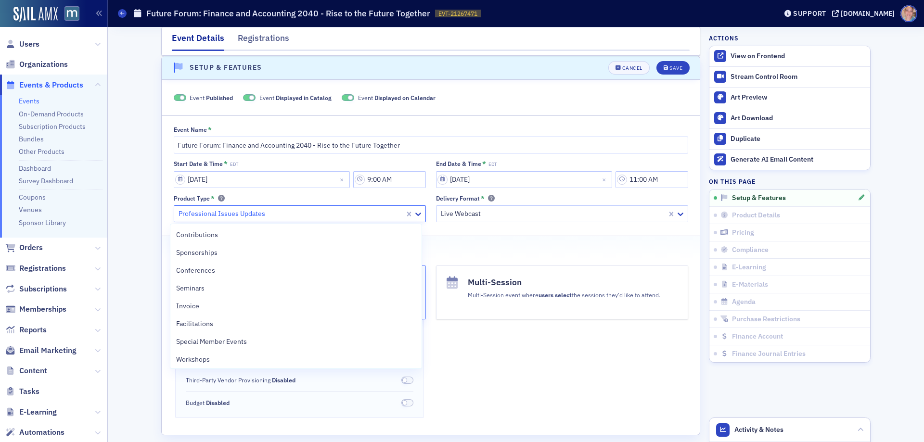
click at [309, 217] on div at bounding box center [291, 214] width 226 height 12
type input "spe"
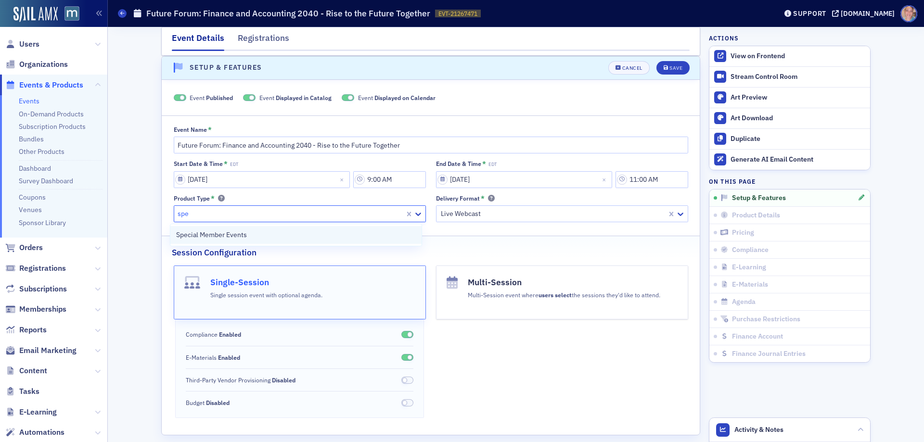
click at [281, 236] on div "Special Member Events" at bounding box center [296, 235] width 240 height 10
click at [670, 67] on div "Save" at bounding box center [676, 67] width 13 height 5
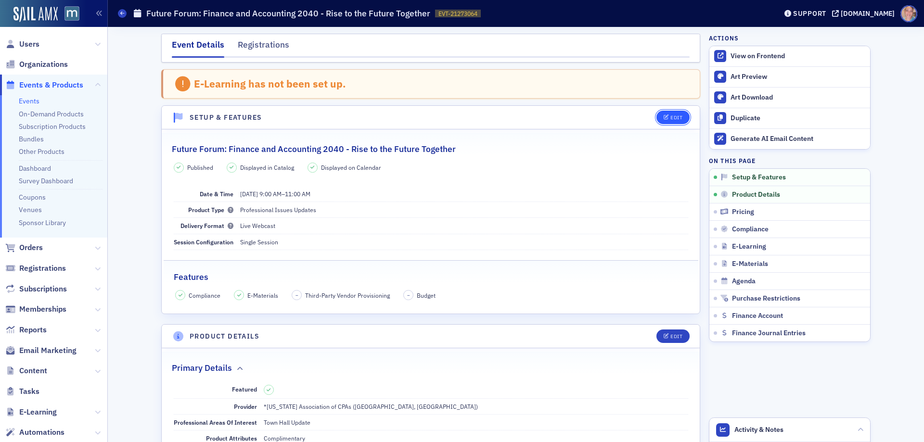
click at [659, 116] on button "Edit" at bounding box center [673, 117] width 33 height 13
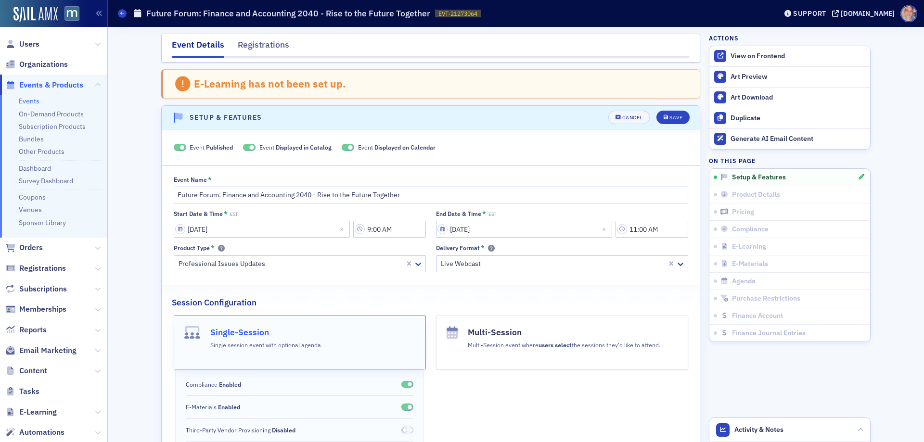
scroll to position [50, 0]
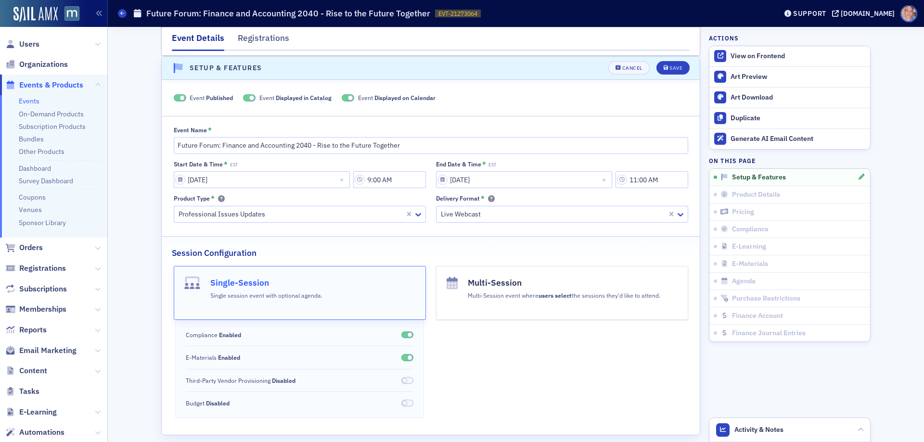
click at [283, 216] on div at bounding box center [291, 214] width 226 height 12
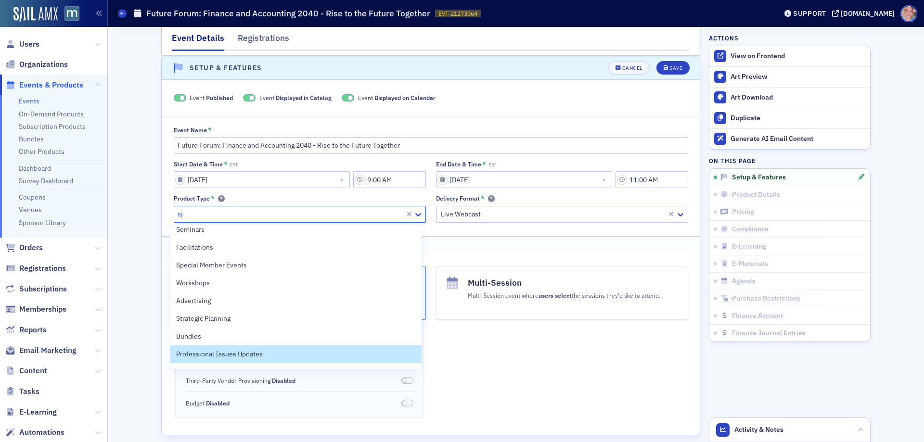
scroll to position [0, 0]
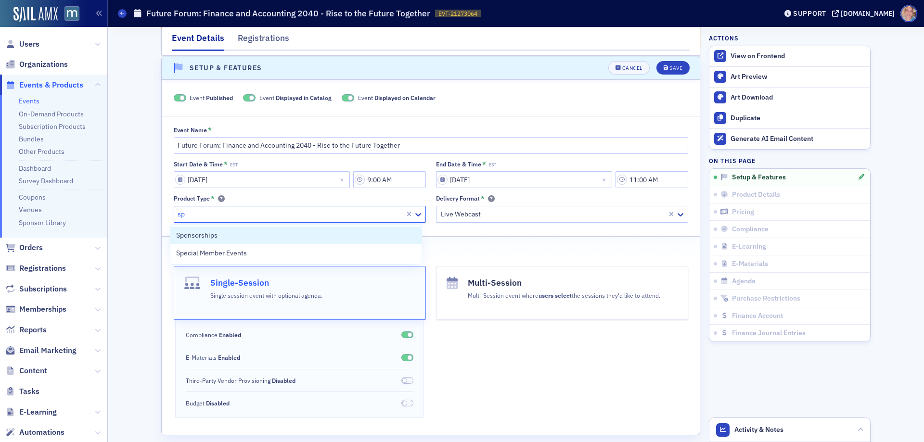
type input "spe"
click at [234, 234] on span "Special Member Events" at bounding box center [211, 236] width 71 height 10
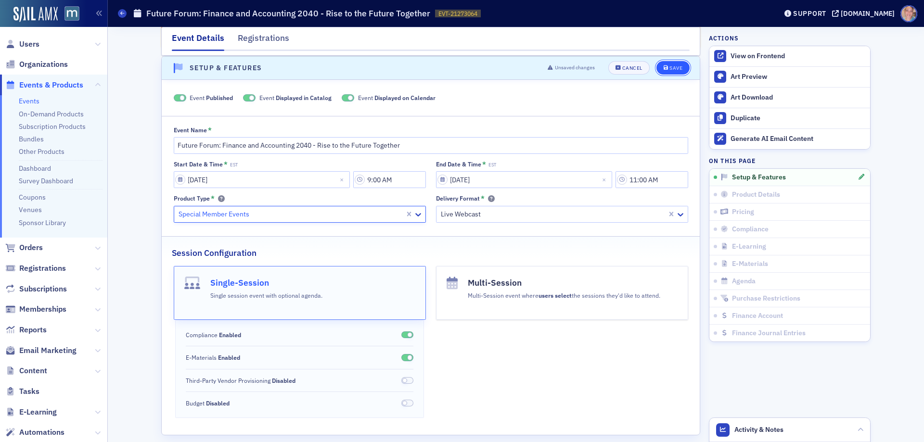
click at [677, 63] on button "Save" at bounding box center [673, 67] width 33 height 13
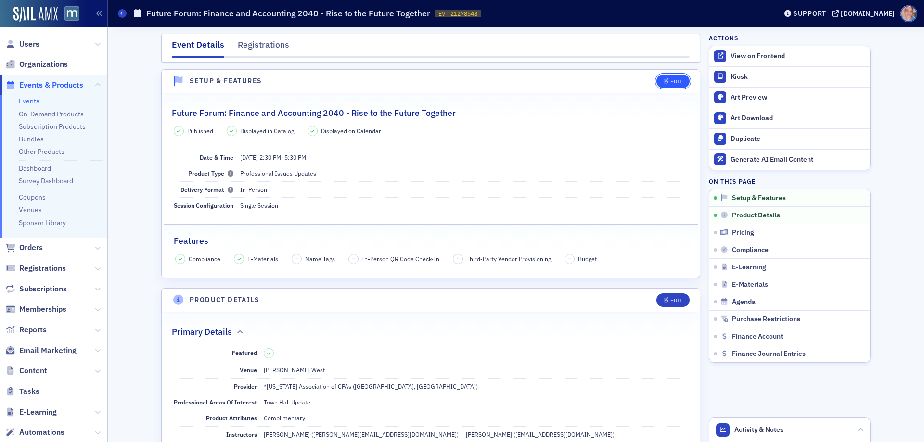
click at [665, 84] on button "Edit" at bounding box center [673, 81] width 33 height 13
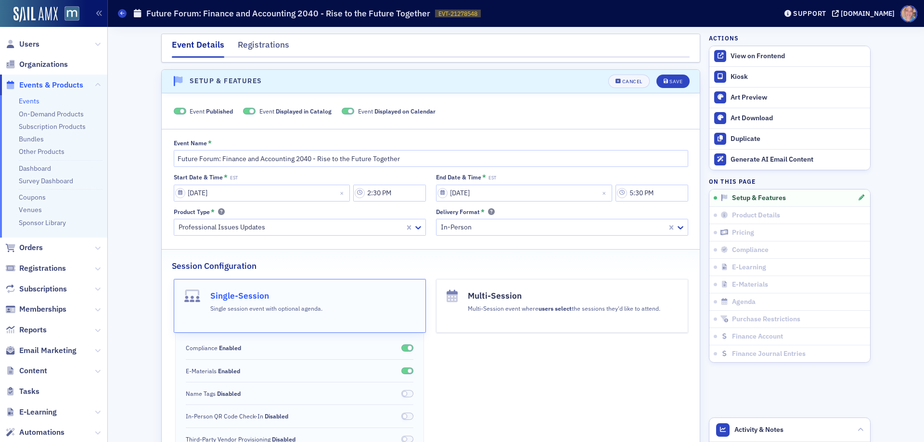
scroll to position [13, 0]
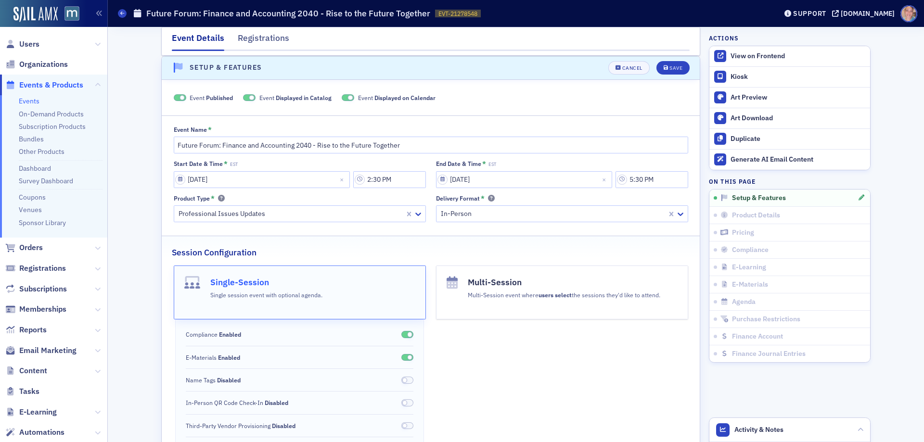
click at [244, 217] on div at bounding box center [291, 214] width 226 height 12
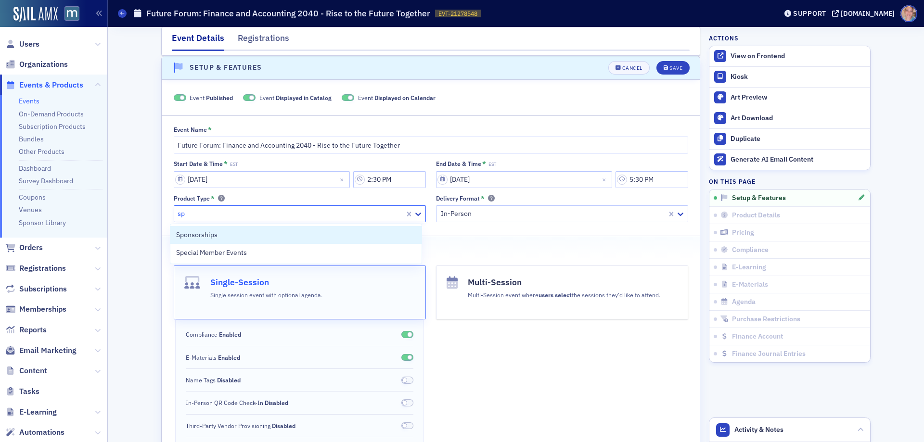
scroll to position [0, 0]
type input "spe"
click at [245, 238] on span "Special Member Events" at bounding box center [211, 235] width 71 height 10
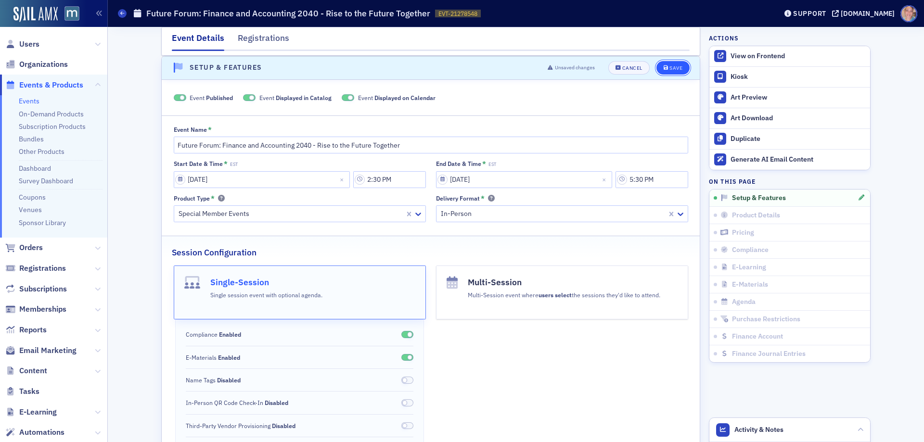
click at [676, 68] on div "Save" at bounding box center [676, 67] width 13 height 5
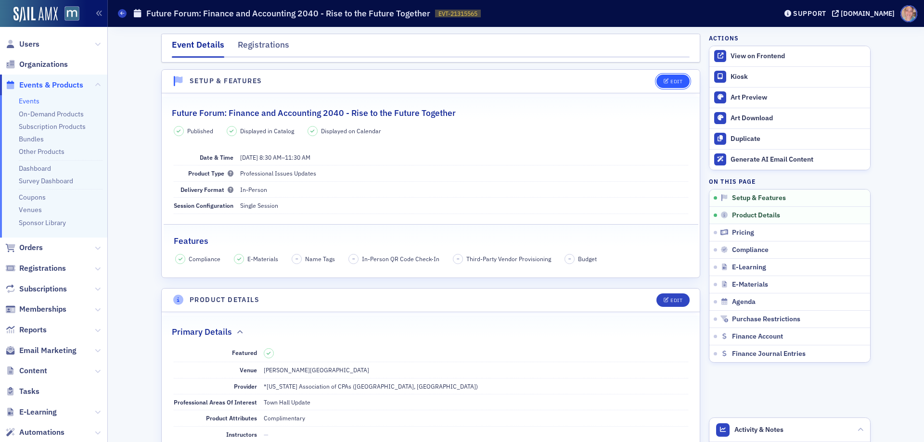
click at [672, 77] on button "Edit" at bounding box center [673, 81] width 33 height 13
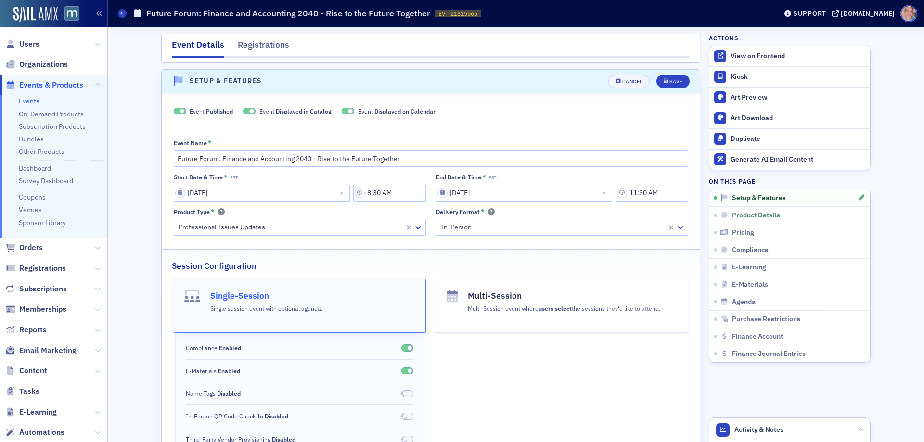
scroll to position [13, 0]
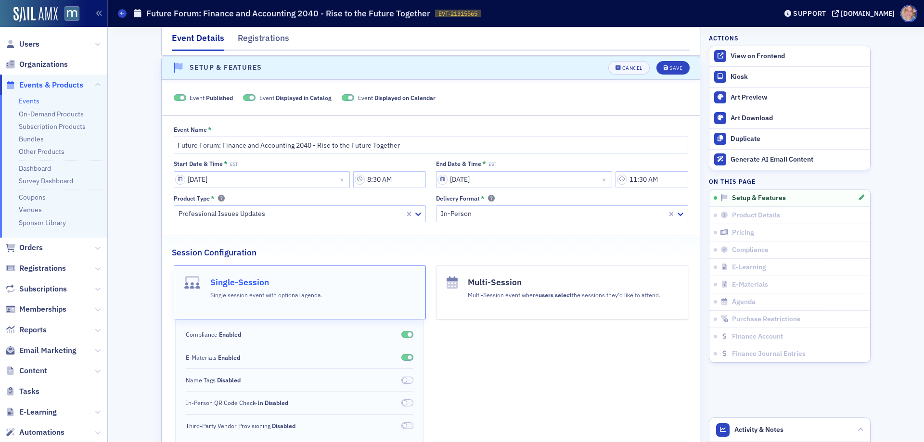
click at [263, 214] on div at bounding box center [291, 214] width 226 height 12
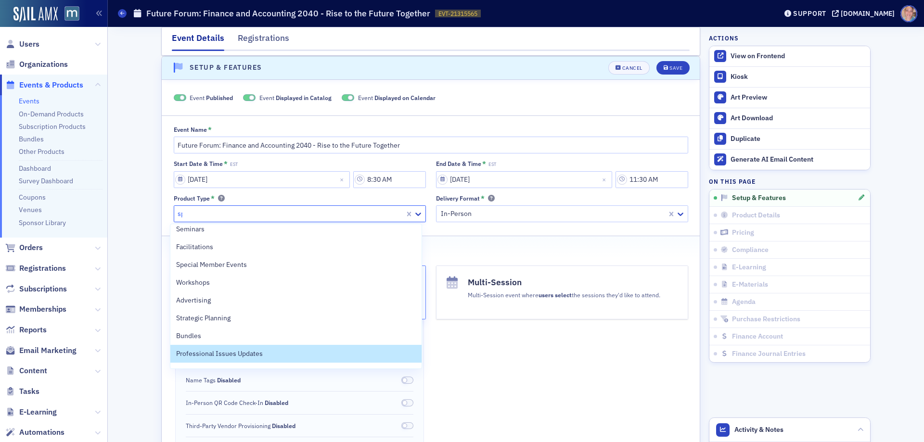
scroll to position [0, 0]
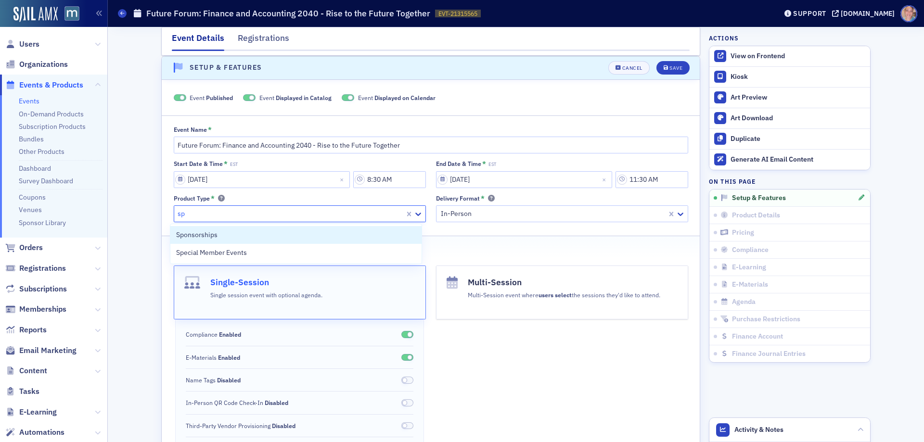
type input "spe"
click at [252, 236] on div "Special Member Events" at bounding box center [296, 235] width 240 height 10
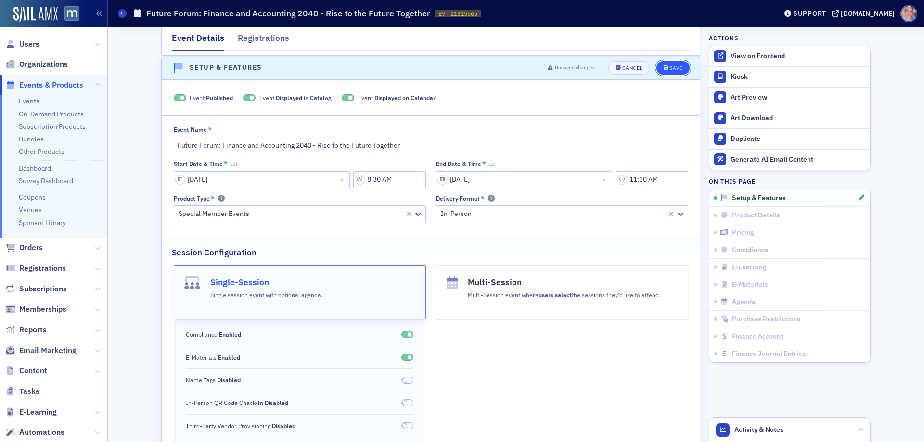
click at [671, 67] on div "Save" at bounding box center [676, 67] width 13 height 5
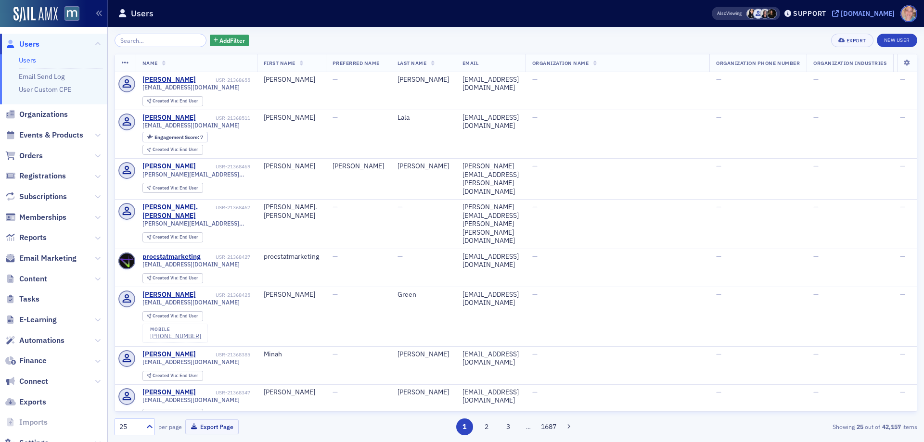
click at [878, 16] on div "[DOMAIN_NAME]" at bounding box center [868, 13] width 54 height 9
